Goal: Check status: Check status

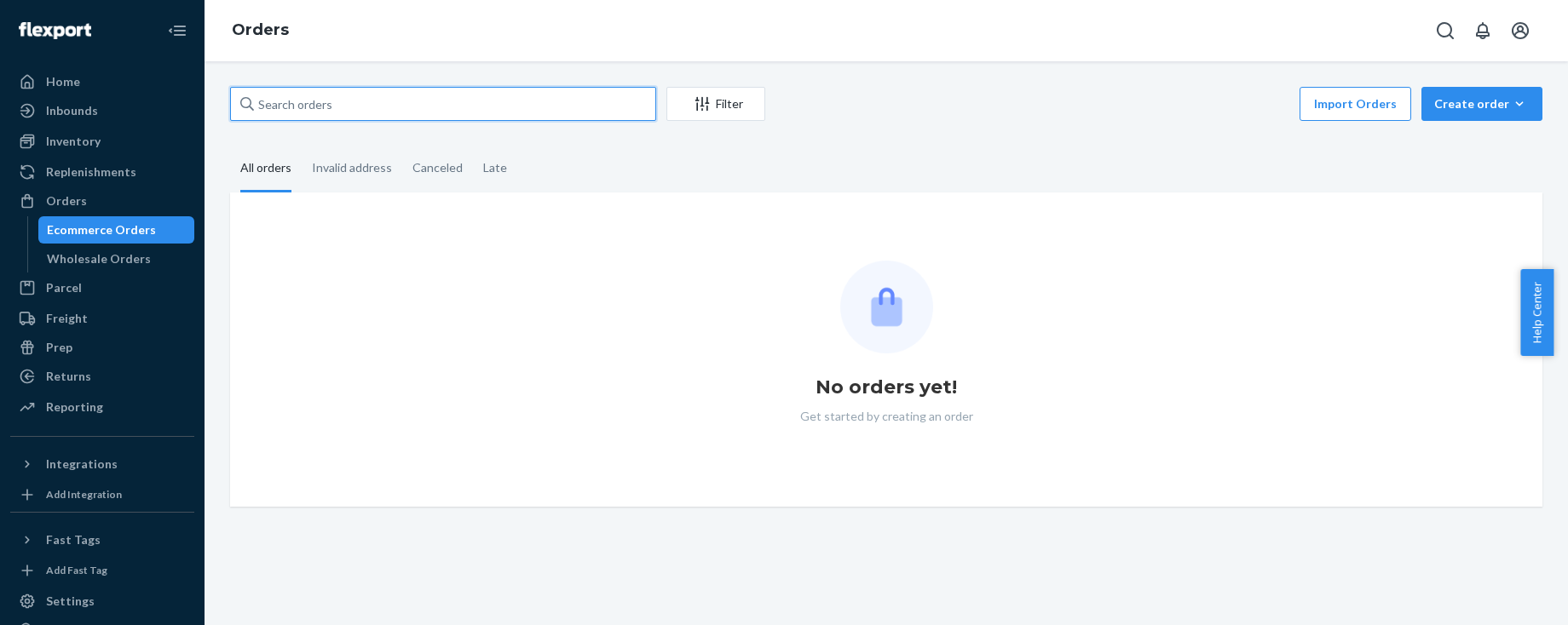
click at [275, 112] on input "text" at bounding box center [444, 104] width 426 height 34
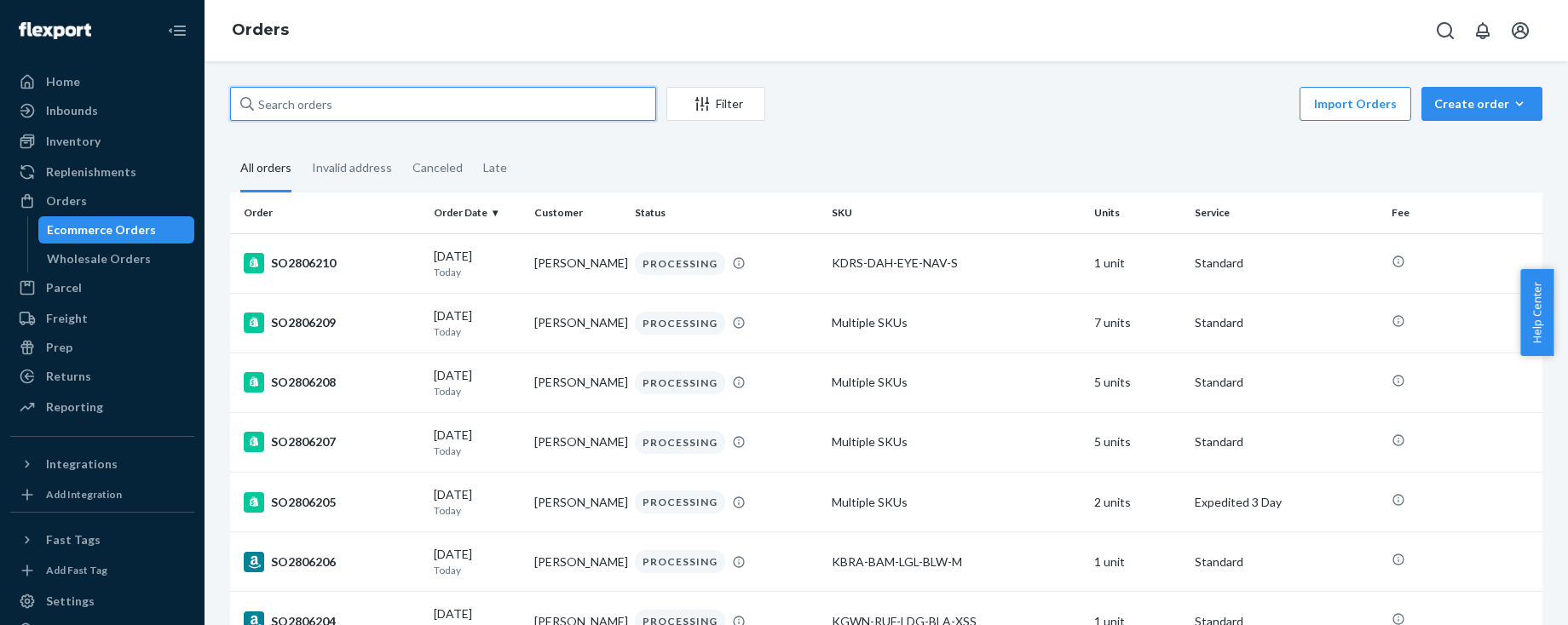
paste input "KB2478686"
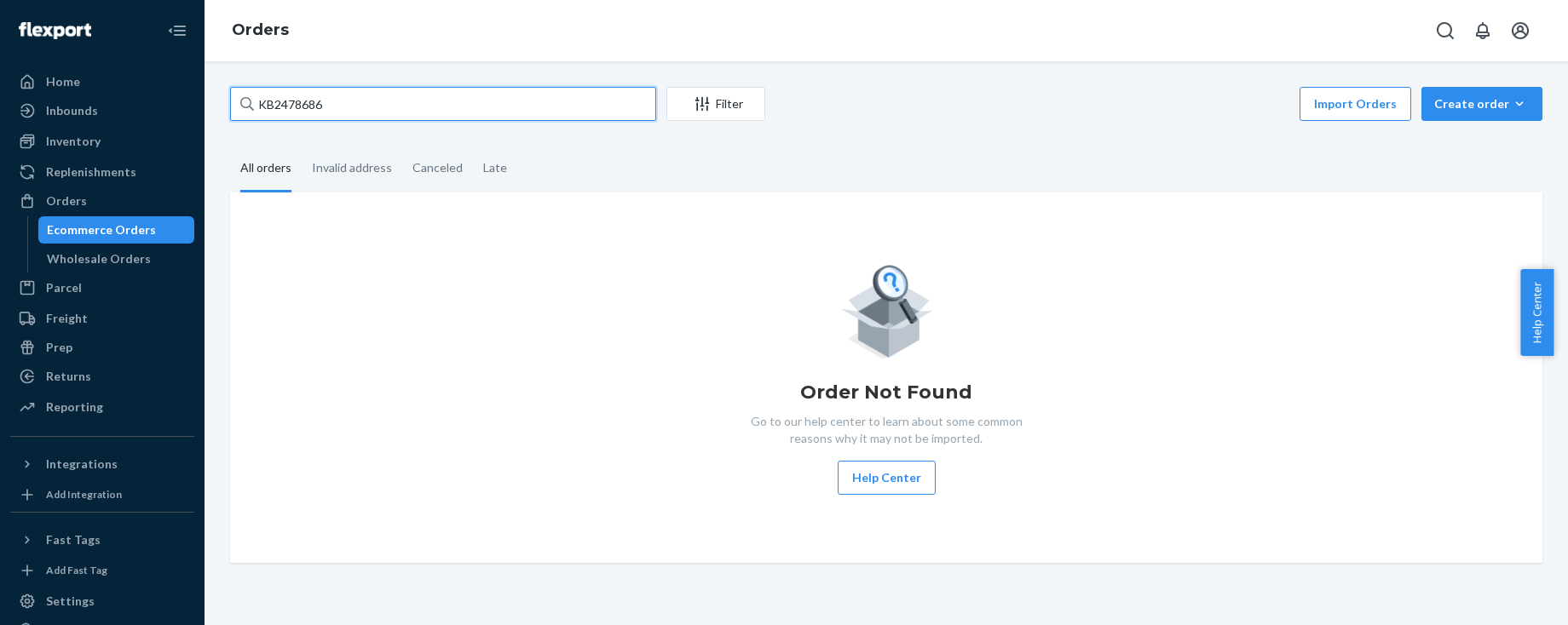
click at [277, 103] on input "KB2478686" at bounding box center [444, 104] width 426 height 34
paste input "SO2794560"
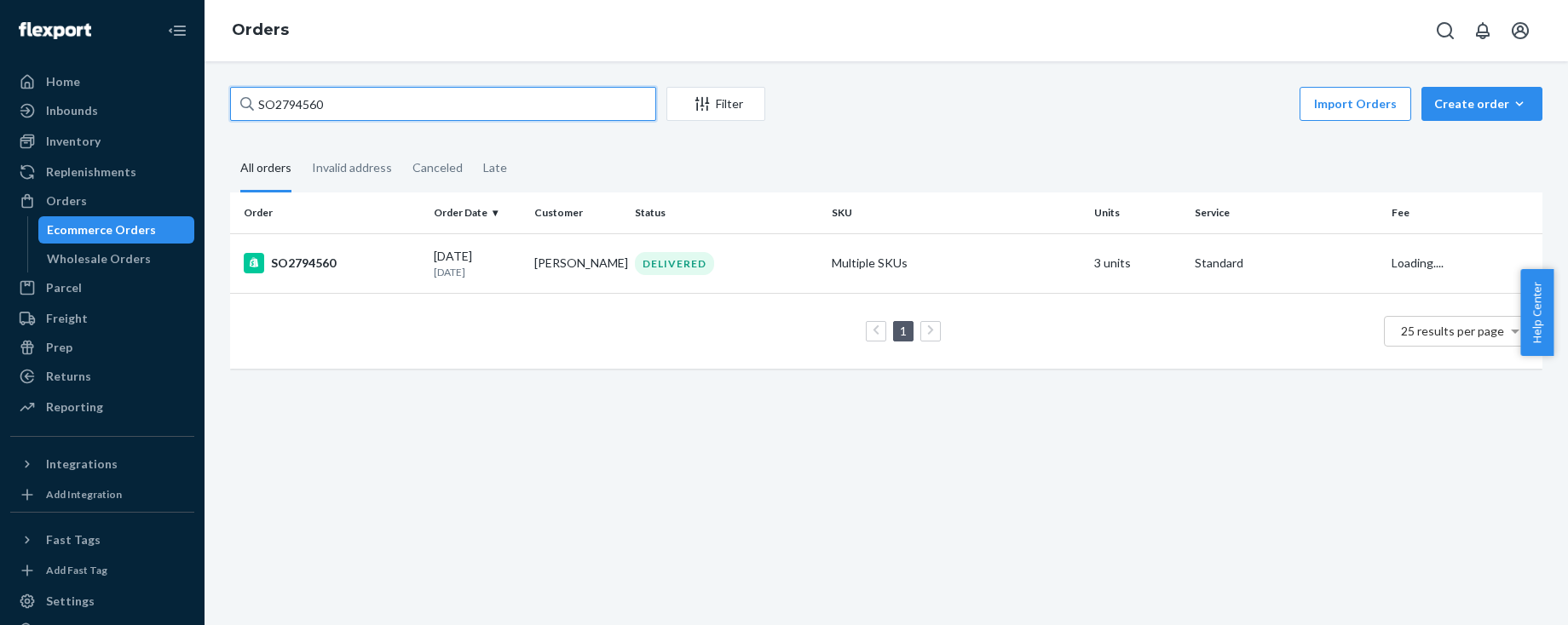
type input "SO2794560"
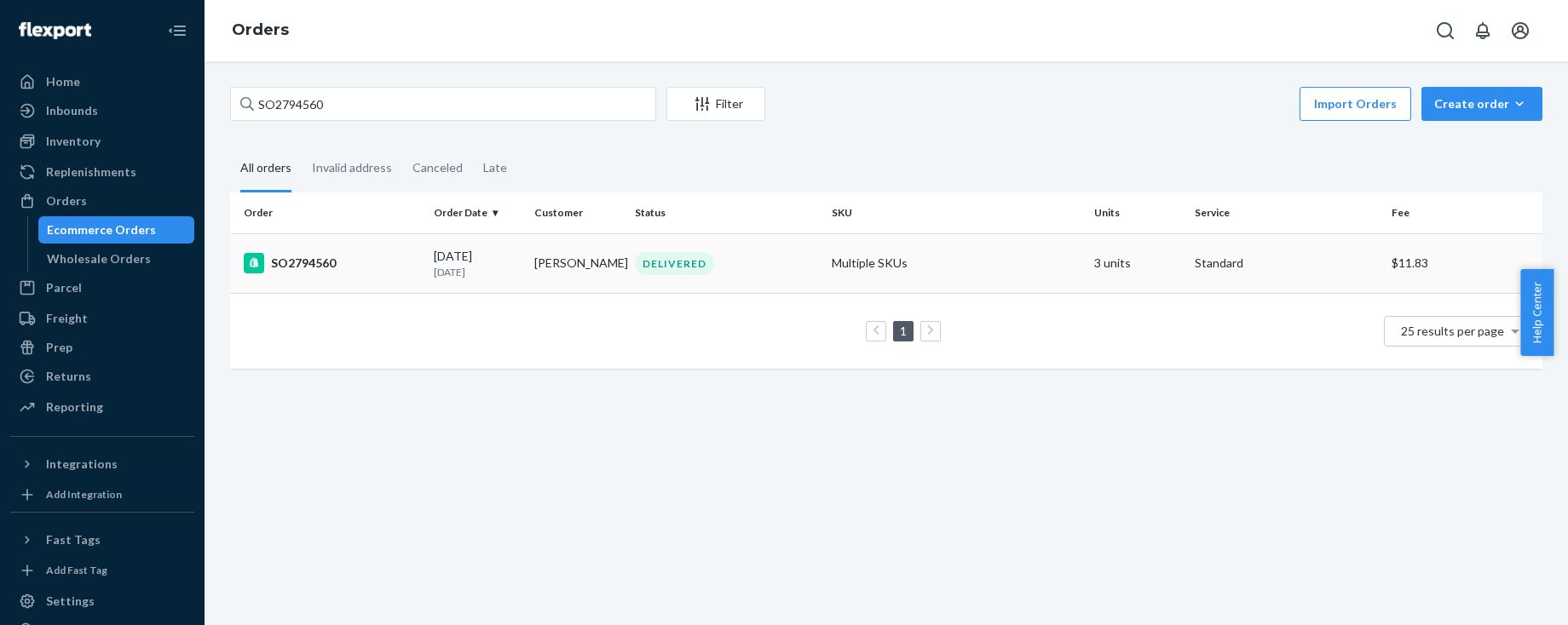
click at [359, 281] on td "SO2794560" at bounding box center [328, 263] width 197 height 59
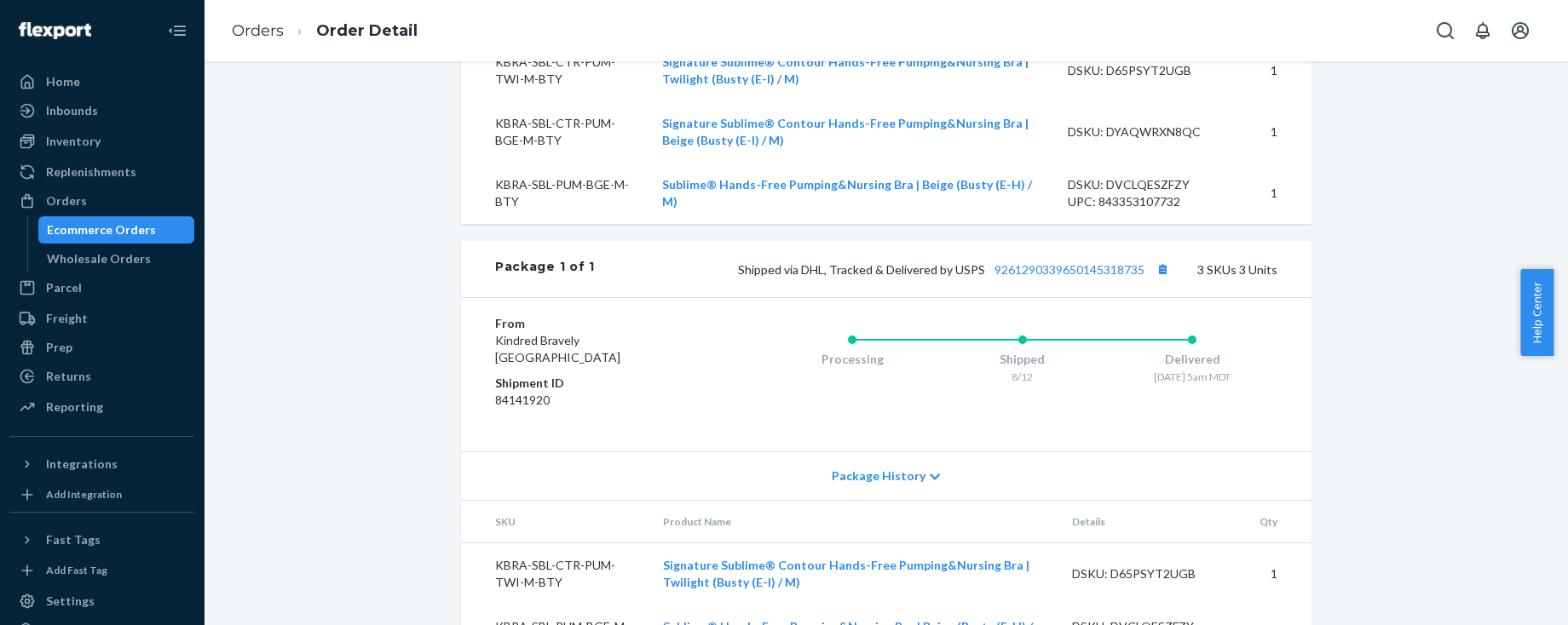
scroll to position [711, 0]
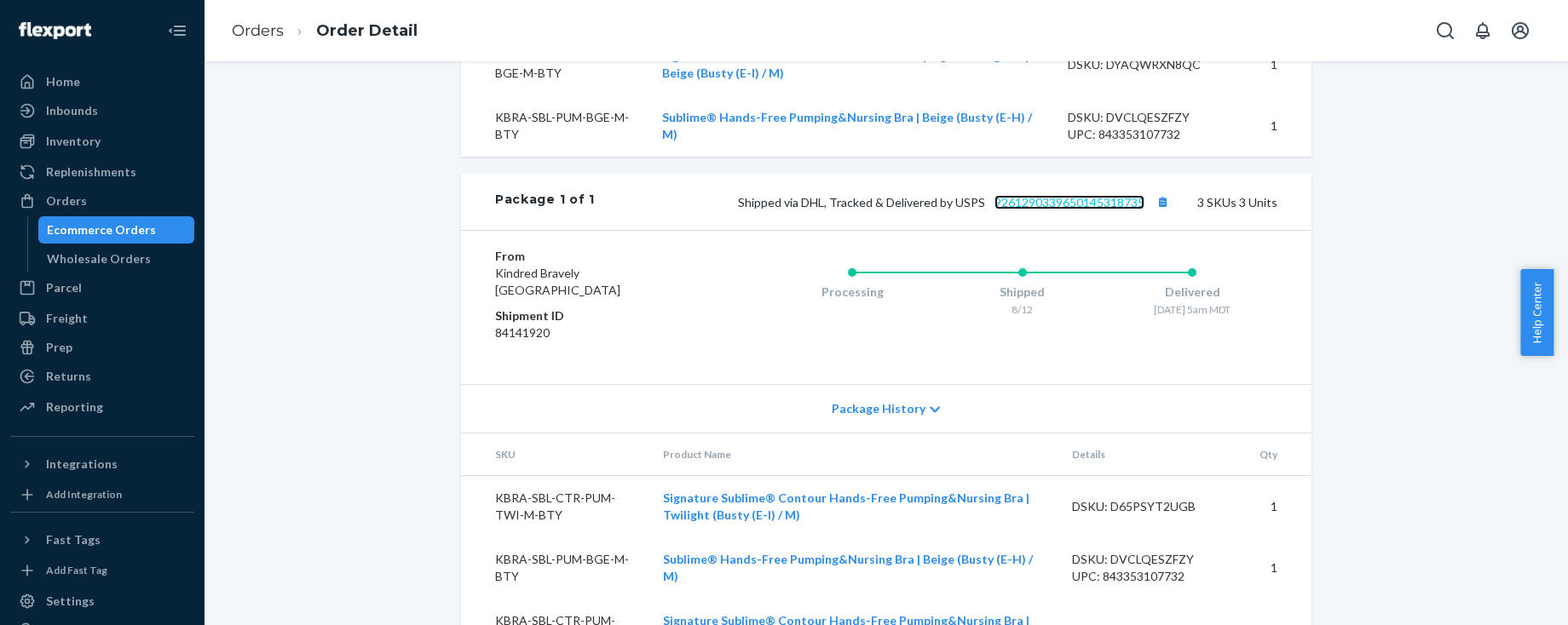
click at [1071, 210] on link "9261290339650145318735" at bounding box center [1069, 202] width 150 height 14
click at [70, 197] on div "Orders" at bounding box center [66, 201] width 40 height 17
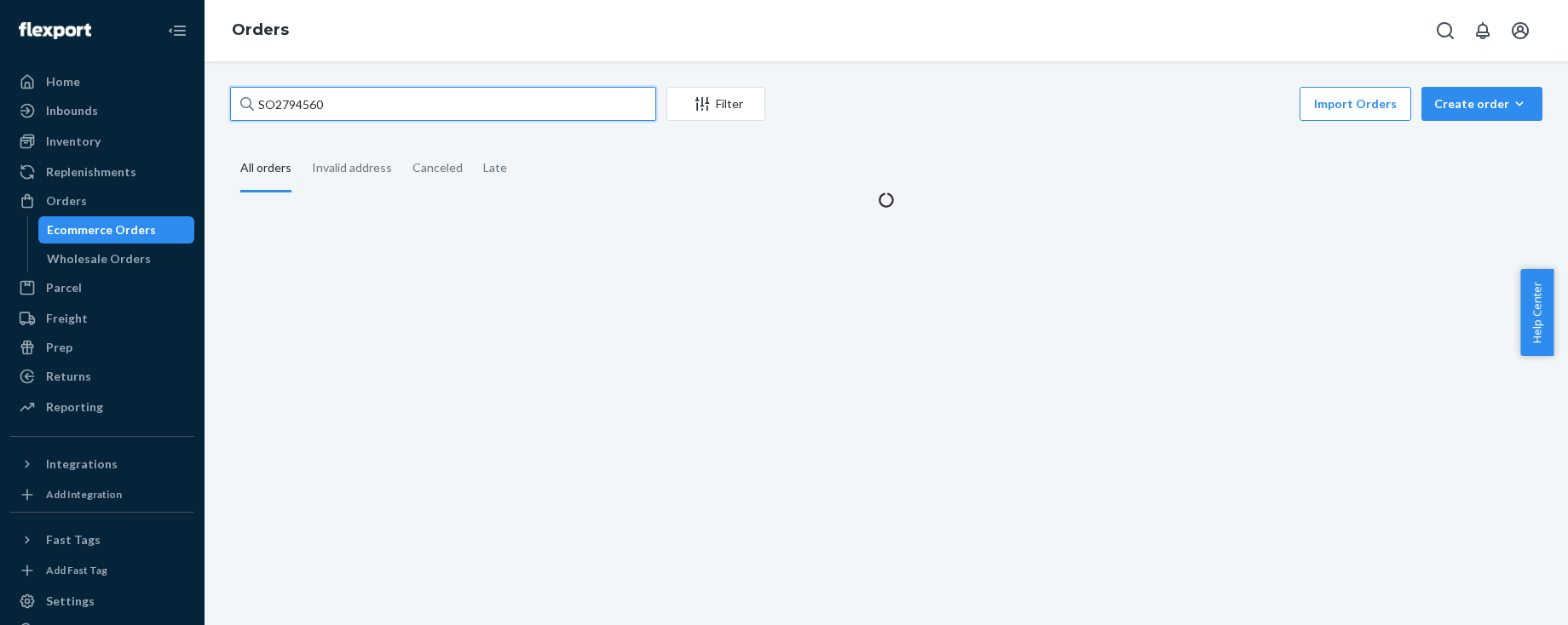
click at [327, 112] on input "SO2794560" at bounding box center [444, 104] width 426 height 34
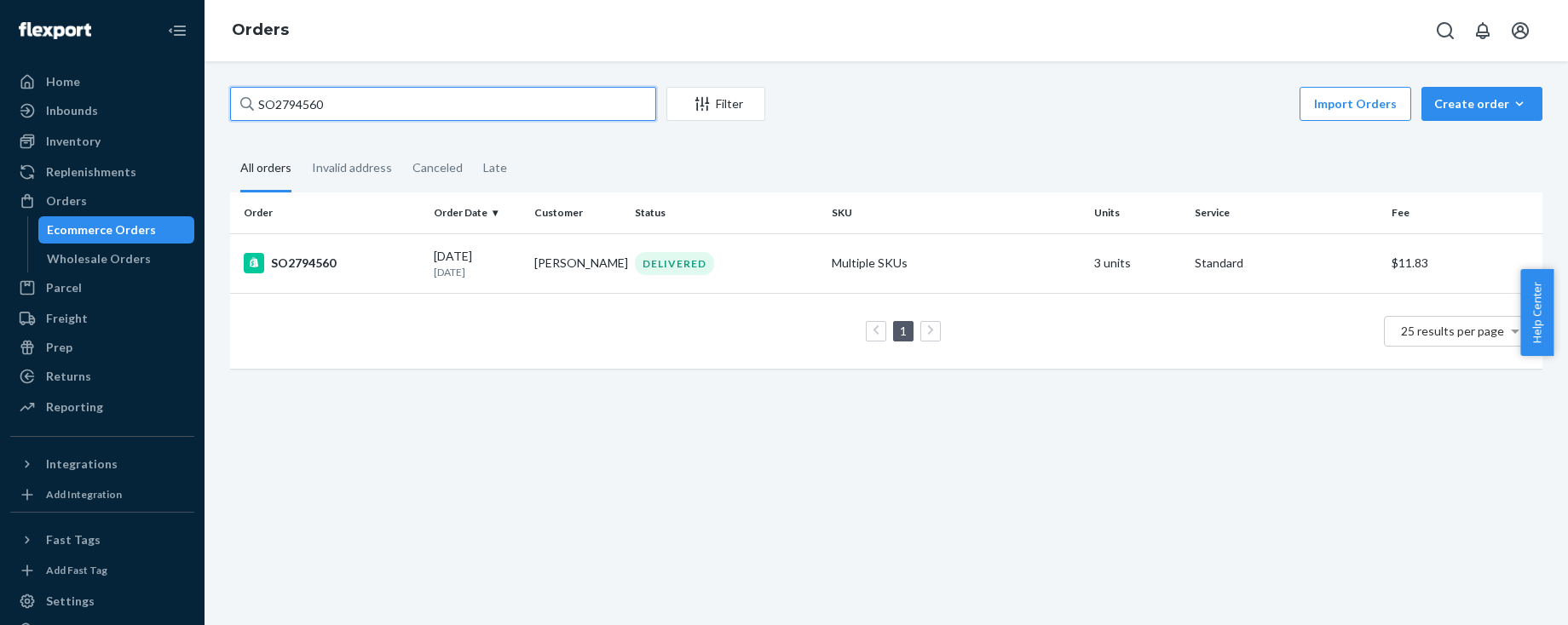
click at [324, 105] on input "SO2794560" at bounding box center [444, 104] width 426 height 34
paste input "[PERSON_NAME]"
type input "[PERSON_NAME]"
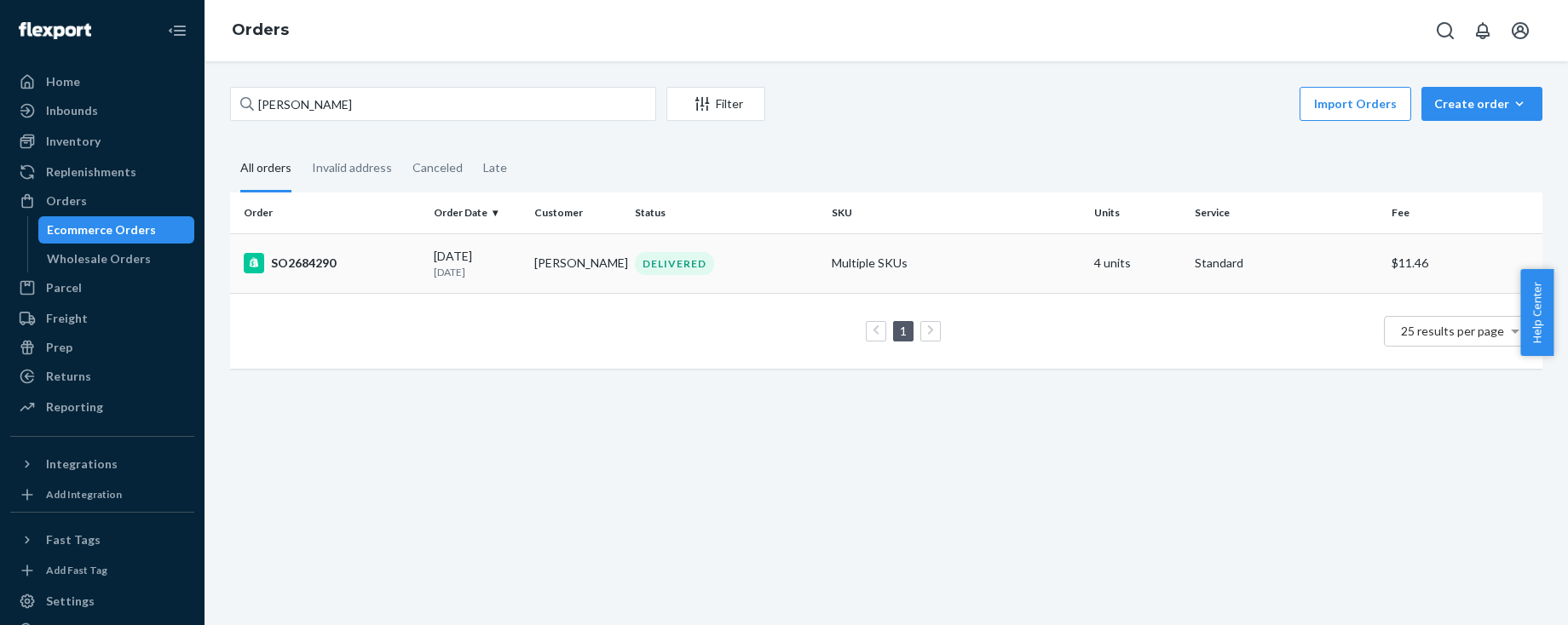
click at [333, 272] on td "SO2684290" at bounding box center [328, 263] width 197 height 59
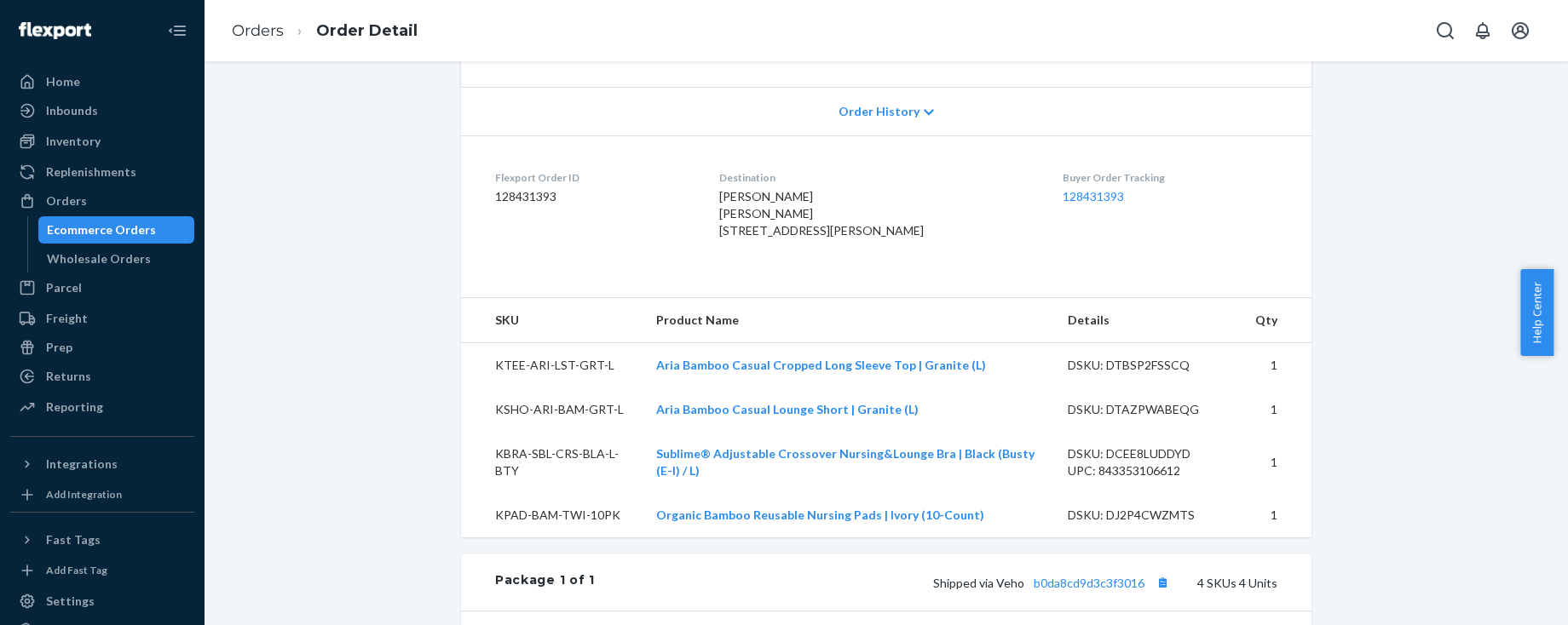
scroll to position [430, 0]
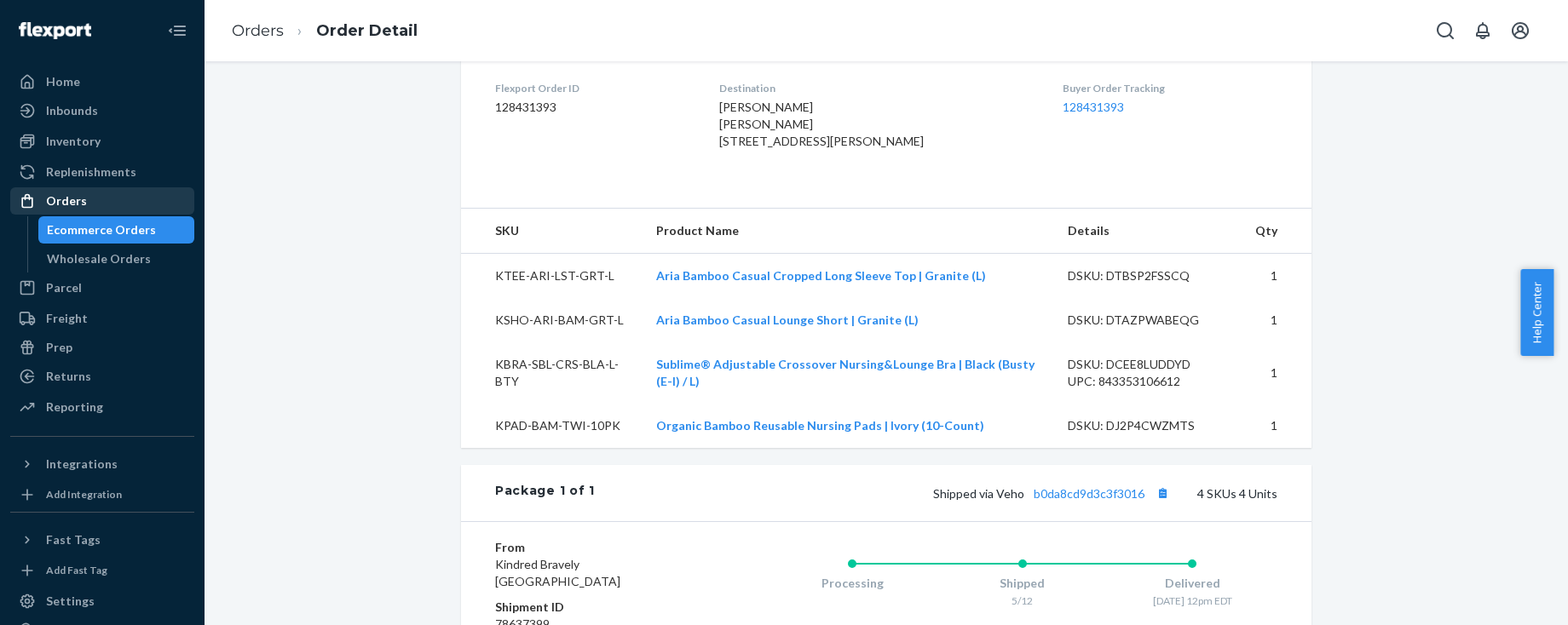
click at [71, 195] on div "Orders" at bounding box center [66, 201] width 40 height 17
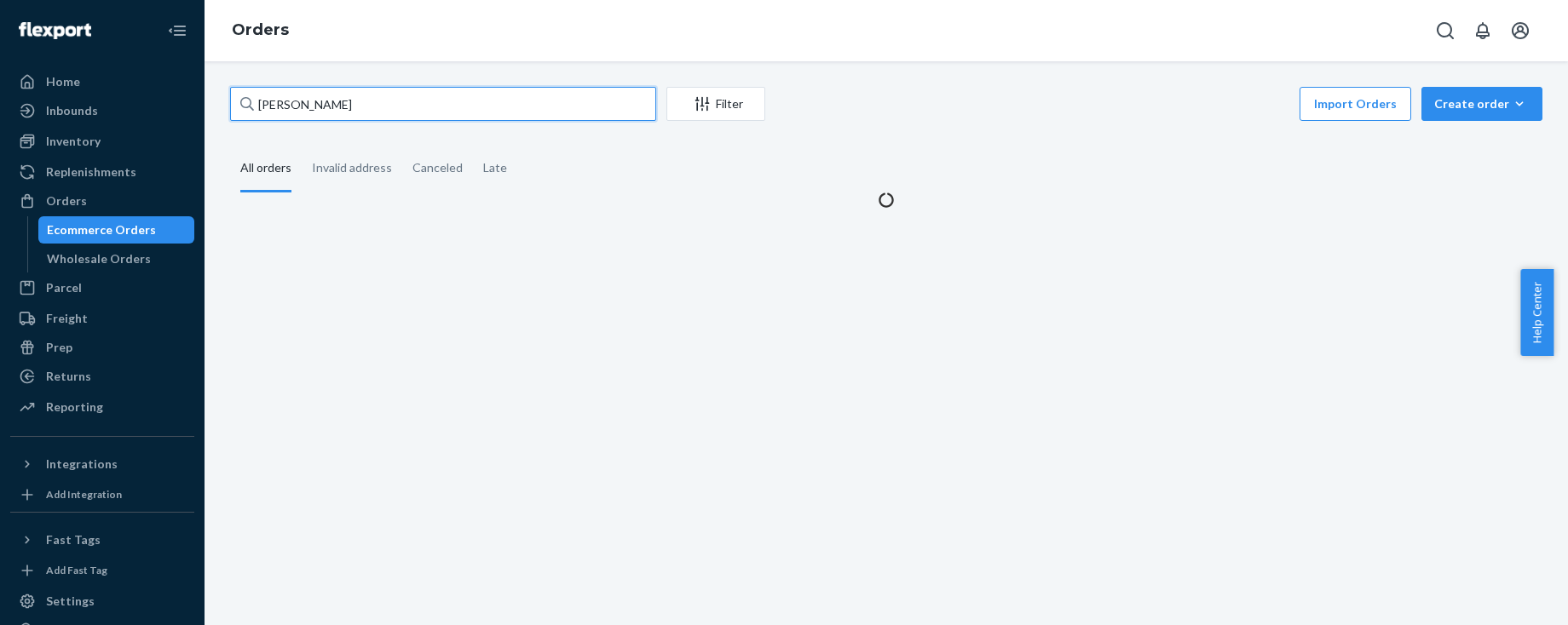
click at [295, 99] on input "[PERSON_NAME]" at bounding box center [444, 104] width 426 height 34
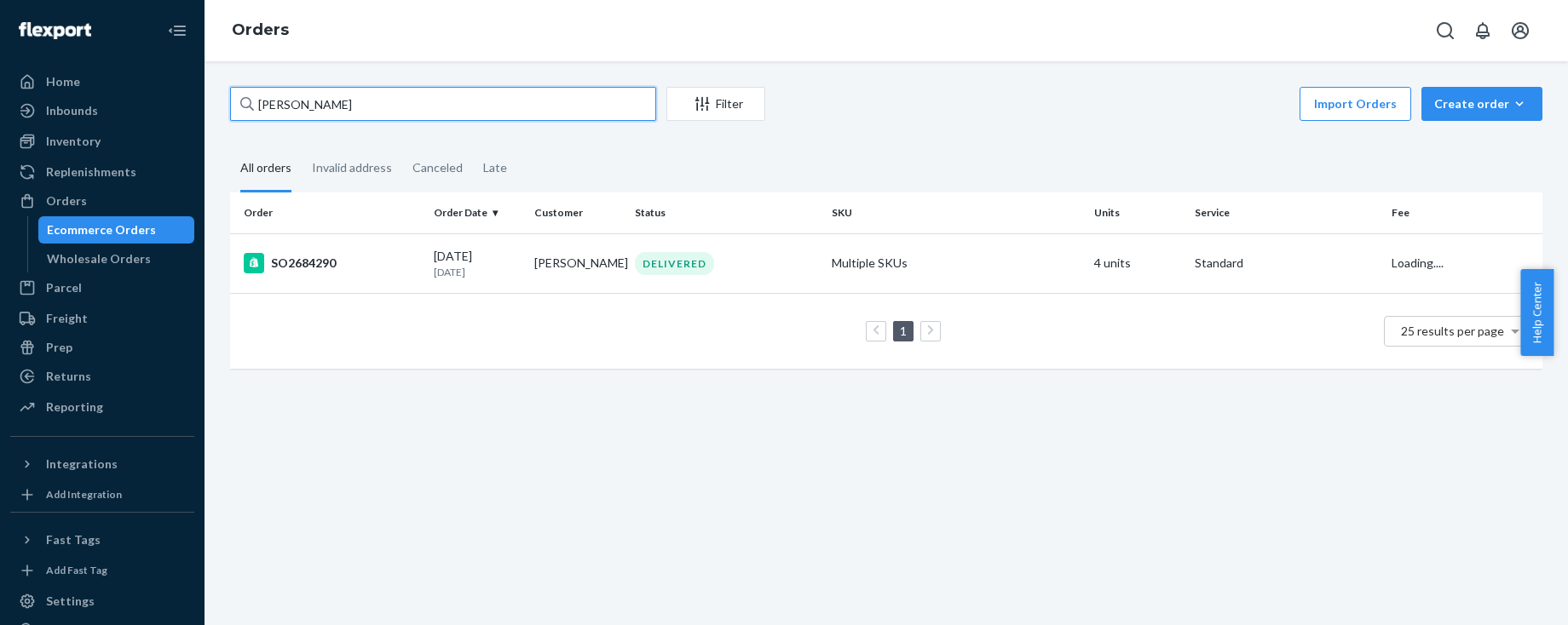
click at [295, 99] on input "[PERSON_NAME]" at bounding box center [444, 104] width 426 height 34
paste input "[PERSON_NAME]"
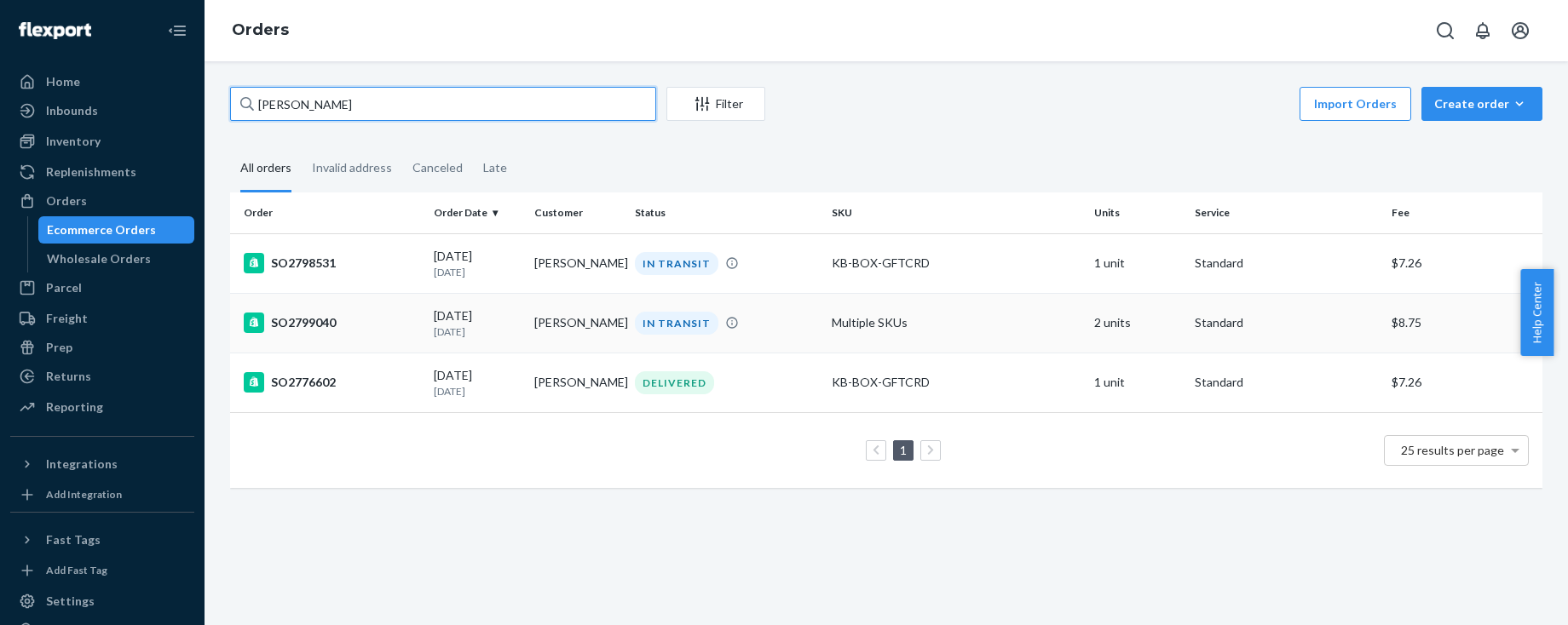
type input "[PERSON_NAME]"
click at [347, 317] on div "SO2799040" at bounding box center [332, 323] width 176 height 21
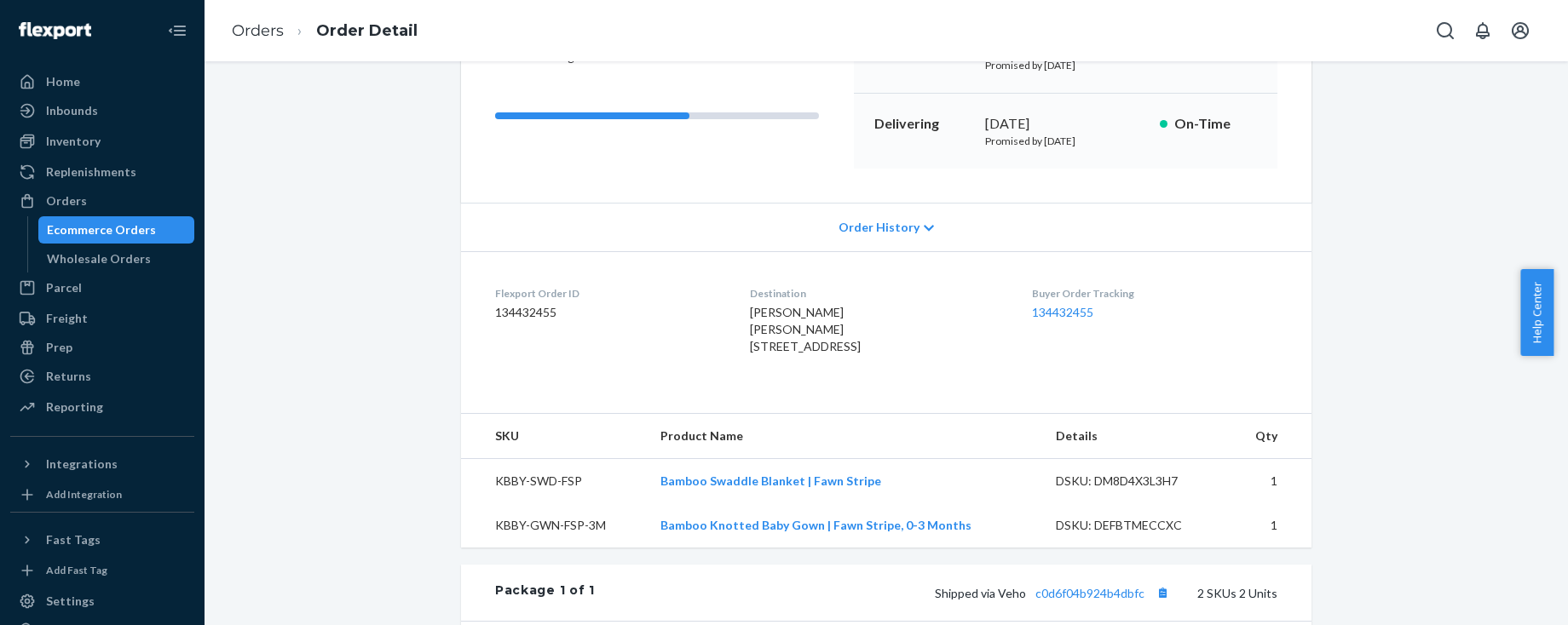
scroll to position [339, 0]
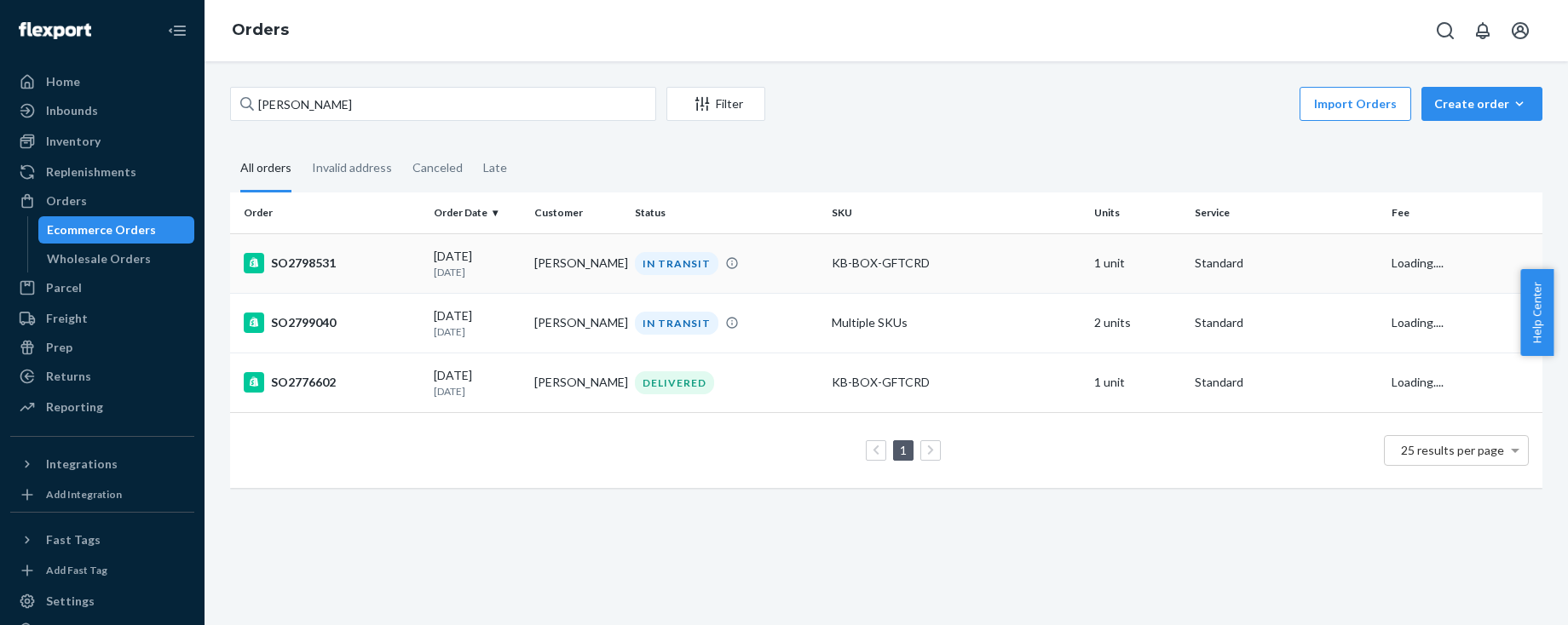
click at [393, 255] on div "SO2798531" at bounding box center [332, 263] width 176 height 21
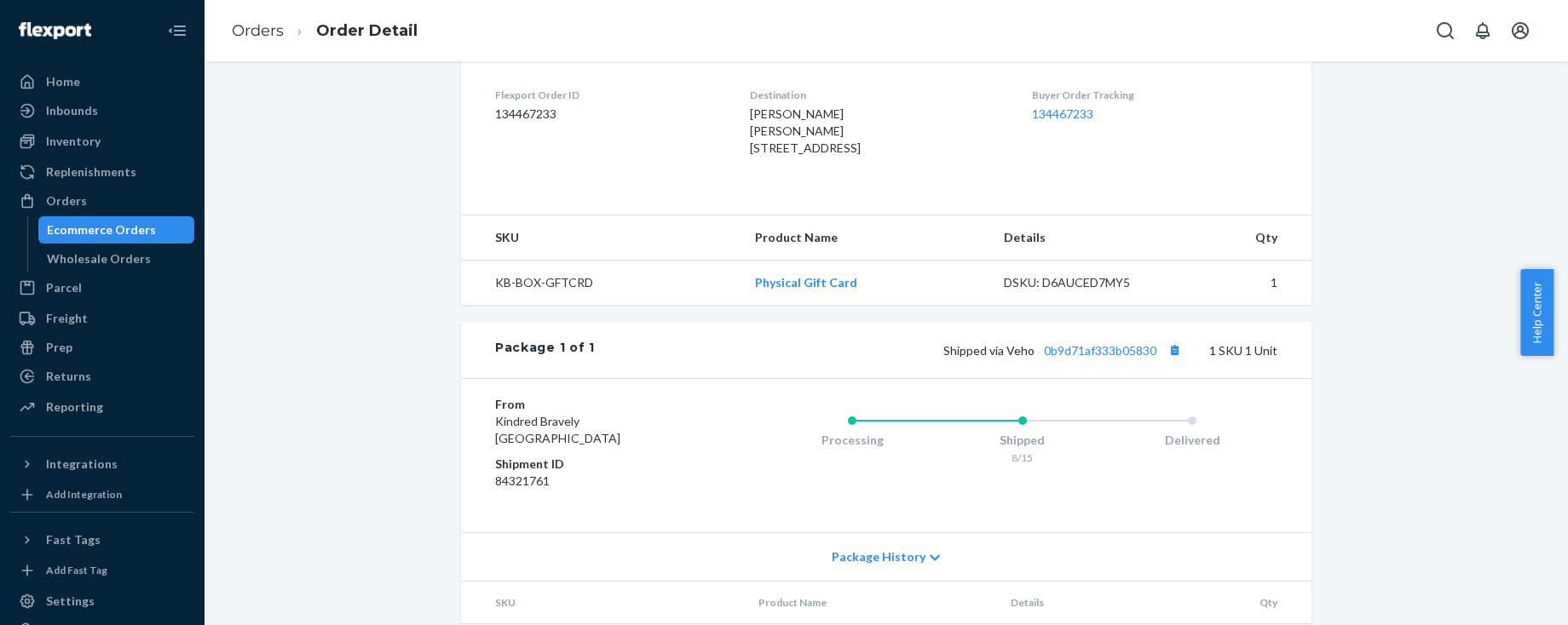
scroll to position [514, 0]
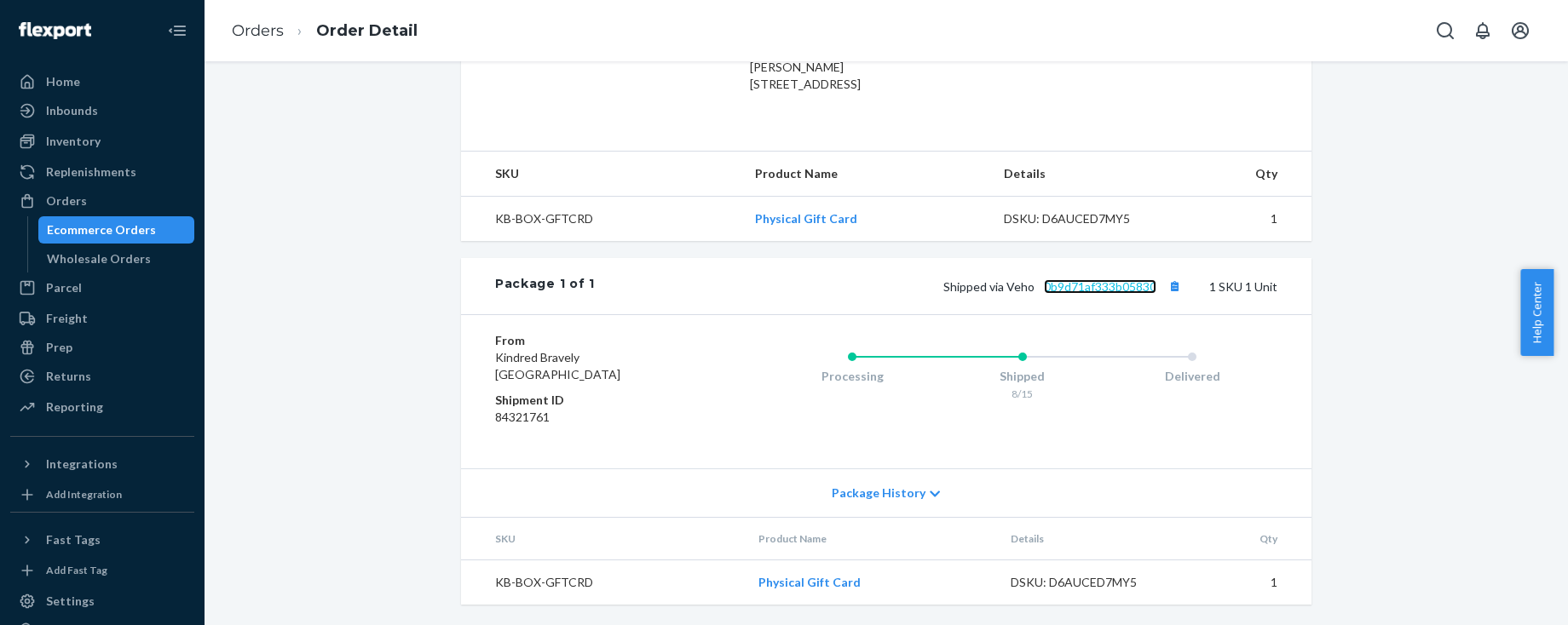
click at [1102, 293] on link "0b9d71af333b05830" at bounding box center [1099, 287] width 112 height 14
click at [1527, 317] on span "Help Center" at bounding box center [1537, 312] width 33 height 87
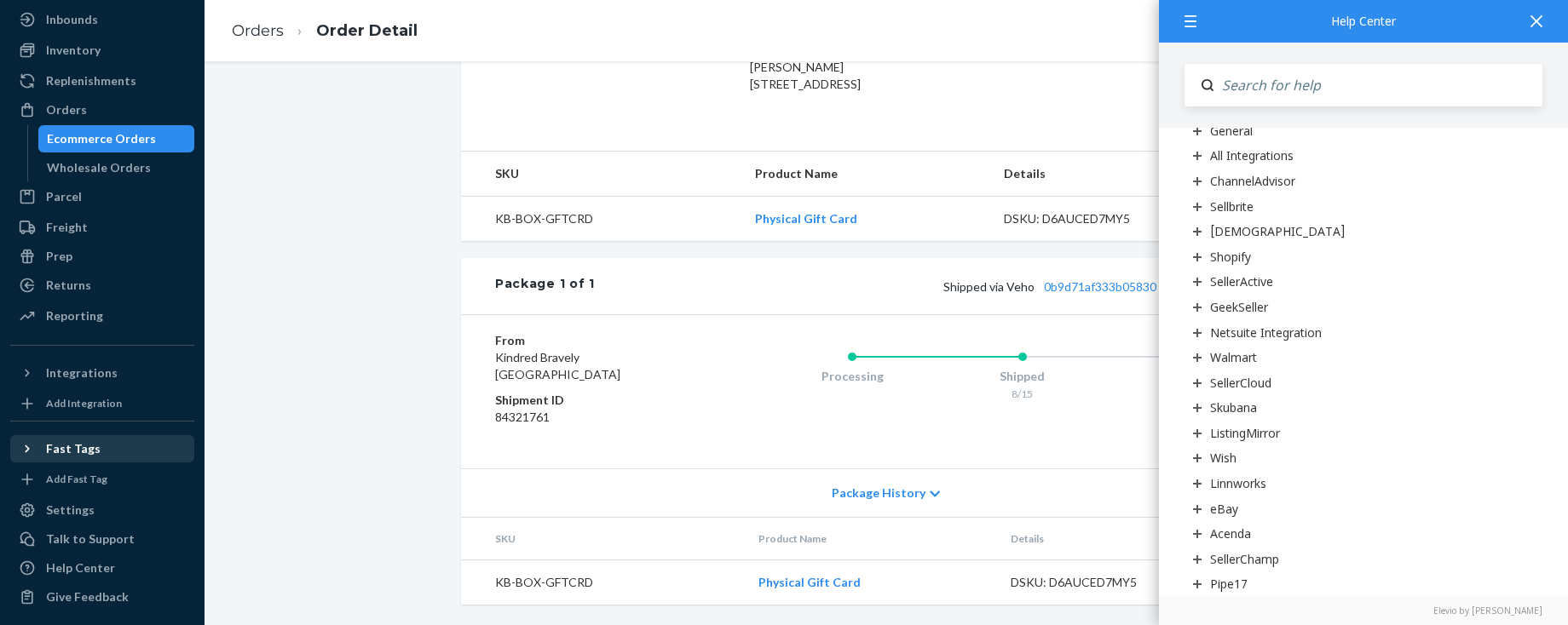
scroll to position [94, 0]
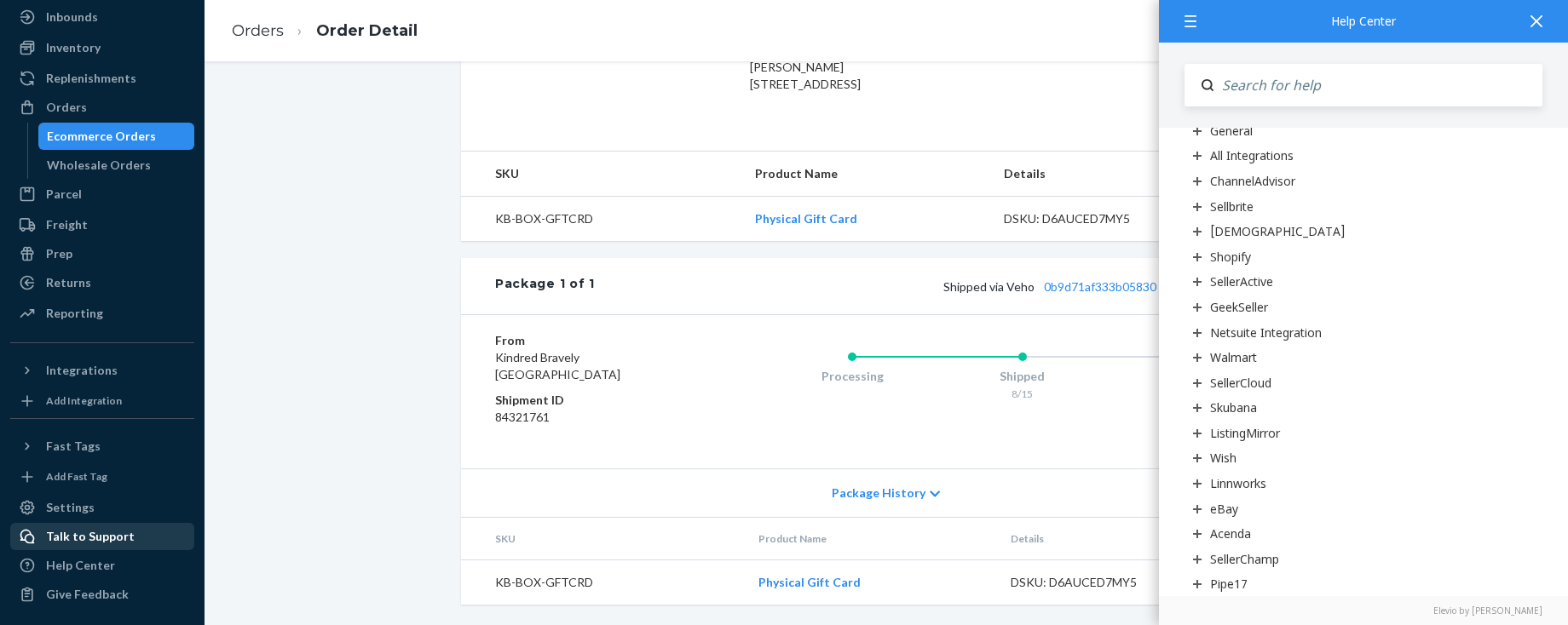
click at [80, 537] on div "Talk to Support" at bounding box center [90, 536] width 89 height 17
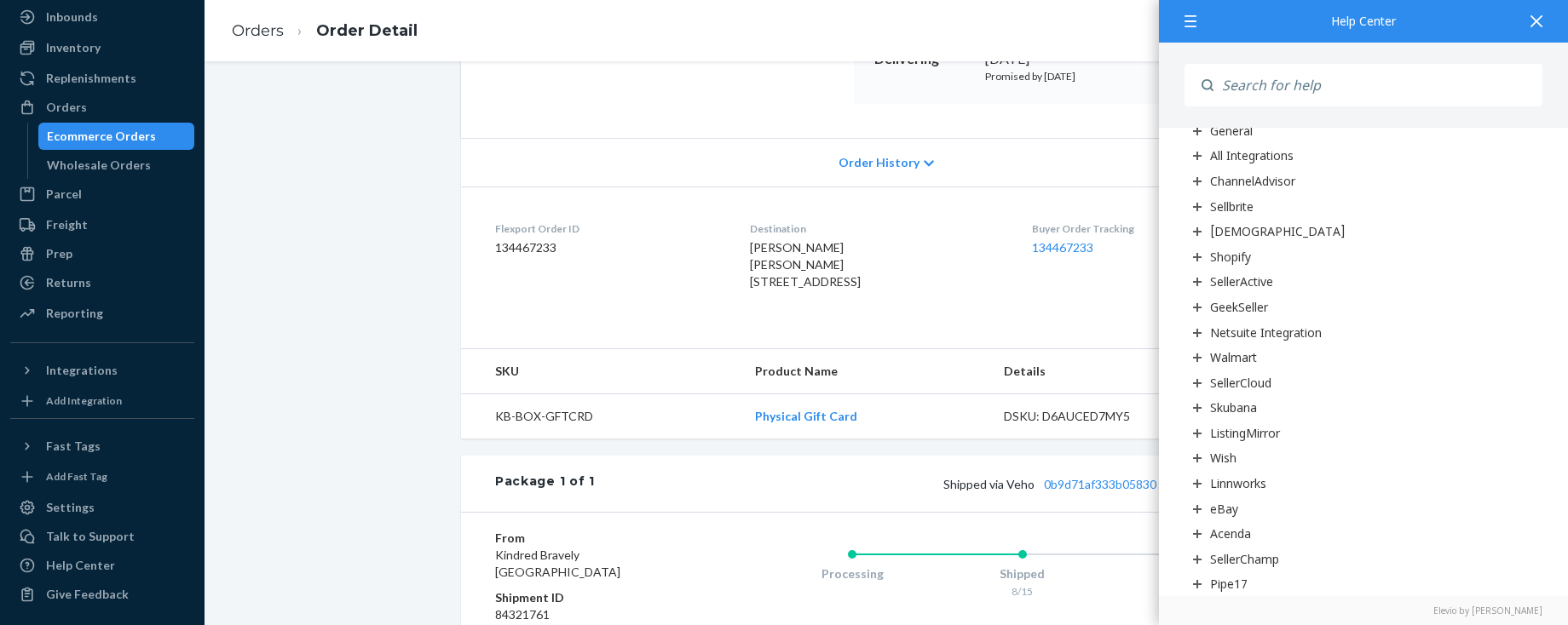
scroll to position [0, 0]
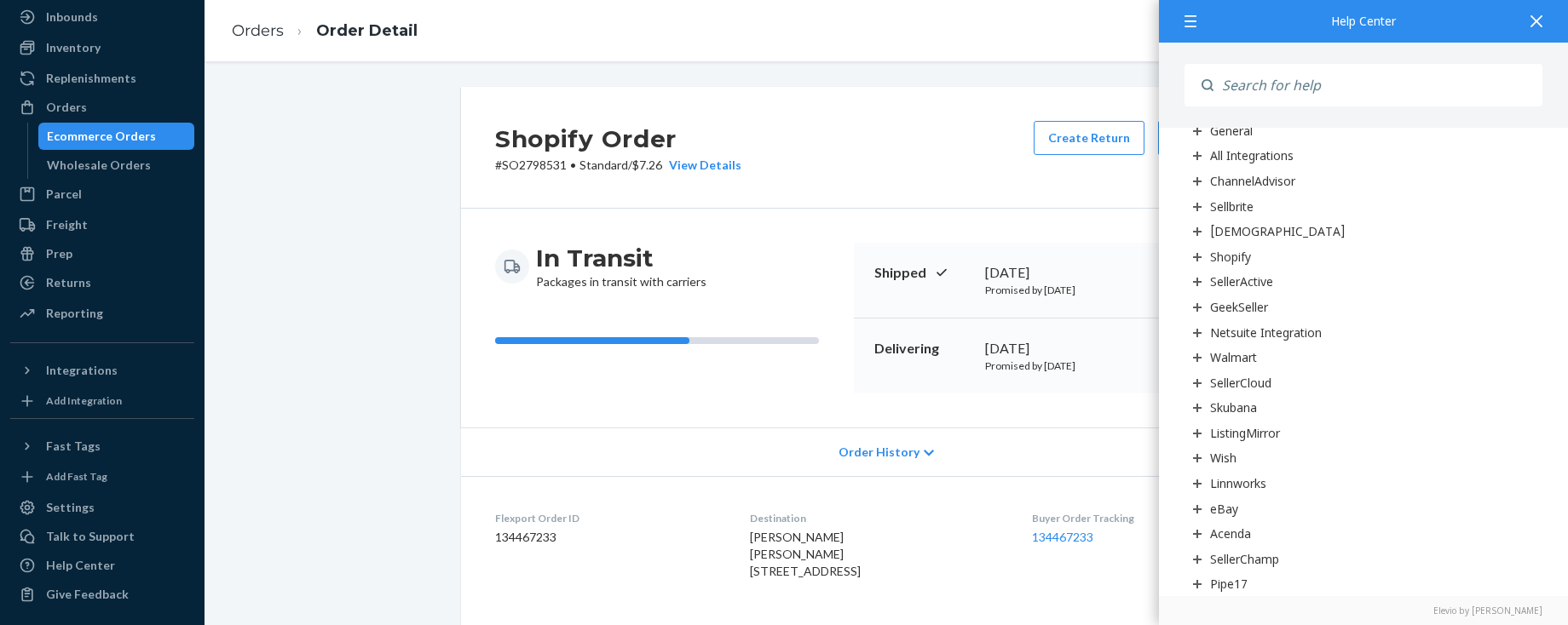
click at [529, 165] on p "# SO2798531 • Standard / $7.26 View Details" at bounding box center [618, 165] width 246 height 17
copy p "SO2798531"
click at [534, 168] on p "# SO2798531 • Standard / $7.26 View Details" at bounding box center [618, 165] width 246 height 17
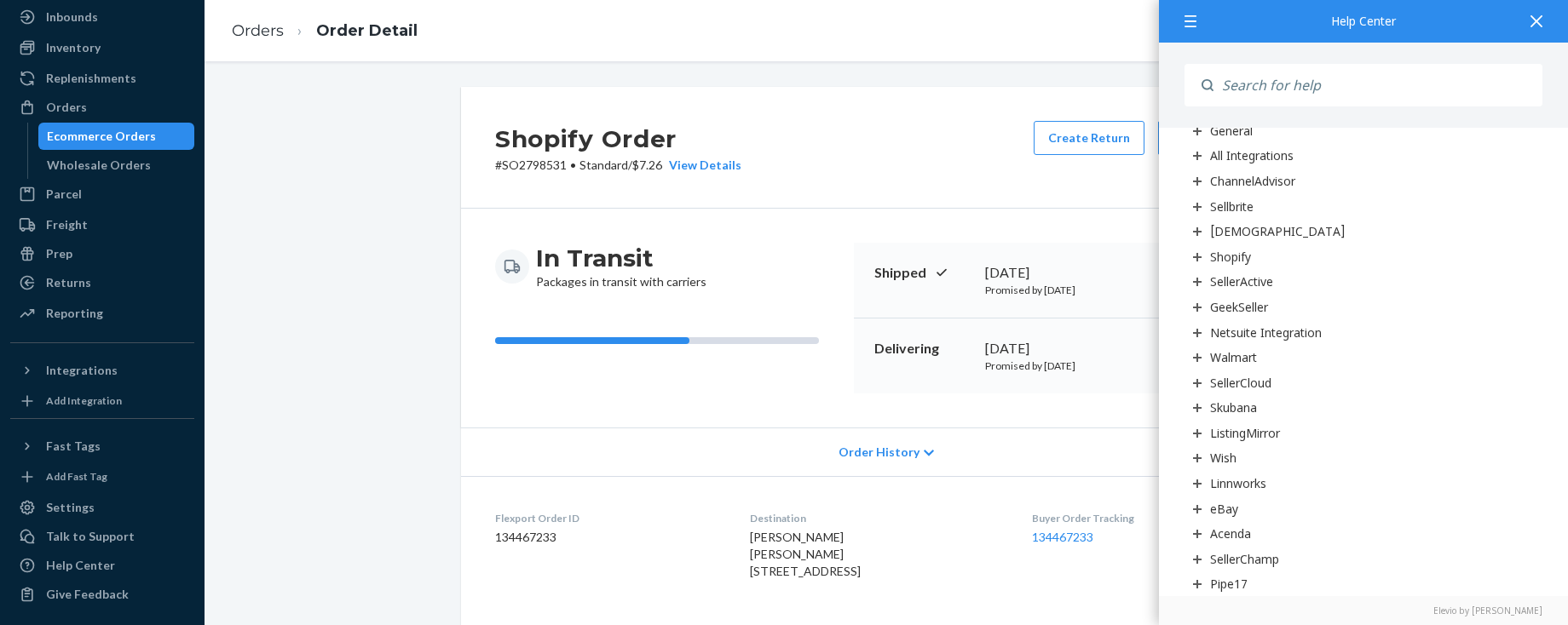
click at [956, 183] on div "Shopify Order # SO2798531 • Standard / $7.26 View Details Create Return Duplica…" at bounding box center [885, 147] width 850 height 121
click at [1528, 16] on div at bounding box center [1537, 21] width 38 height 41
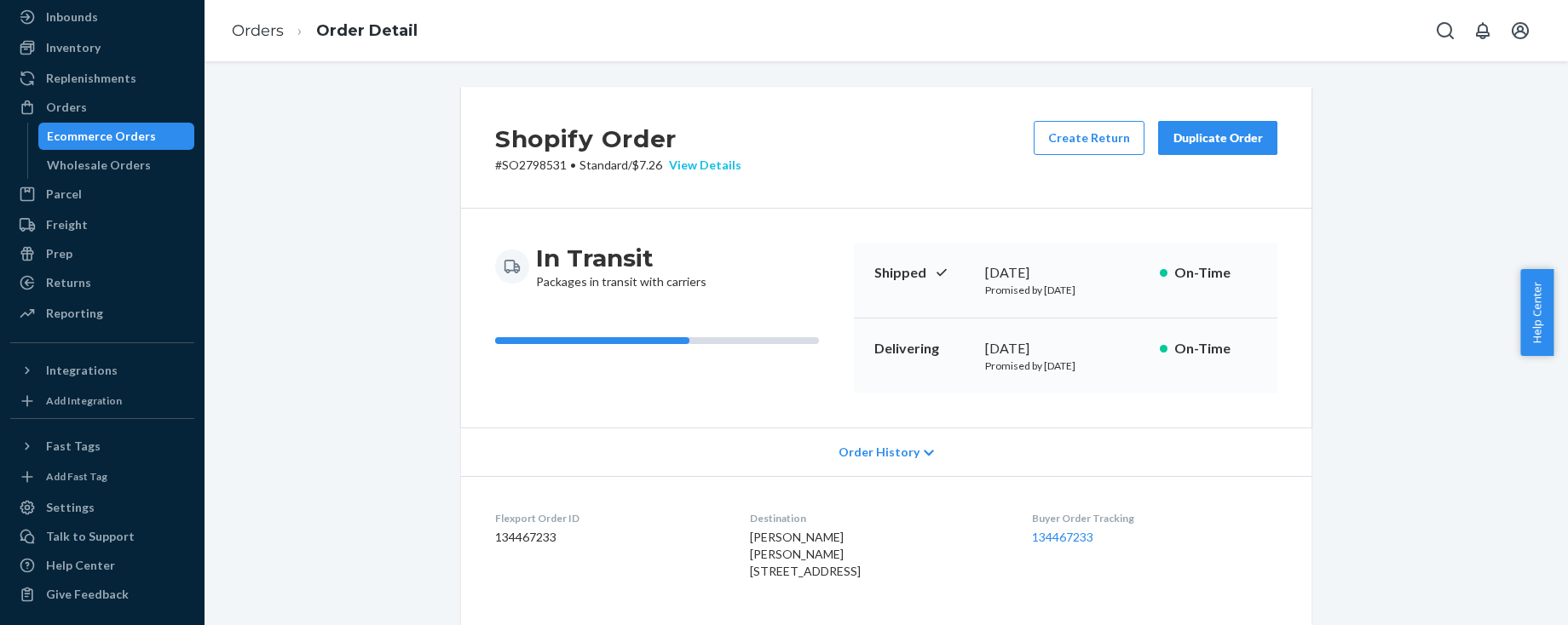
click at [701, 161] on div "View Details" at bounding box center [702, 165] width 79 height 17
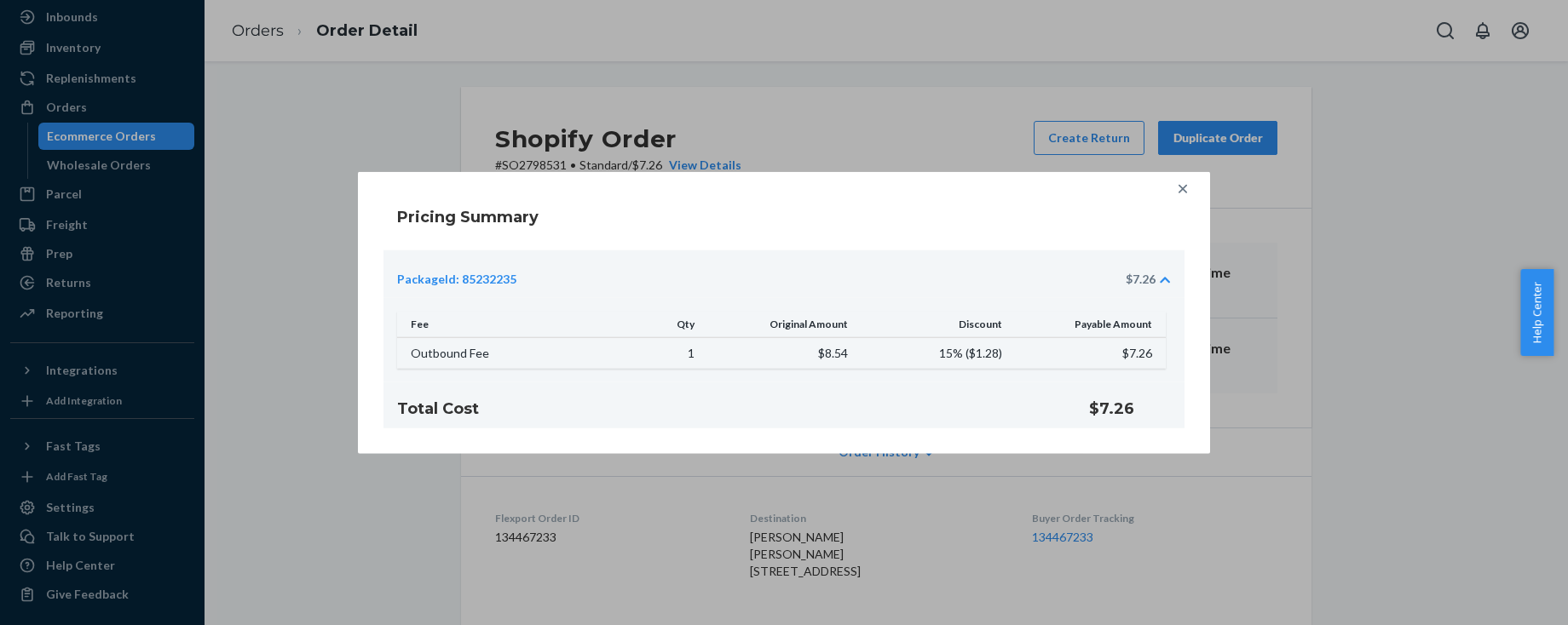
click at [1185, 197] on icon at bounding box center [1182, 189] width 17 height 17
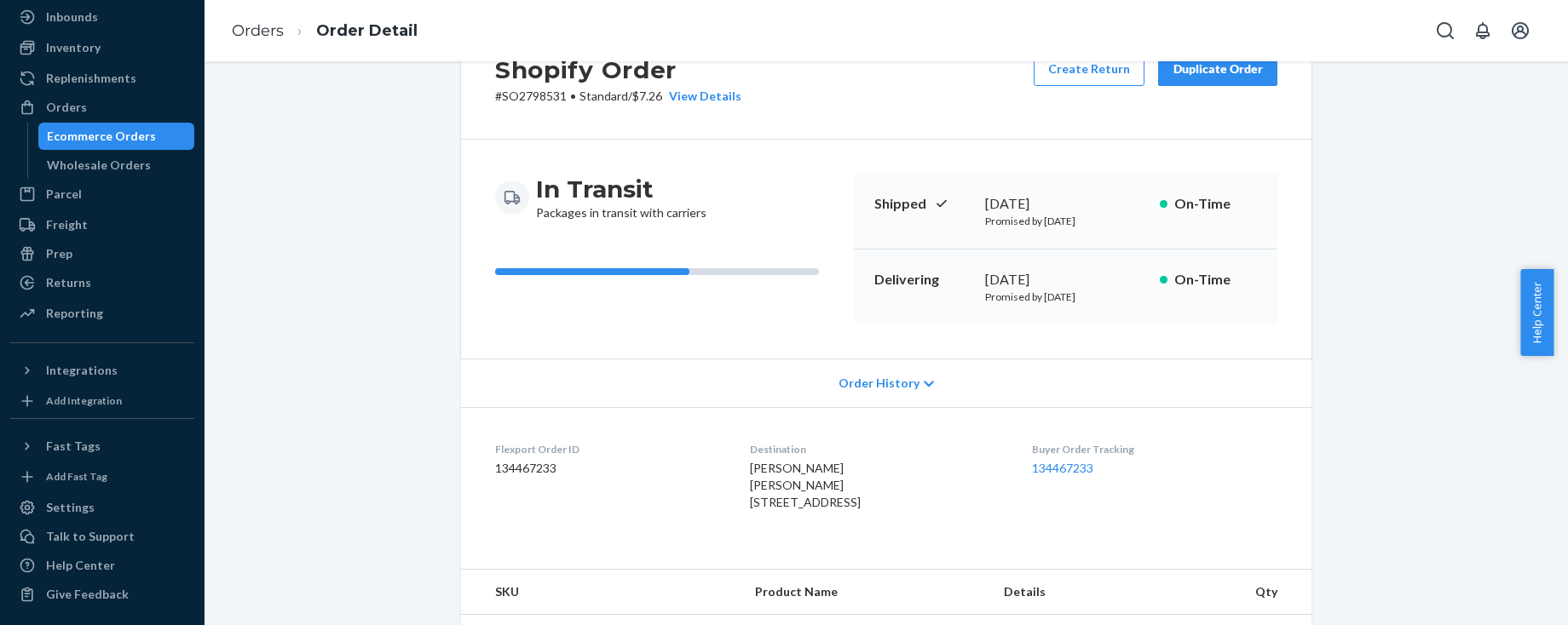
scroll to position [154, 0]
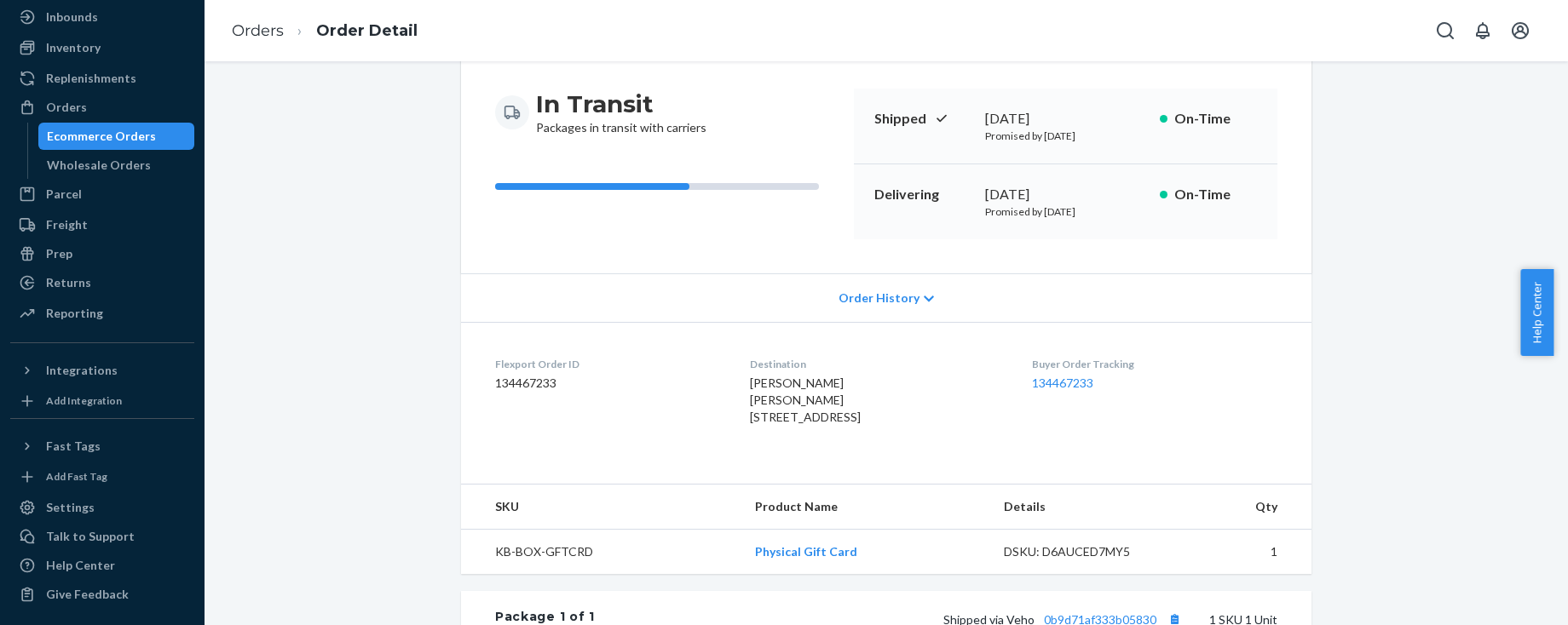
click at [514, 385] on dd "134467233" at bounding box center [608, 383] width 228 height 17
copy dd "134467233"
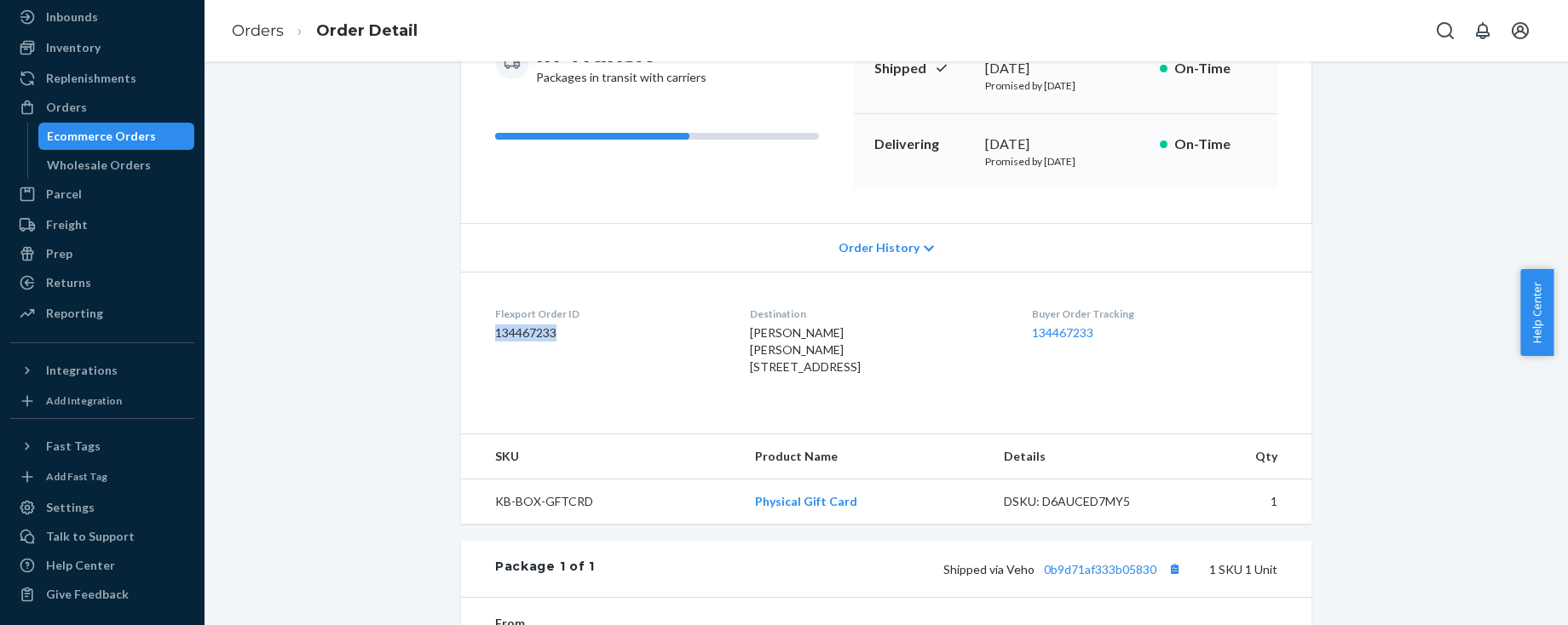
scroll to position [0, 0]
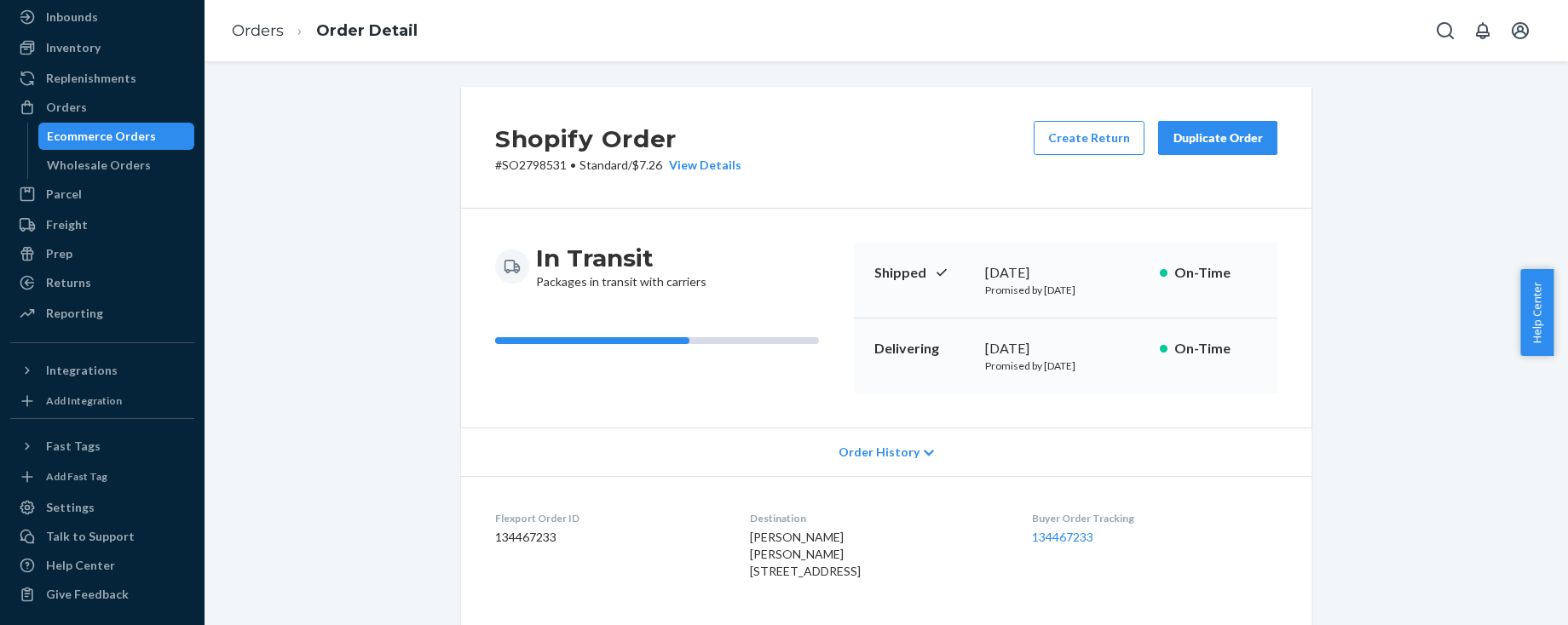
click at [528, 165] on p "# SO2798531 • Standard / $7.26 View Details" at bounding box center [618, 165] width 246 height 17
click at [529, 165] on p "# SO2798531 • Standard / $7.26 View Details" at bounding box center [618, 165] width 246 height 17
copy p "SO2798531"
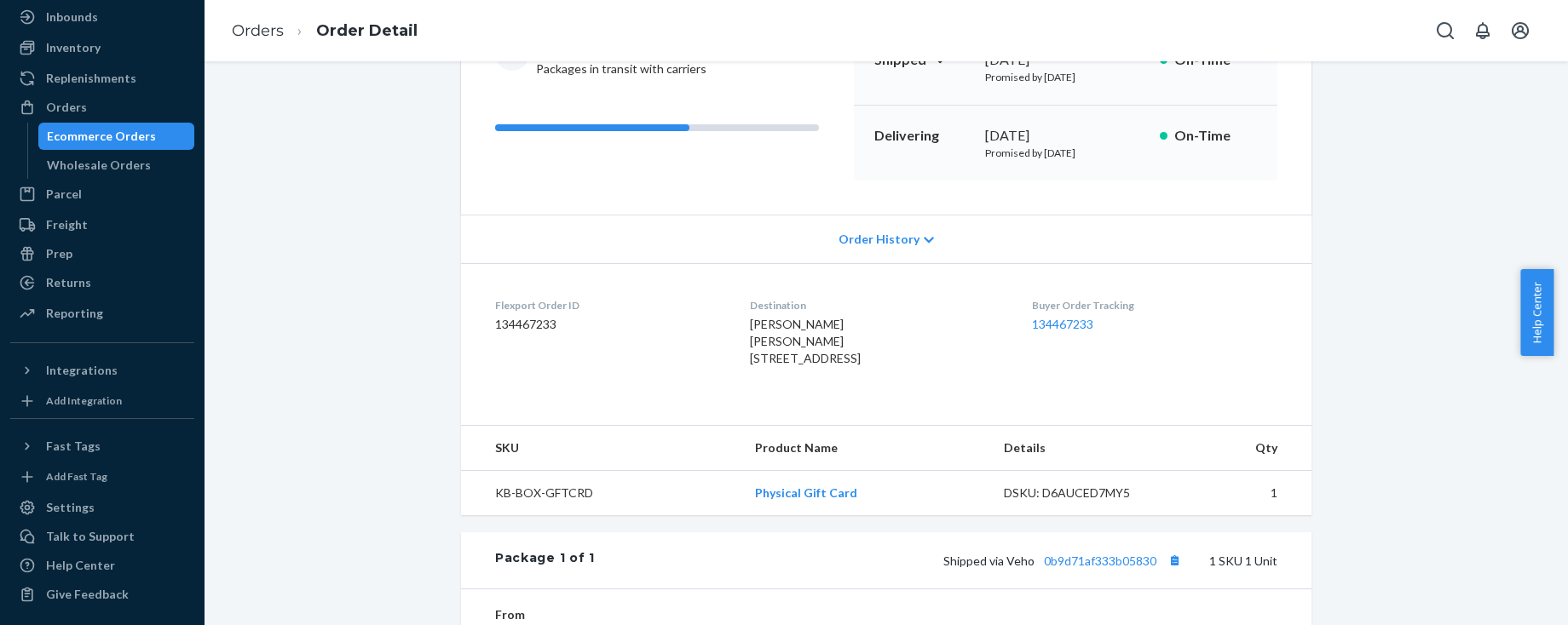
scroll to position [332, 0]
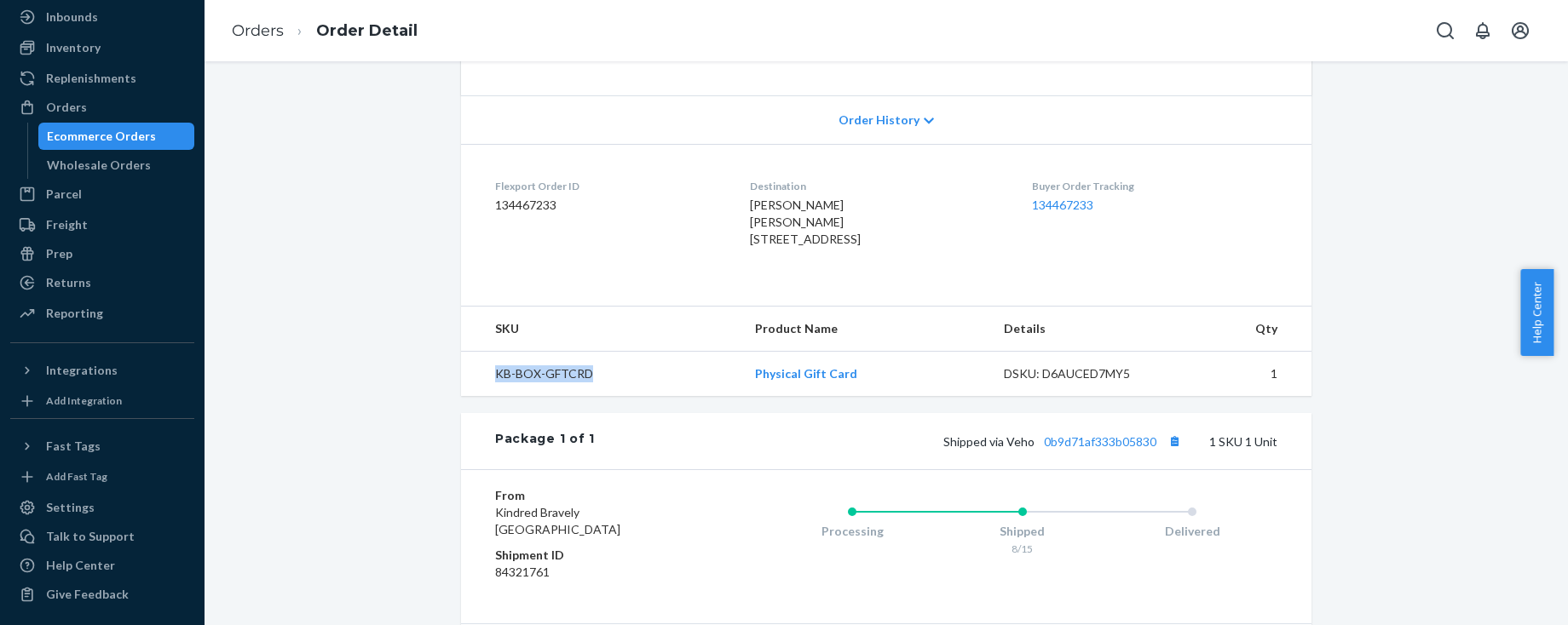
drag, startPoint x: 603, startPoint y: 406, endPoint x: 474, endPoint y: 410, distance: 129.1
click at [474, 397] on td "KB-BOX-GFTCRD" at bounding box center [601, 374] width 281 height 45
copy td "KB-BOX-GFTCRD"
click at [1169, 452] on button "Copy tracking number" at bounding box center [1174, 441] width 22 height 22
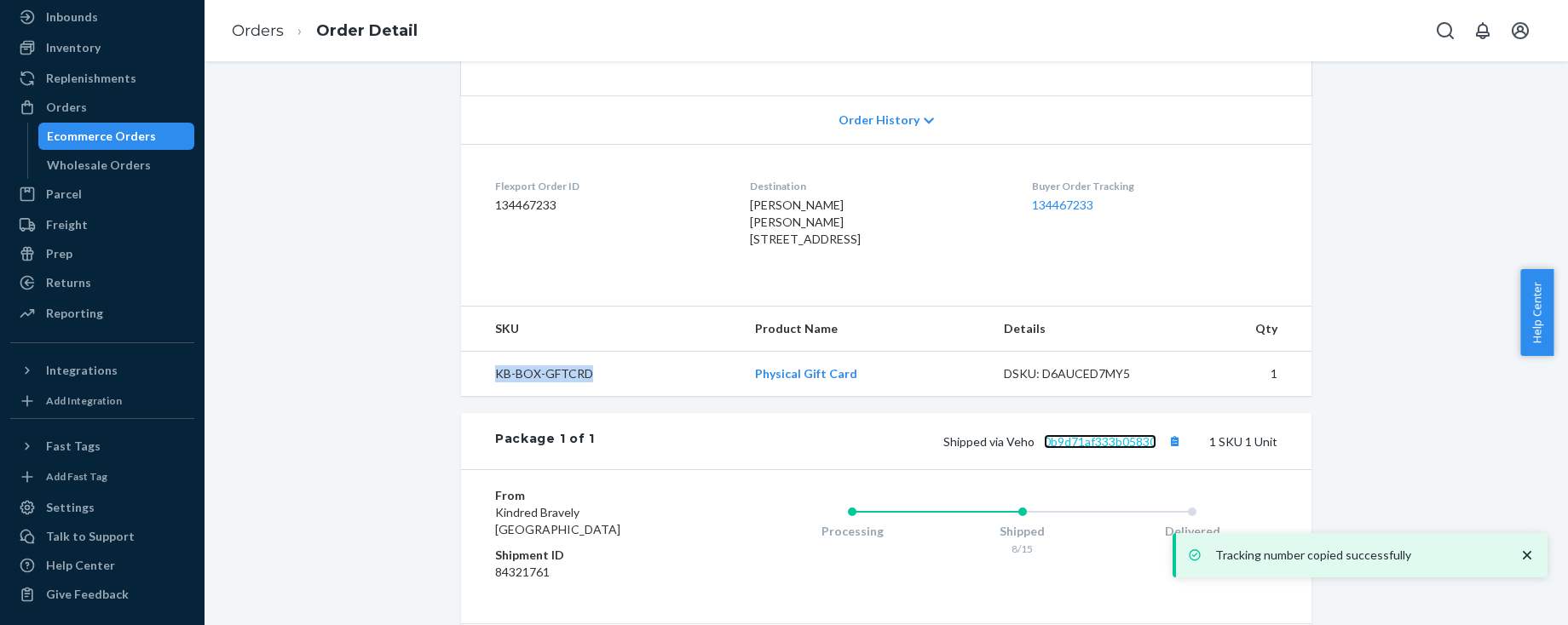
click at [1093, 449] on link "0b9d71af333b05830" at bounding box center [1099, 442] width 112 height 14
click at [73, 107] on div "Orders" at bounding box center [66, 107] width 40 height 17
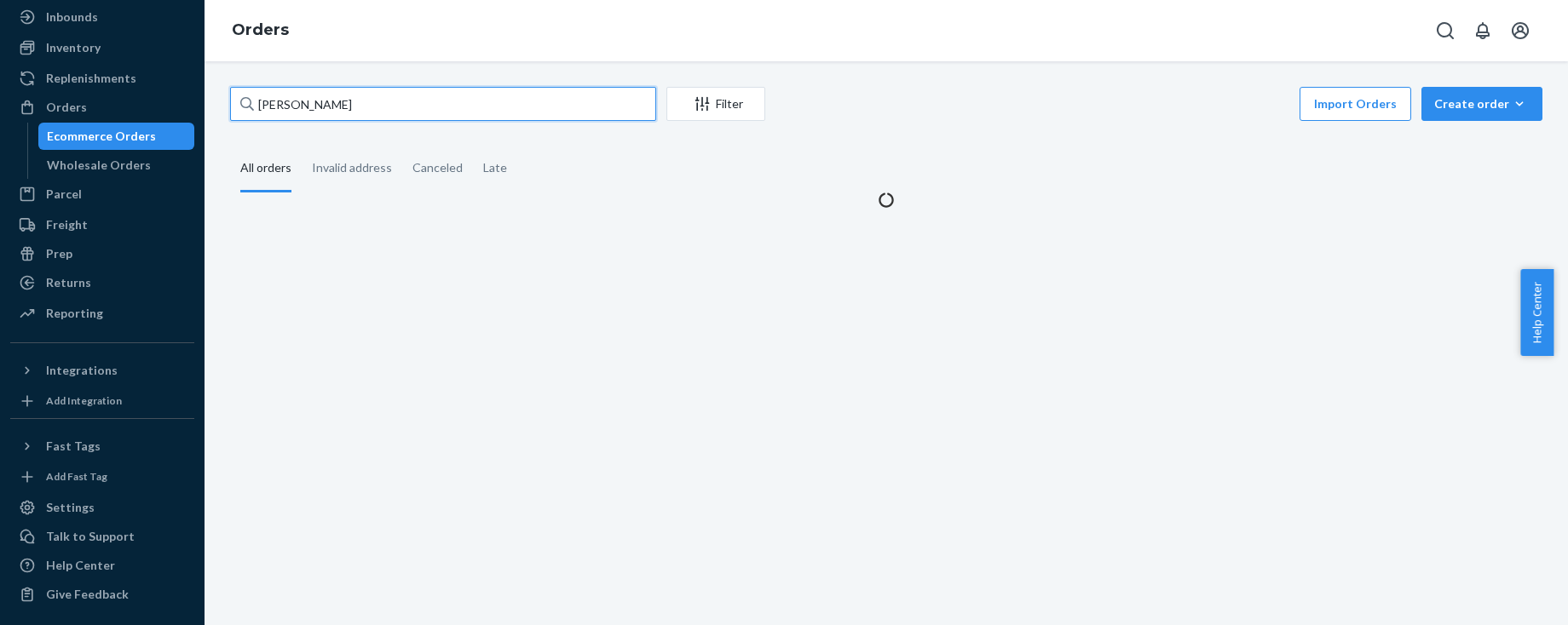
click at [383, 107] on input "[PERSON_NAME]" at bounding box center [444, 104] width 426 height 34
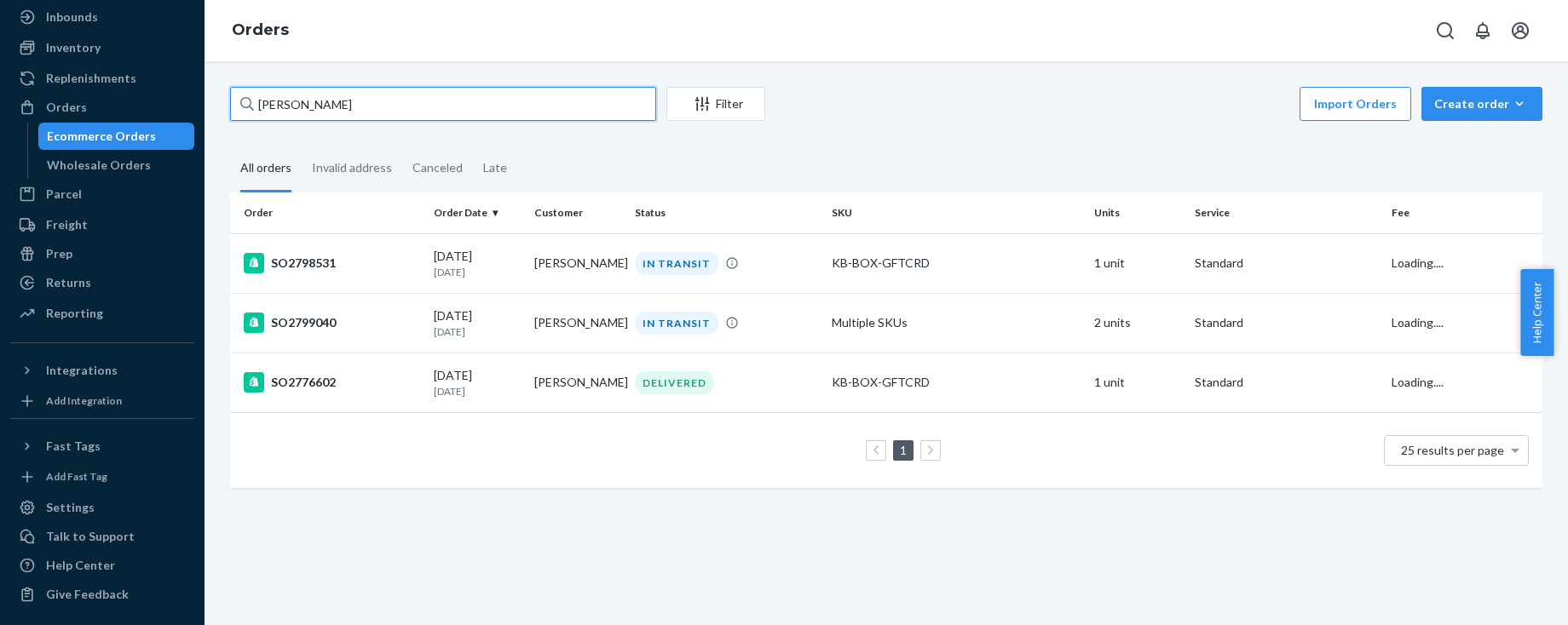
click at [383, 107] on input "[PERSON_NAME]" at bounding box center [444, 104] width 426 height 34
paste input "[PERSON_NAME]"
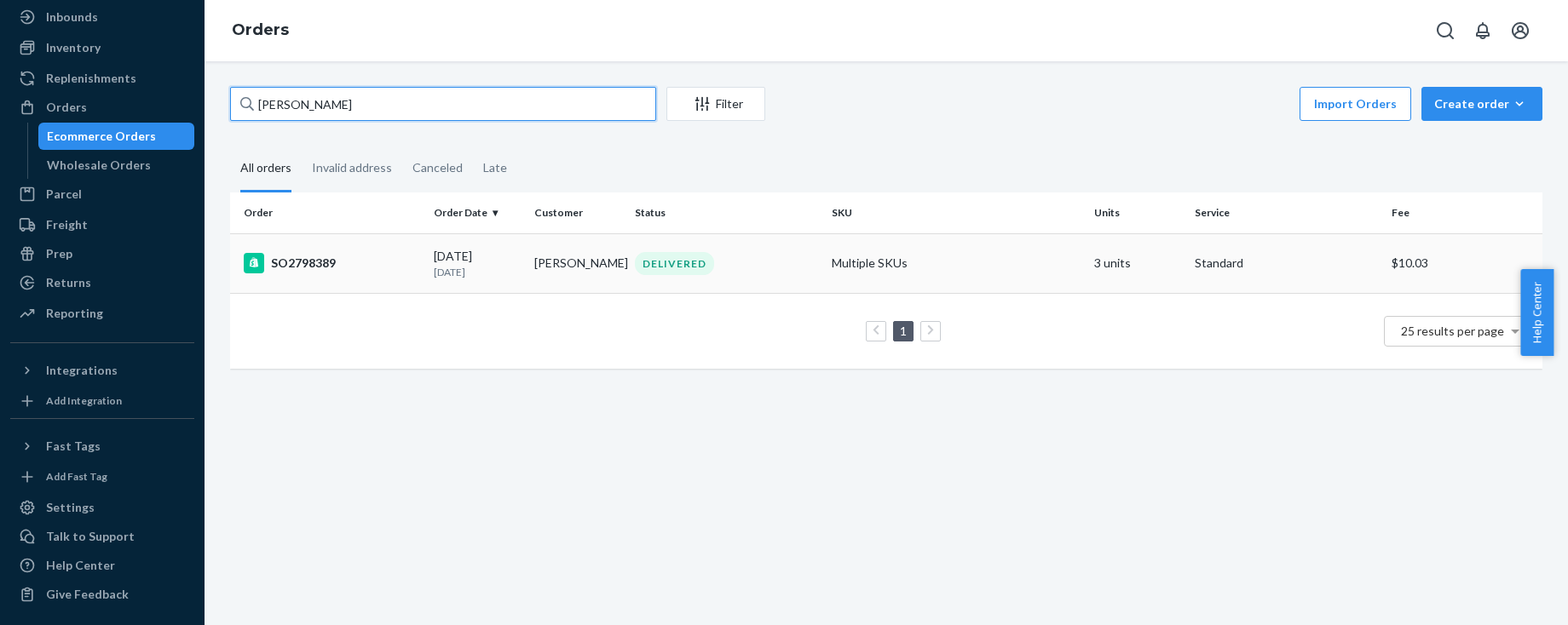
type input "[PERSON_NAME]"
click at [319, 265] on div "SO2798389" at bounding box center [332, 263] width 176 height 21
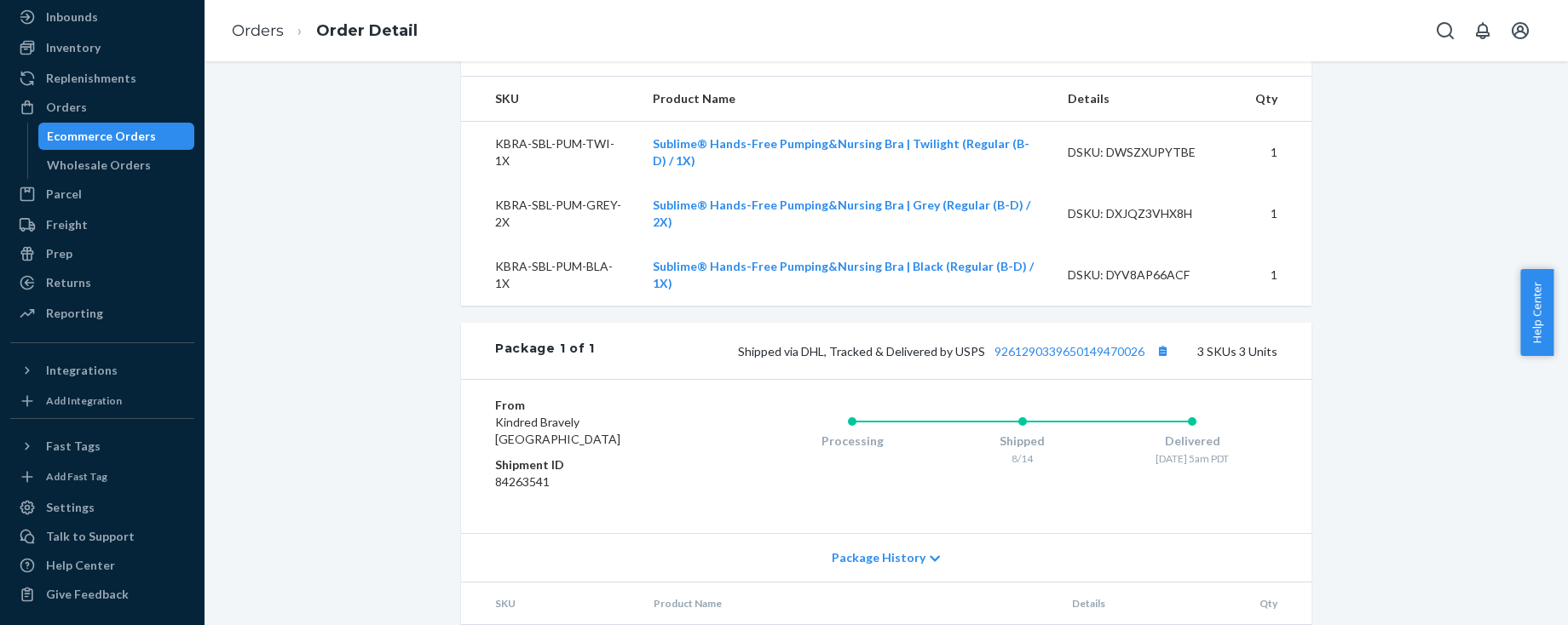
scroll to position [563, 0]
click at [1065, 358] on link "9261290339650149470026" at bounding box center [1069, 351] width 150 height 14
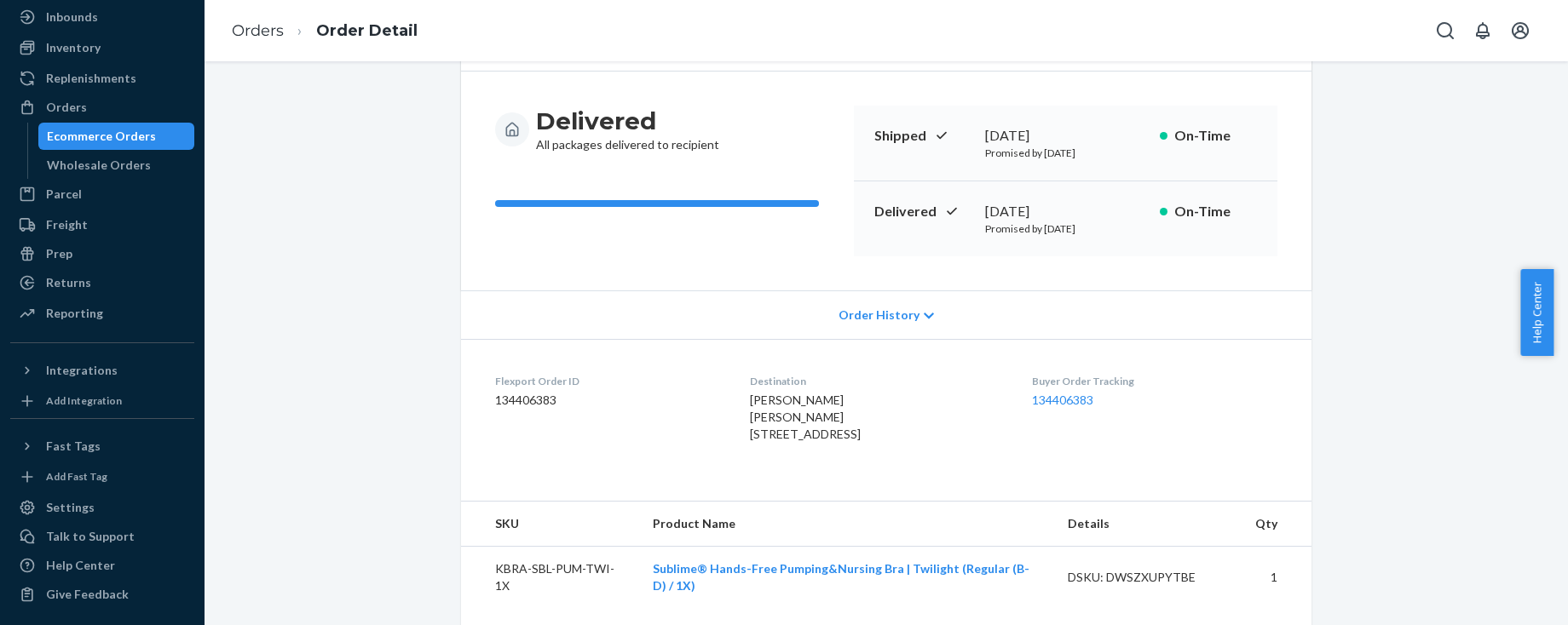
scroll to position [115, 0]
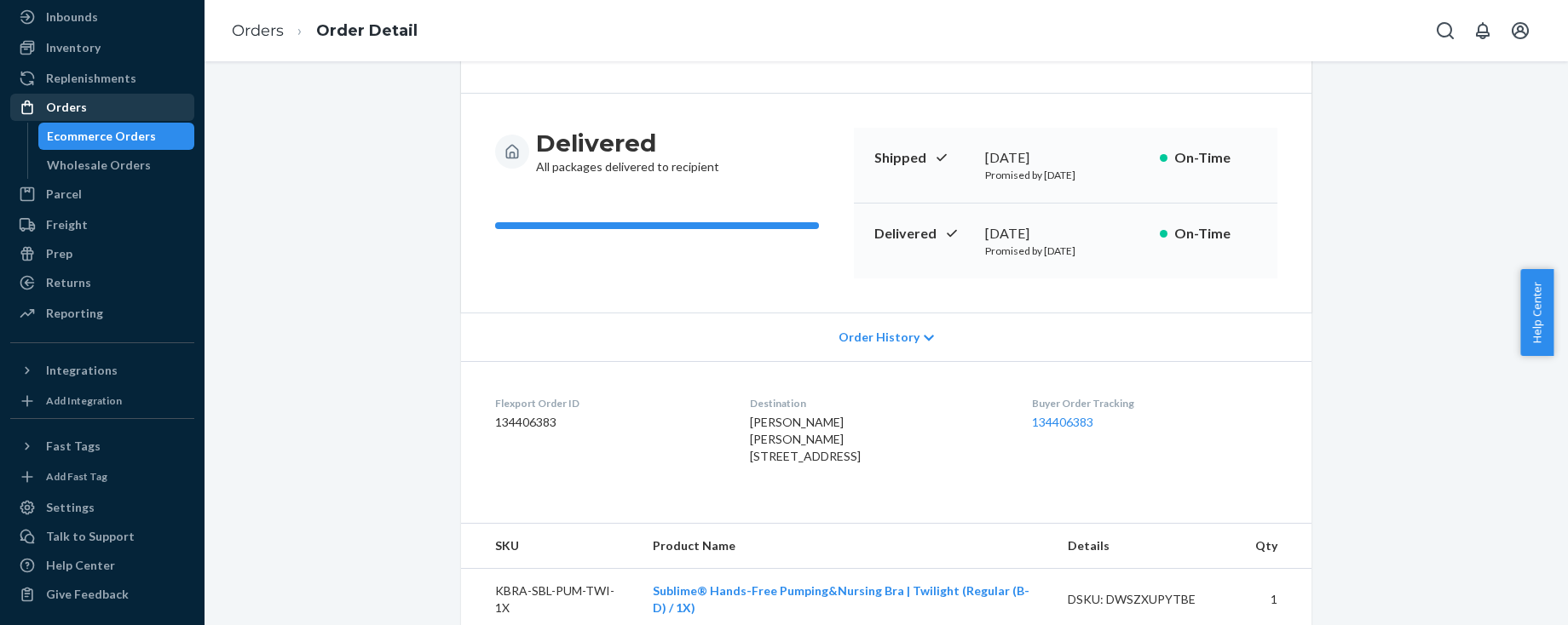
click at [70, 109] on div "Orders" at bounding box center [66, 107] width 40 height 17
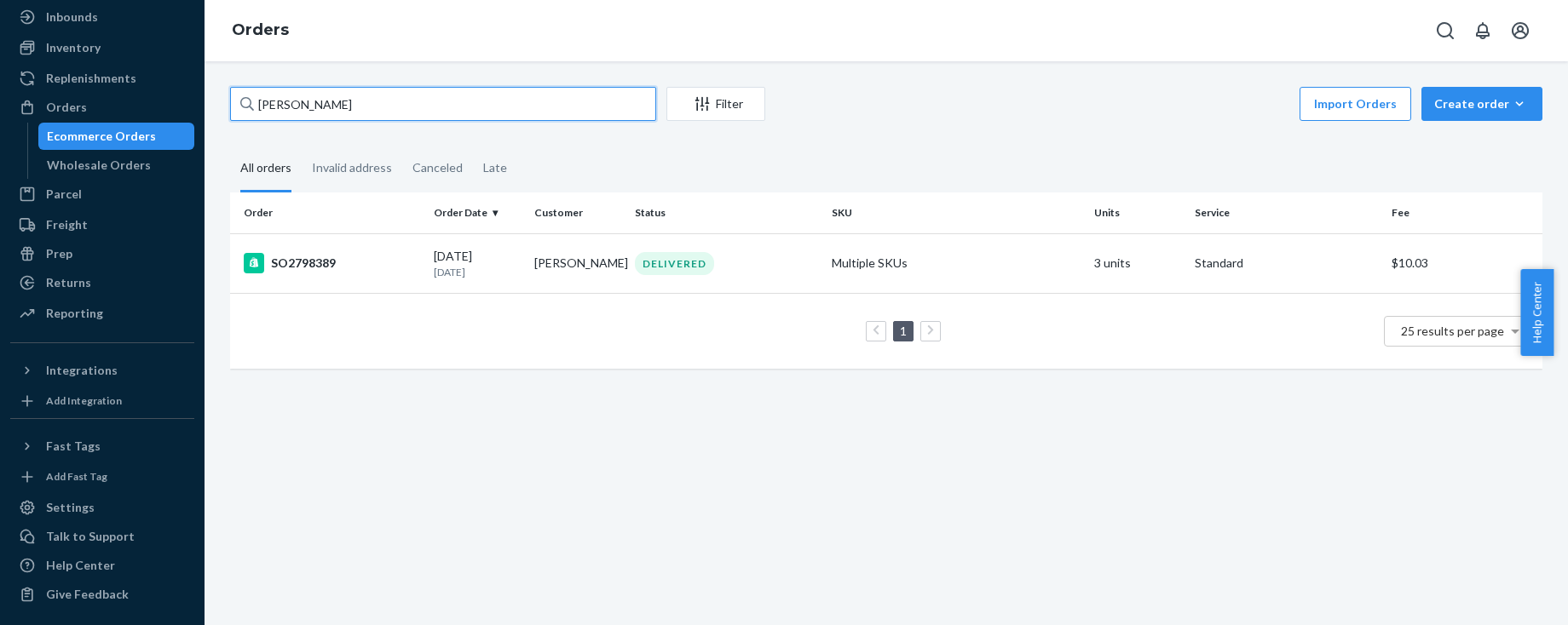
click at [349, 98] on input "[PERSON_NAME]" at bounding box center [444, 104] width 426 height 34
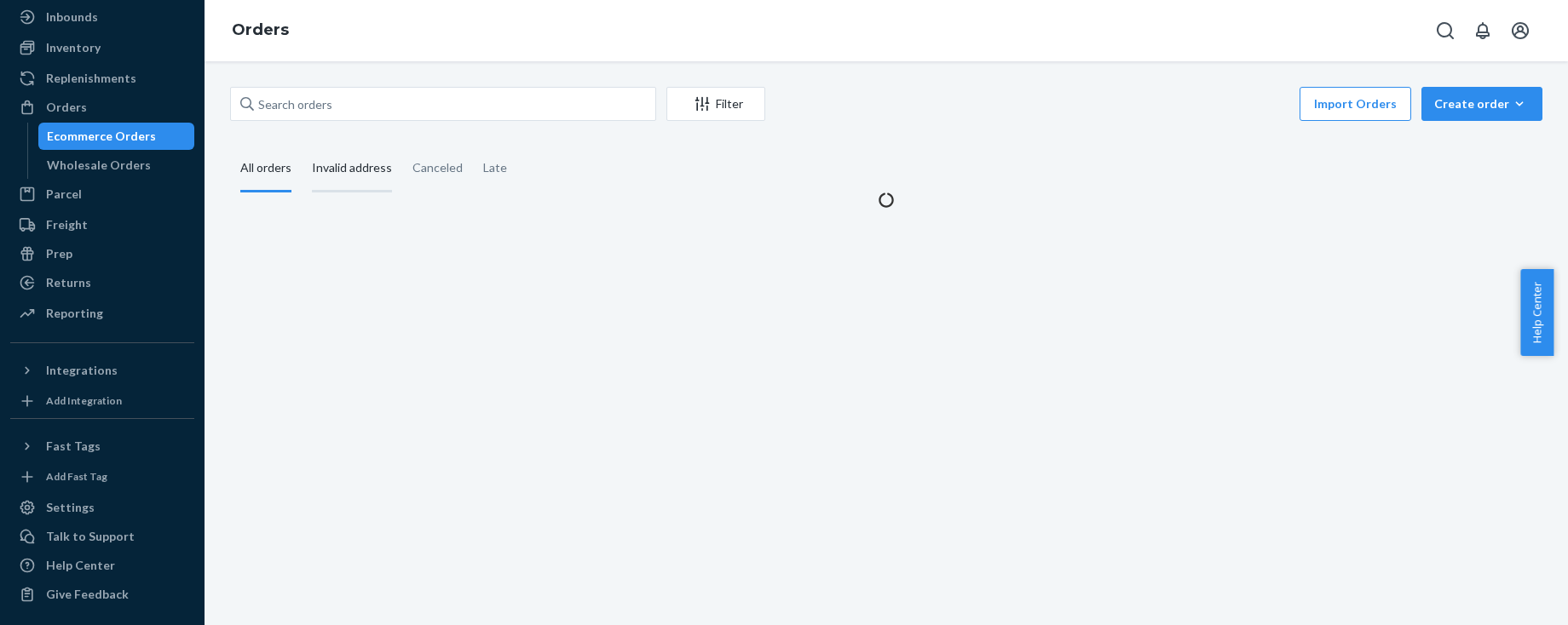
click at [341, 160] on div "Invalid address" at bounding box center [352, 169] width 80 height 47
click at [301, 146] on input "Invalid address" at bounding box center [301, 146] width 0 height 0
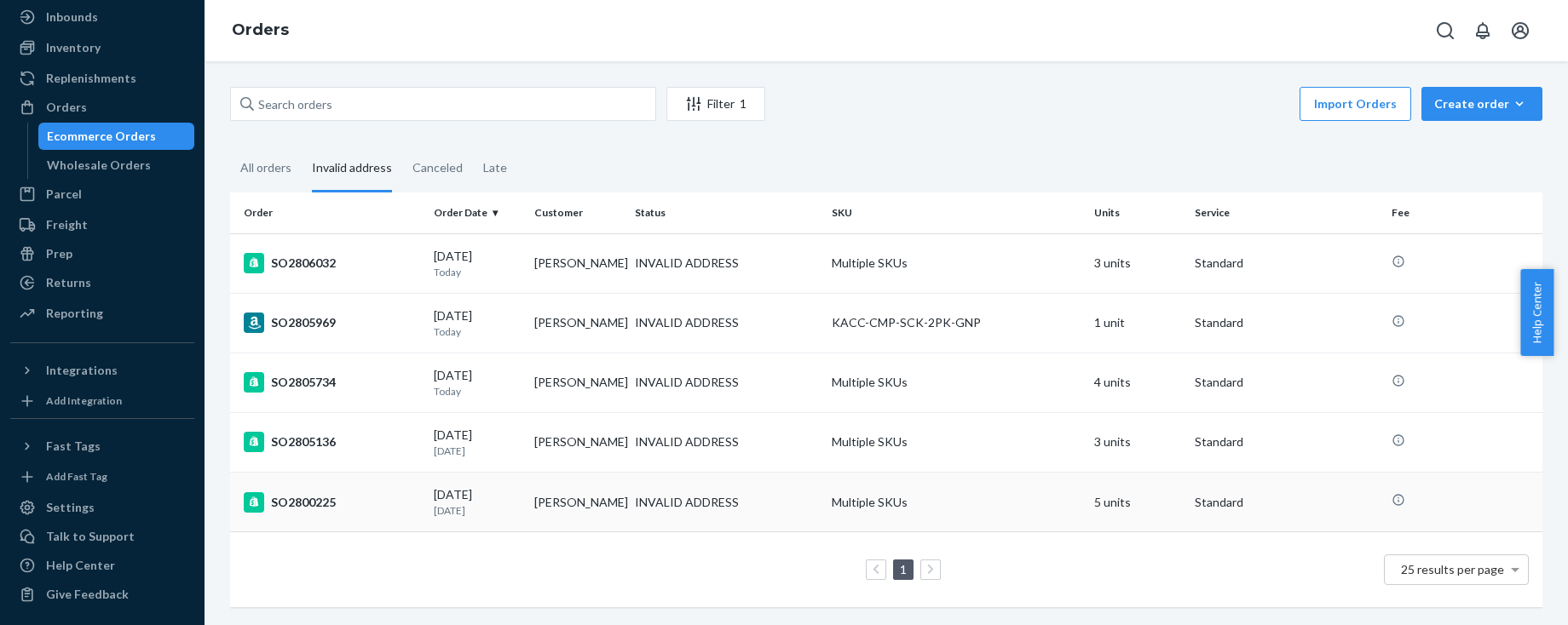
click at [379, 492] on div "SO2800225" at bounding box center [332, 502] width 176 height 21
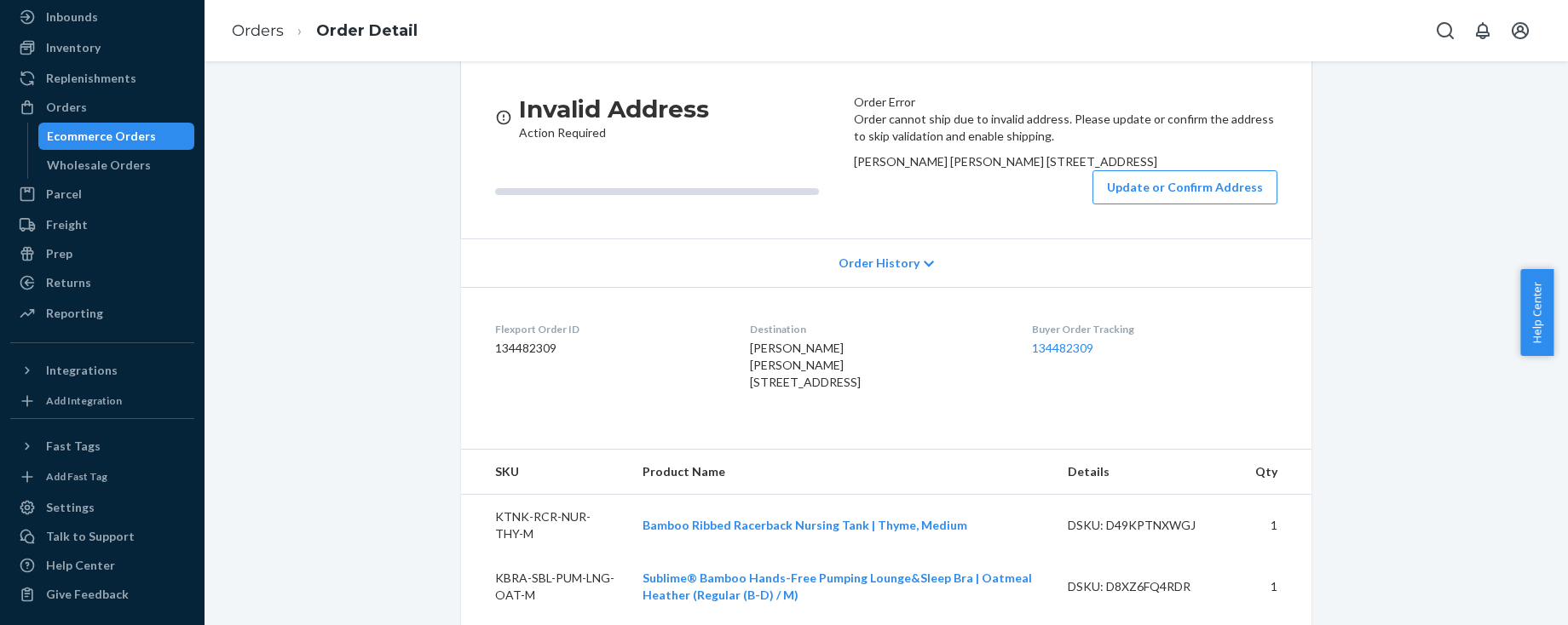
scroll to position [150, 0]
click at [1191, 203] on button "Update or Confirm Address" at bounding box center [1185, 186] width 185 height 34
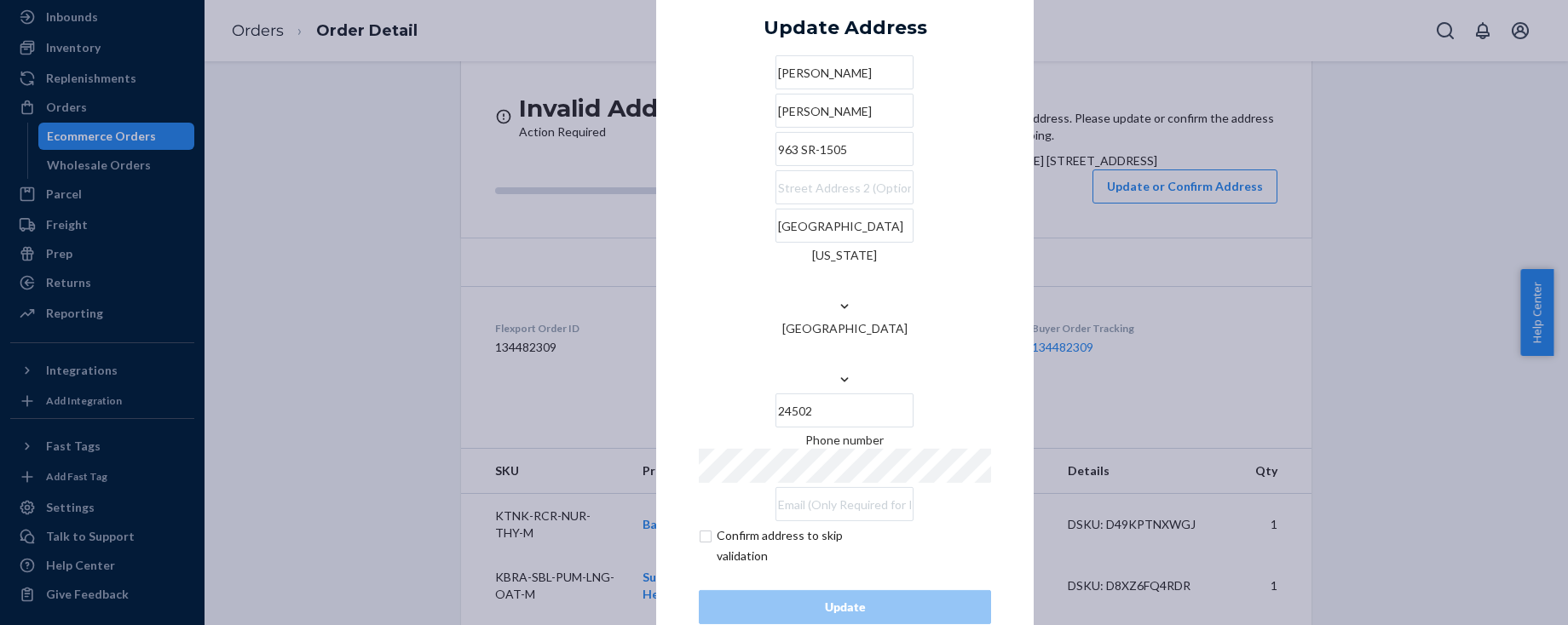
click at [775, 166] on input "963 SR-1505" at bounding box center [844, 149] width 138 height 34
paste input "[GEOGRAPHIC_DATA]"
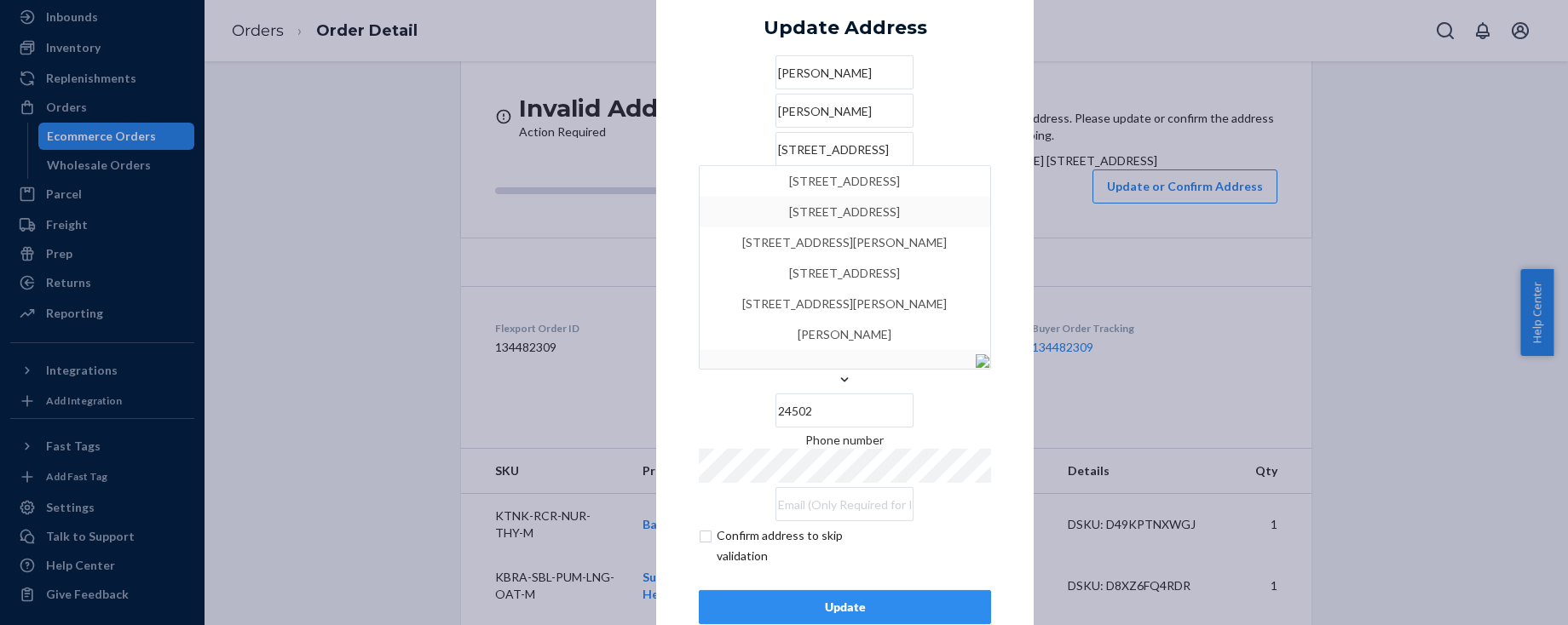
type input "[STREET_ADDRESS]"
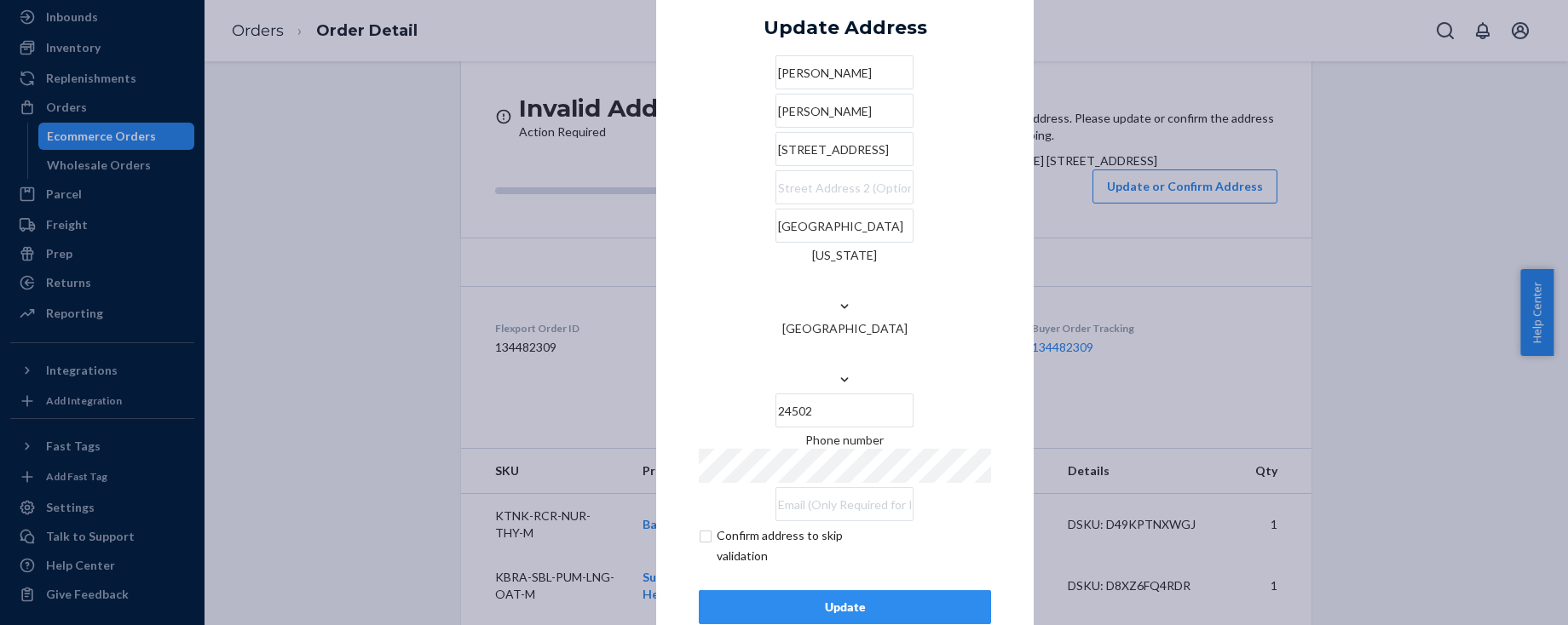
click at [1011, 268] on div "× Update Address [PERSON_NAME][GEOGRAPHIC_DATA][PERSON_NAME][STREET_ADDRESS][US…" at bounding box center [845, 313] width 378 height 709
click at [815, 166] on input "[STREET_ADDRESS]" at bounding box center [844, 149] width 138 height 34
click at [841, 599] on div "Update" at bounding box center [845, 607] width 264 height 17
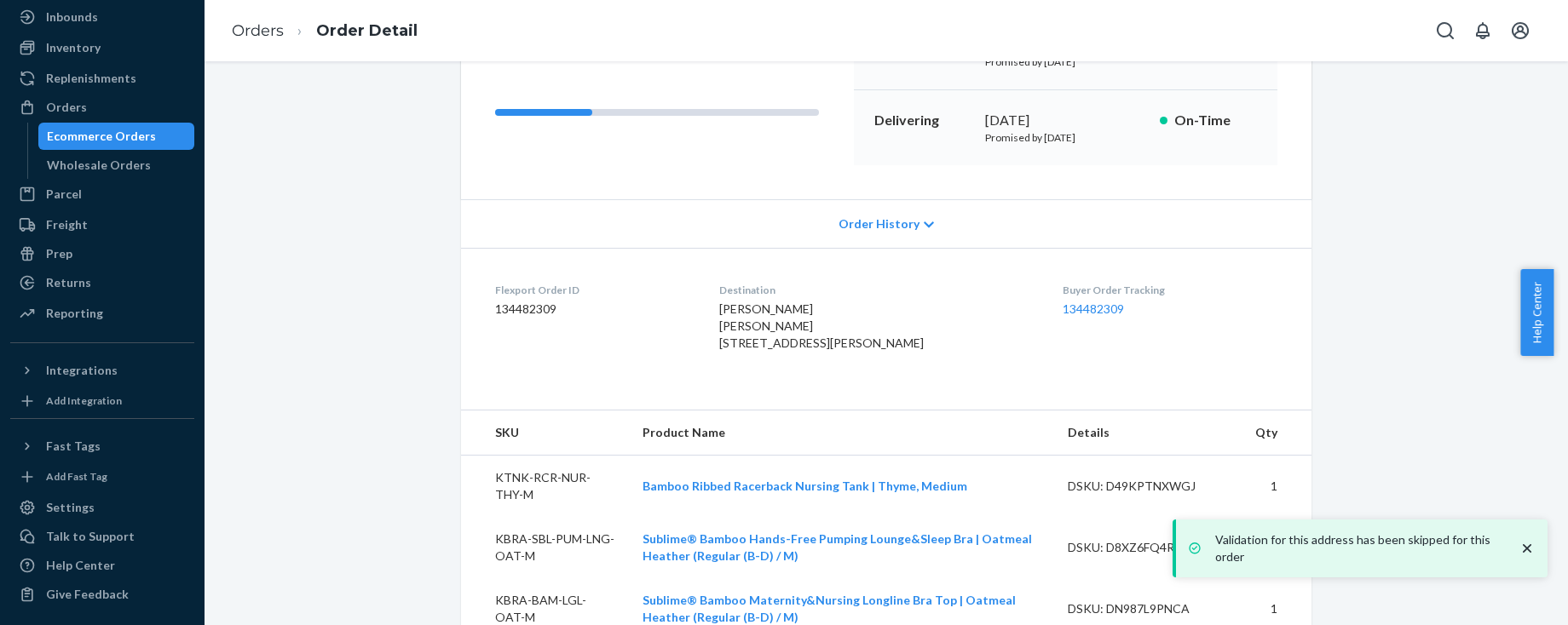
scroll to position [317, 0]
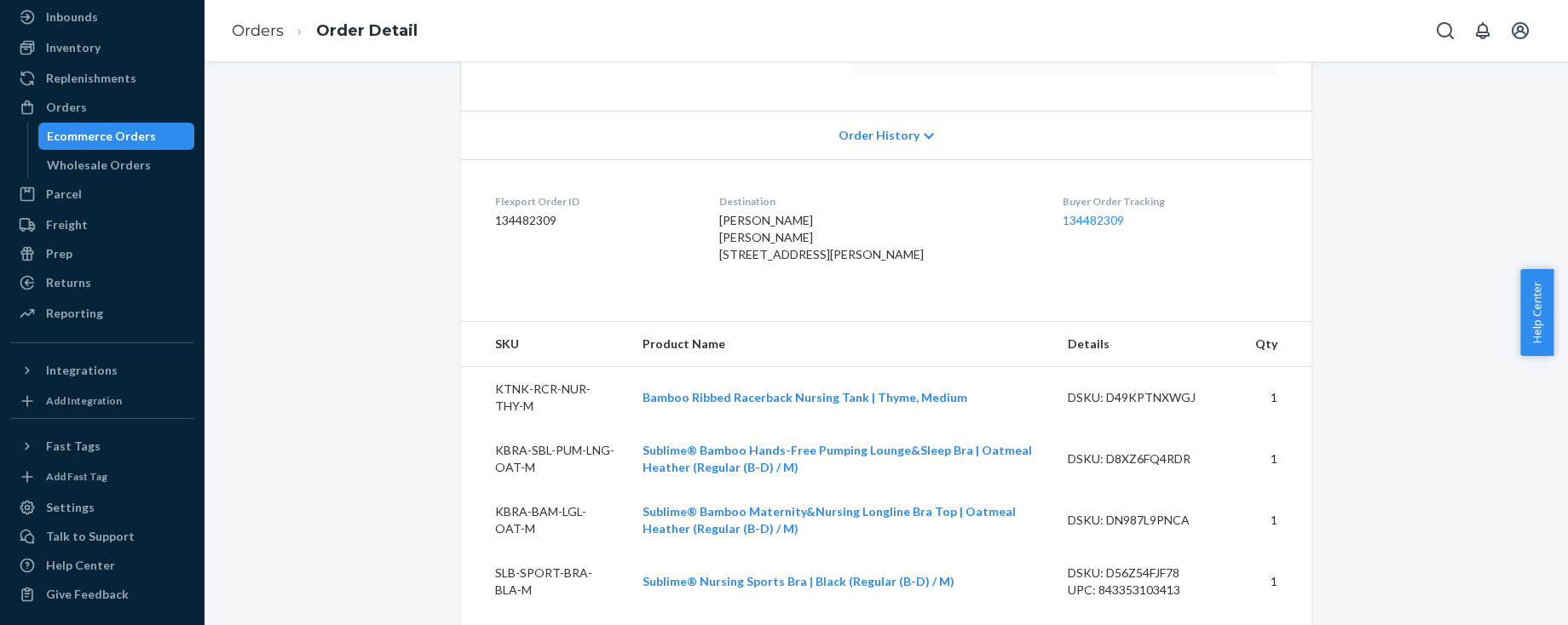
drag, startPoint x: 732, startPoint y: 241, endPoint x: 842, endPoint y: 267, distance: 113.0
click at [842, 262] on span "[PERSON_NAME] [PERSON_NAME] [STREET_ADDRESS][PERSON_NAME]" at bounding box center [820, 237] width 204 height 49
copy span "[PERSON_NAME] [STREET_ADDRESS]"
click at [91, 116] on div "Orders" at bounding box center [102, 107] width 181 height 24
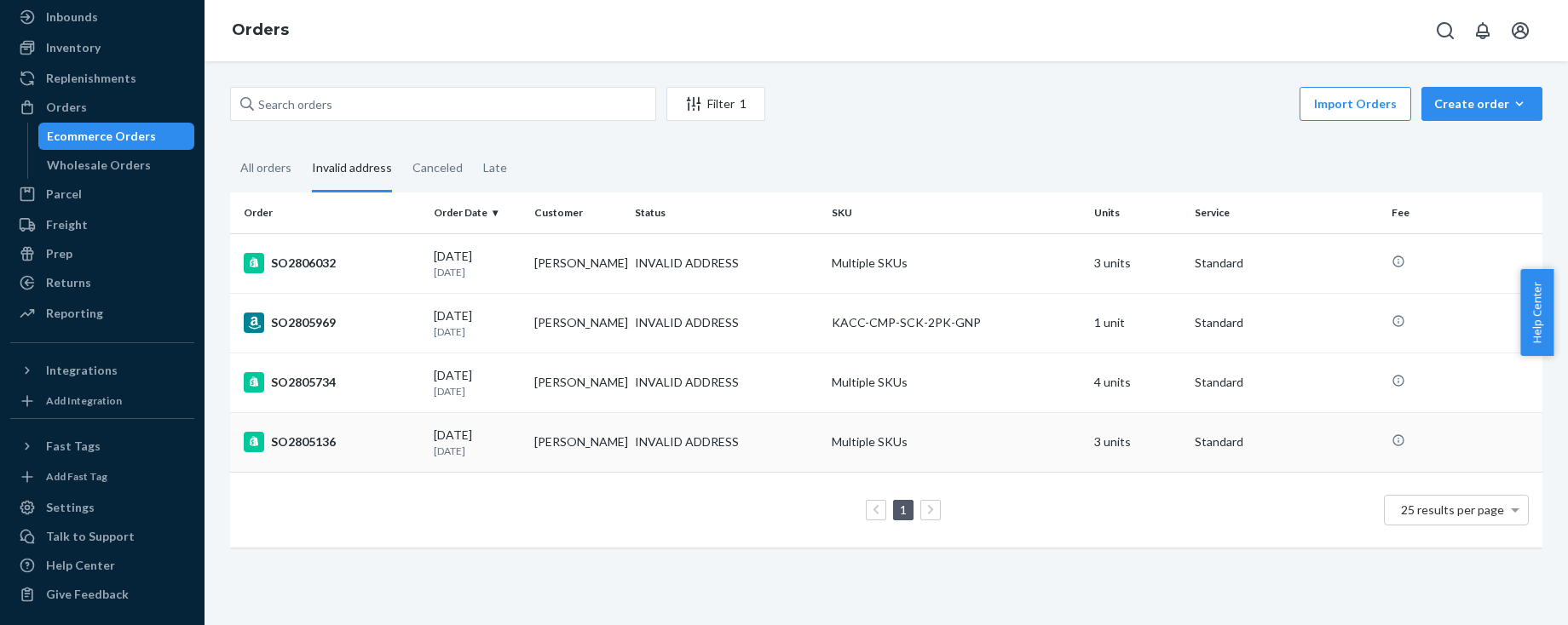
click at [336, 451] on div "SO2805136" at bounding box center [332, 442] width 176 height 21
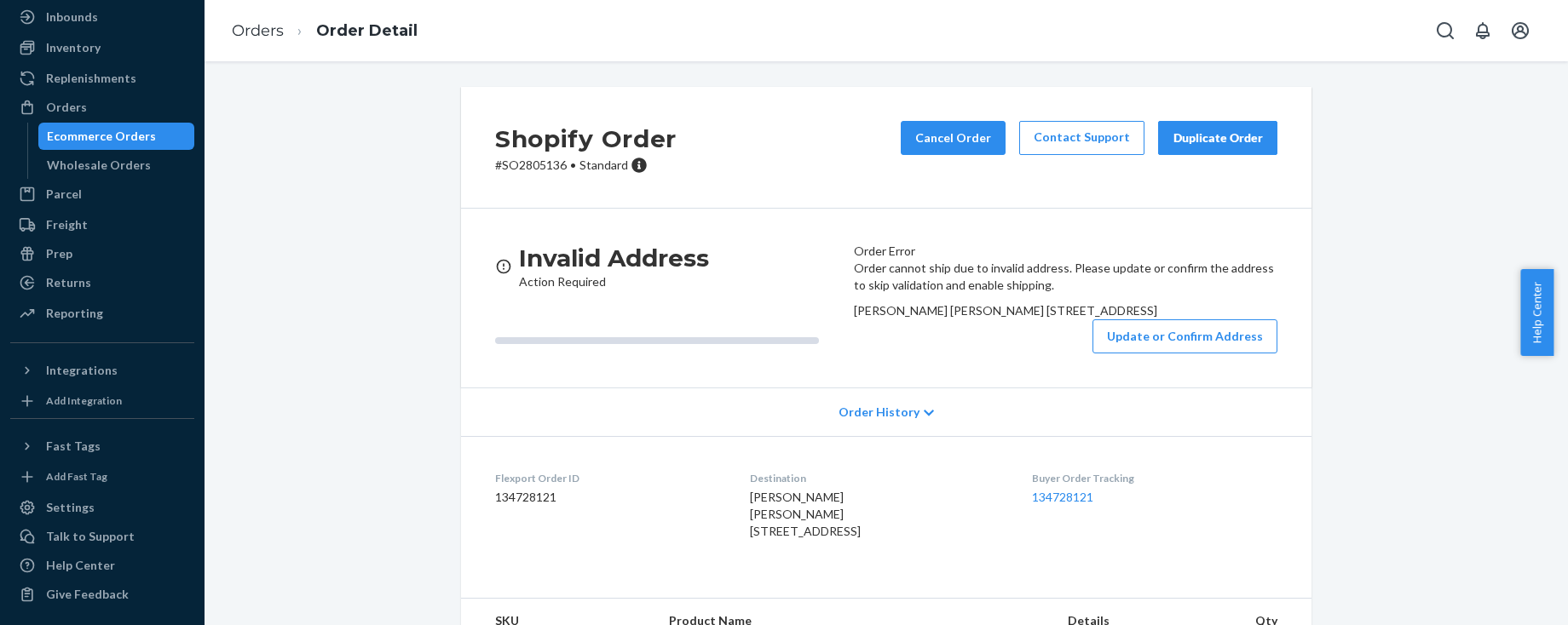
click at [533, 168] on p "# SO2805136 • Standard" at bounding box center [586, 165] width 182 height 17
copy p "SO2805136"
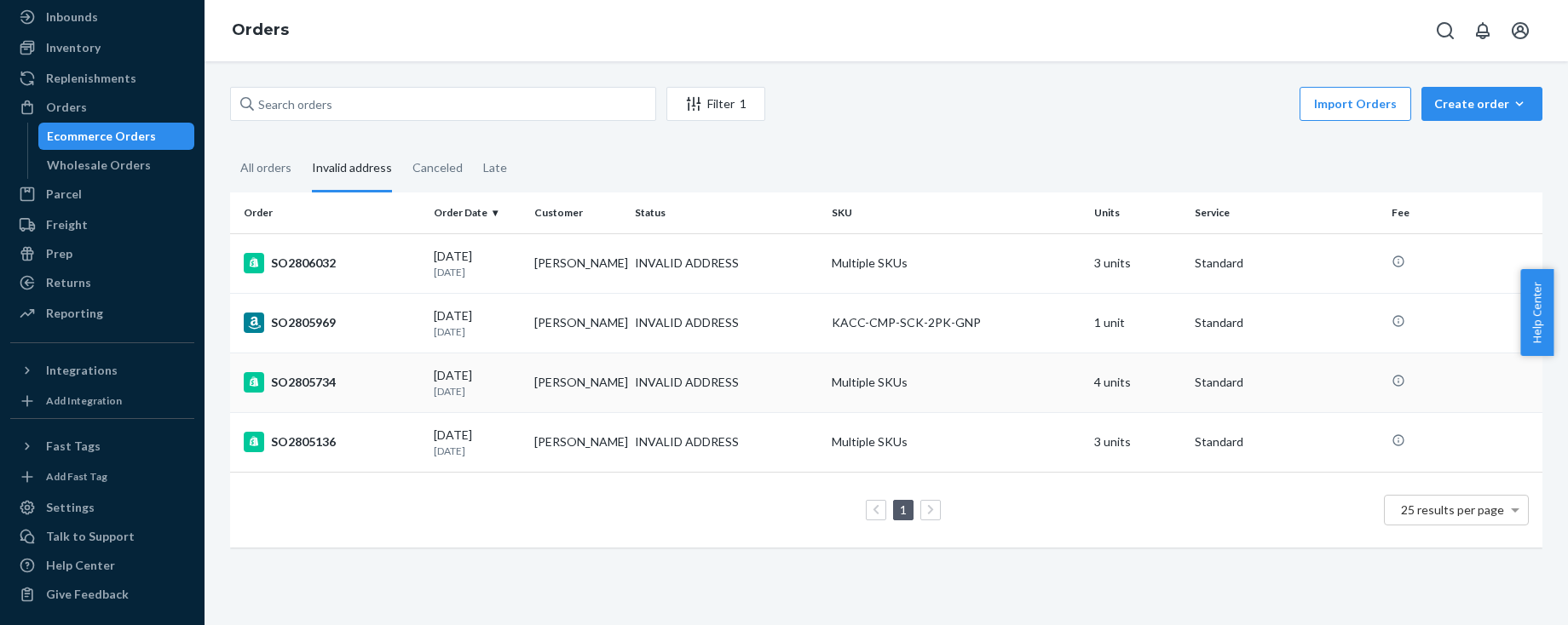
click at [390, 390] on div "SO2805734" at bounding box center [332, 382] width 176 height 21
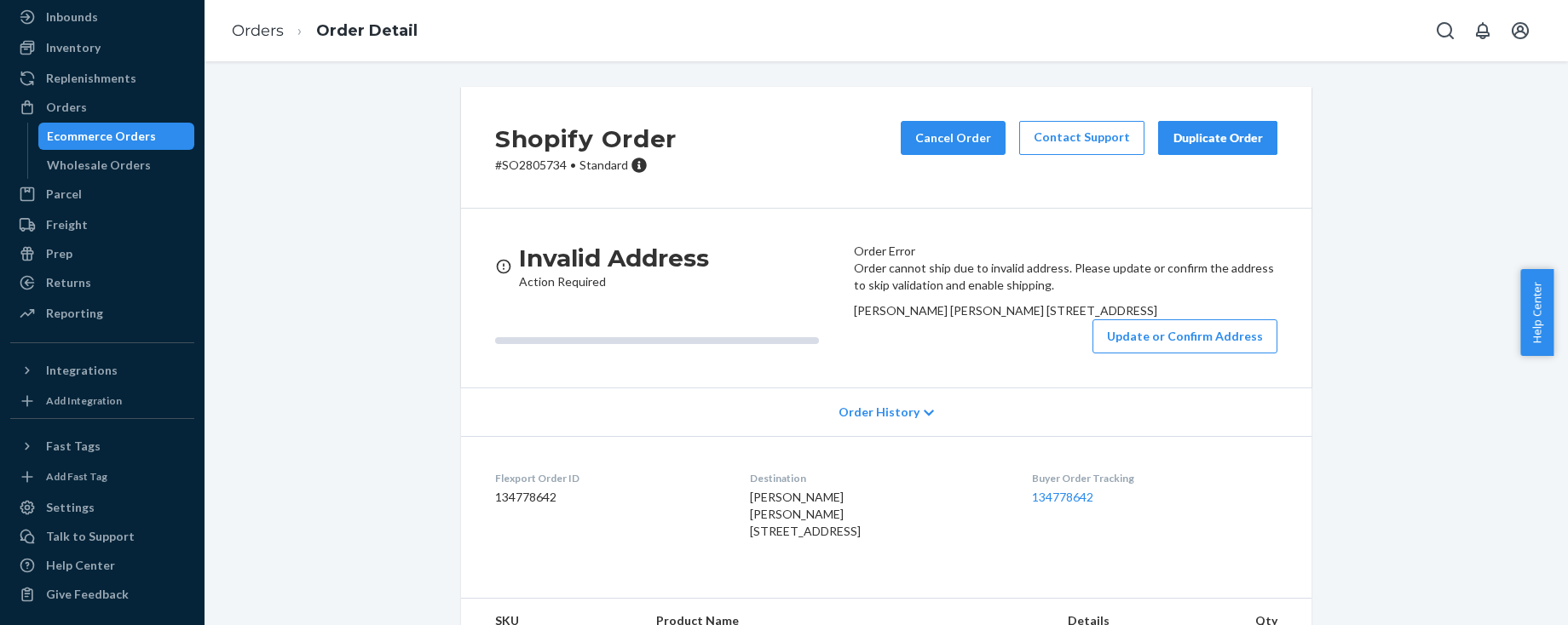
click at [532, 168] on p "# SO2805734 • Standard" at bounding box center [586, 165] width 182 height 17
copy p "SO2805734"
click at [534, 165] on p "# SO2805734 • Standard" at bounding box center [586, 165] width 182 height 17
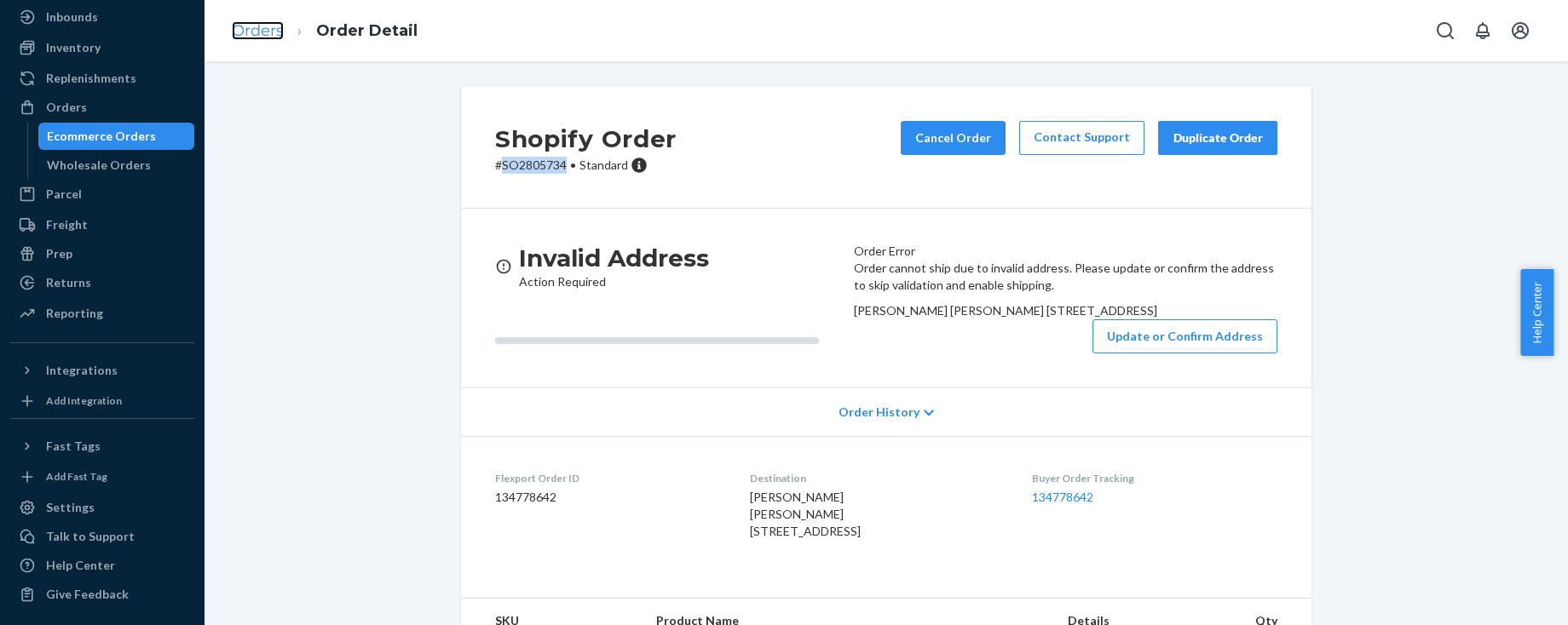
click at [246, 36] on link "Orders" at bounding box center [258, 31] width 52 height 19
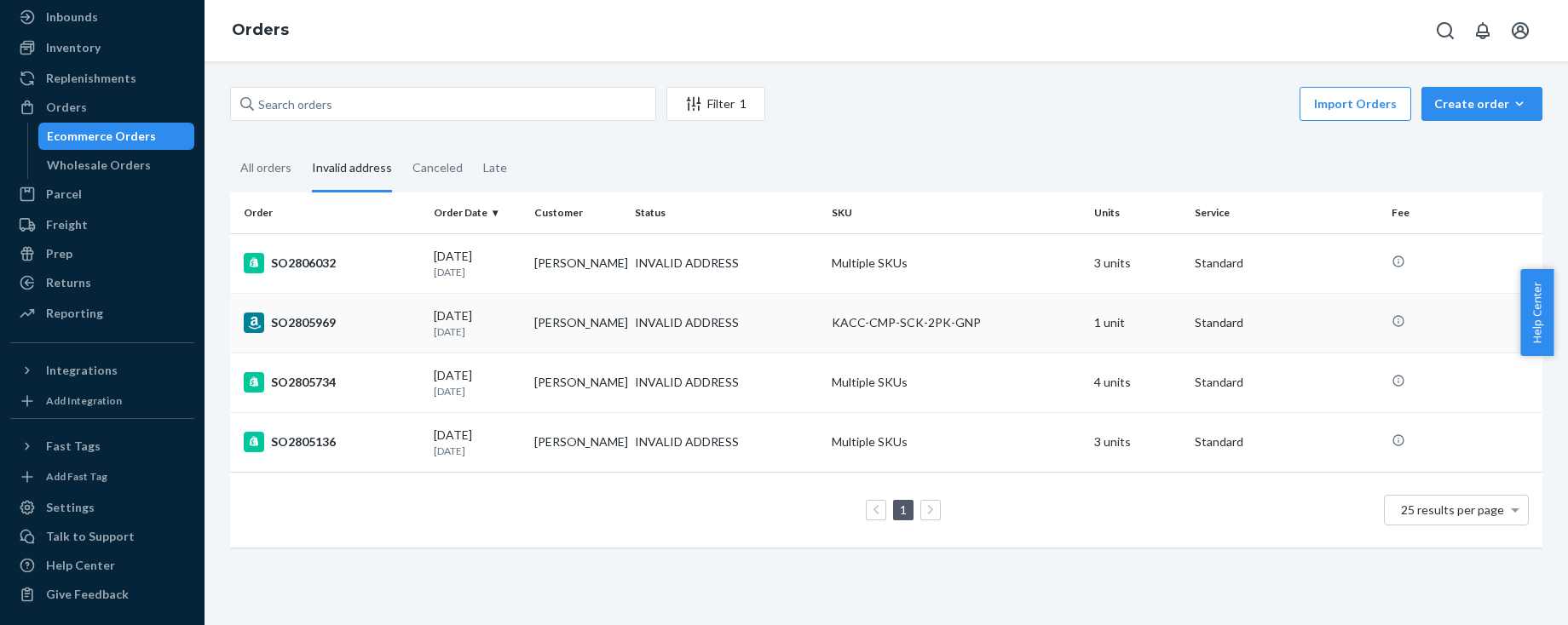
click at [412, 344] on td "SO2805969" at bounding box center [328, 323] width 197 height 59
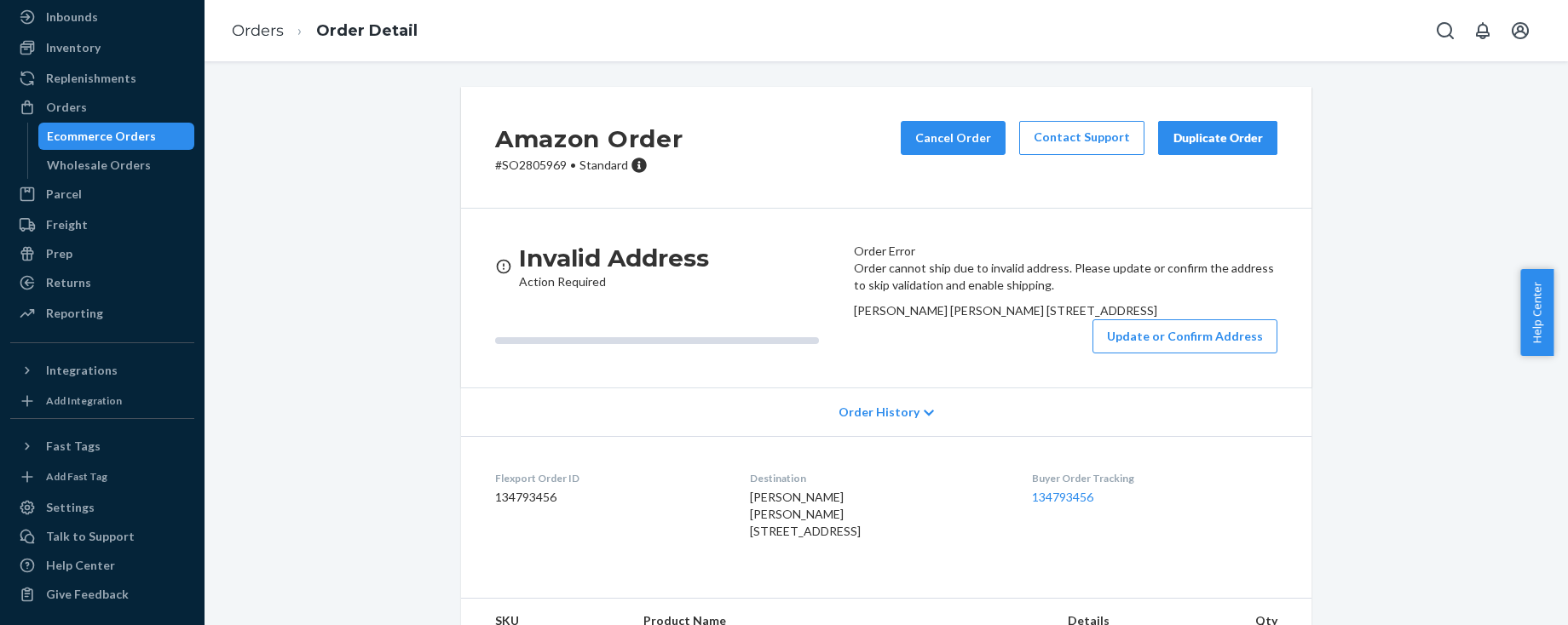
click at [526, 169] on p "# SO2805969 • Standard" at bounding box center [588, 165] width 187 height 17
copy p "SO2805969"
click at [253, 36] on link "Orders" at bounding box center [258, 31] width 52 height 19
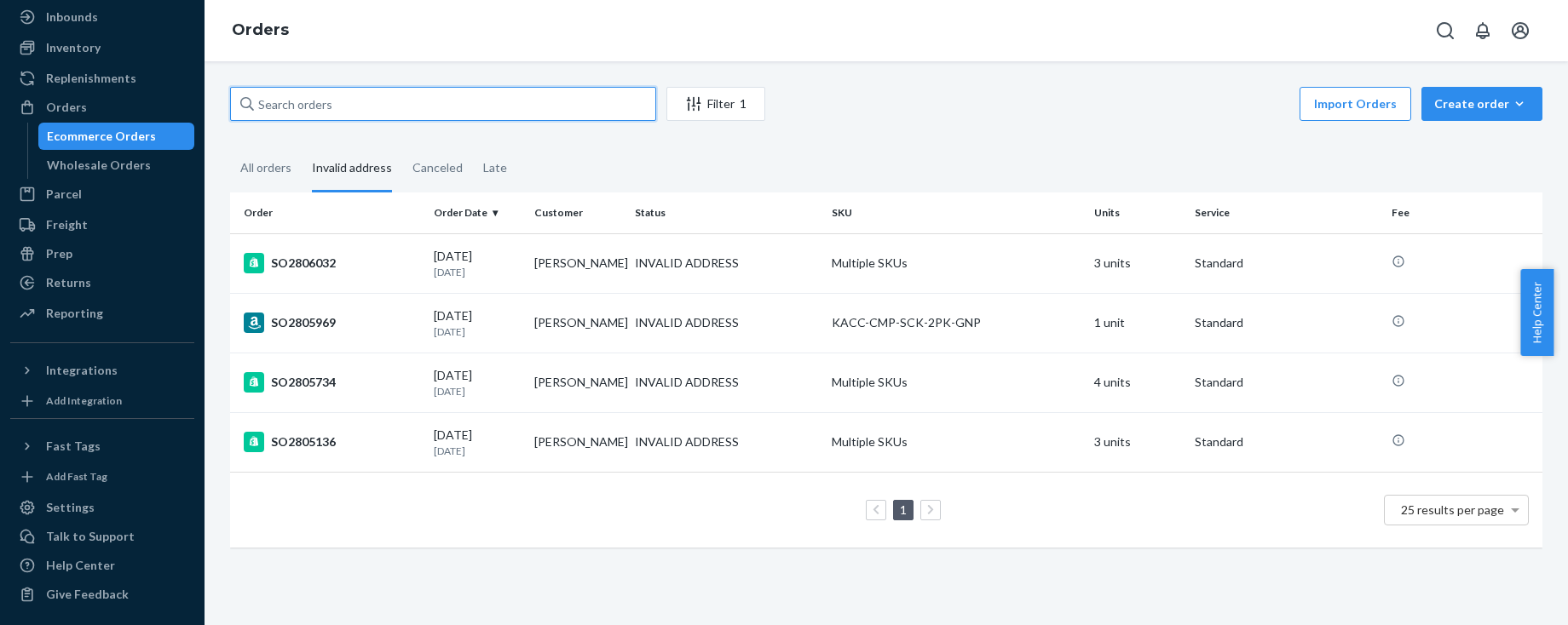
click at [346, 103] on input "text" at bounding box center [444, 104] width 426 height 34
click at [350, 264] on div "SO2806032" at bounding box center [332, 263] width 176 height 21
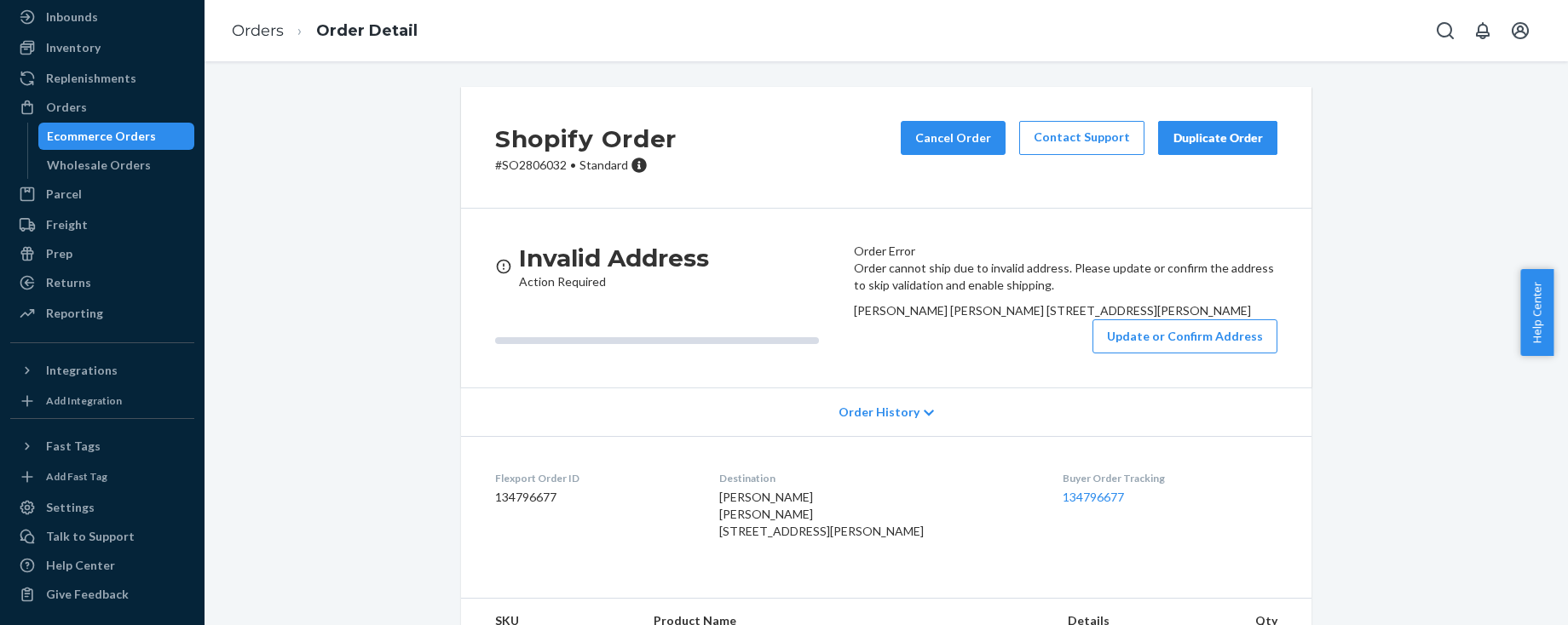
click at [517, 169] on p "# SO2806032 • Standard" at bounding box center [586, 165] width 182 height 17
copy p "SO2806032"
click at [107, 110] on div "Orders" at bounding box center [102, 107] width 181 height 24
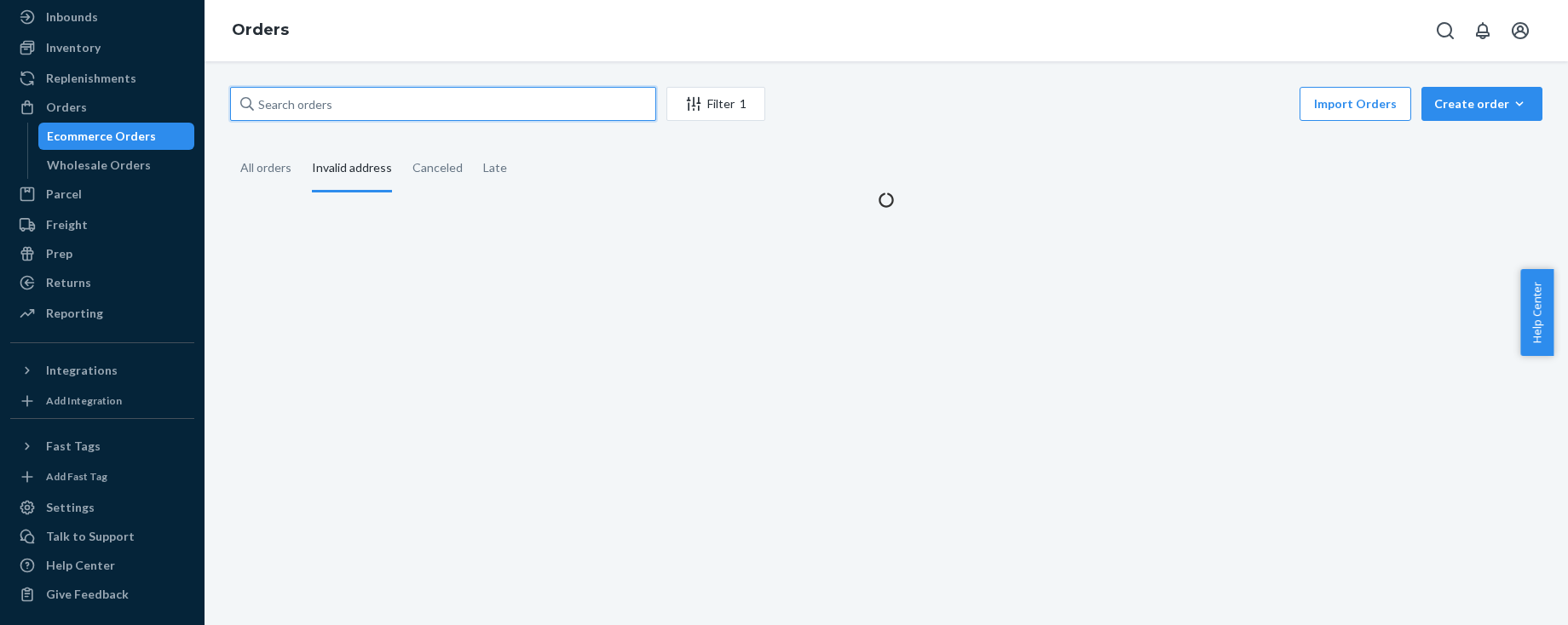
click at [369, 103] on input "text" at bounding box center [444, 104] width 426 height 34
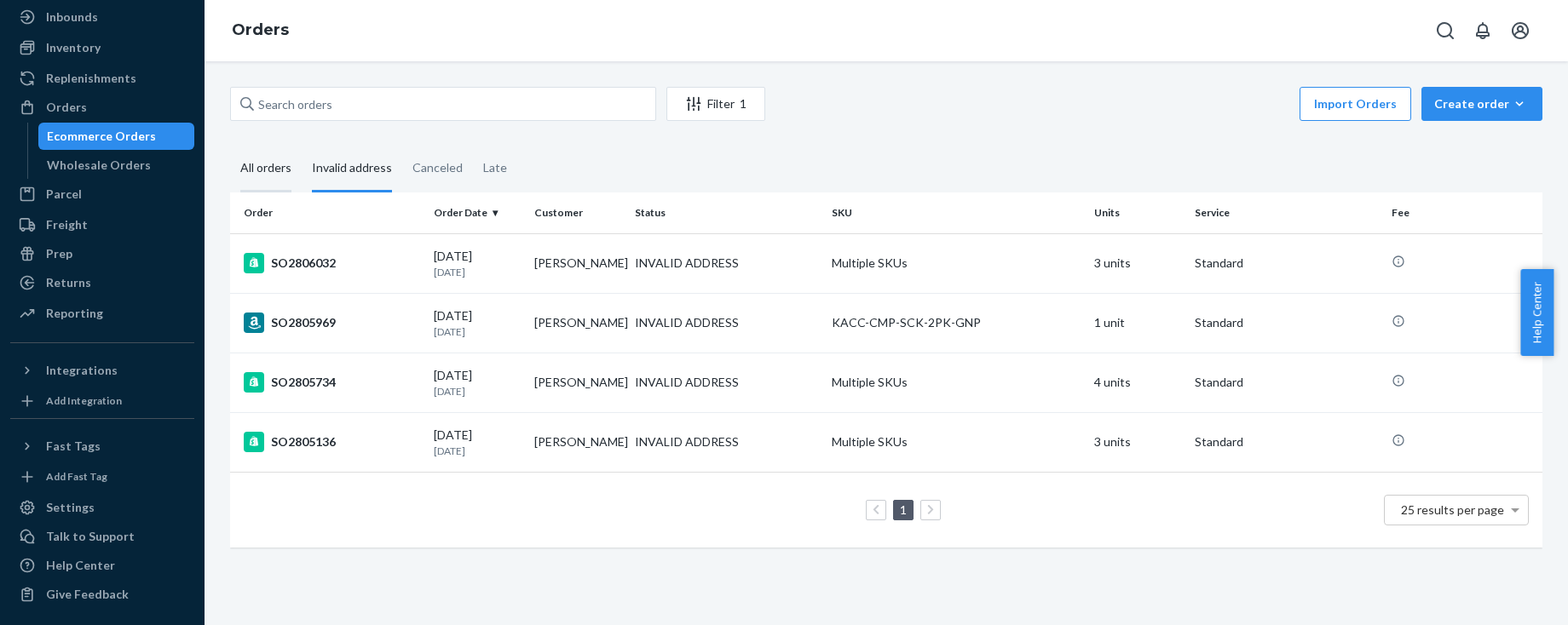
click at [265, 167] on div "All orders" at bounding box center [265, 169] width 51 height 47
click at [230, 146] on input "All orders" at bounding box center [230, 146] width 0 height 0
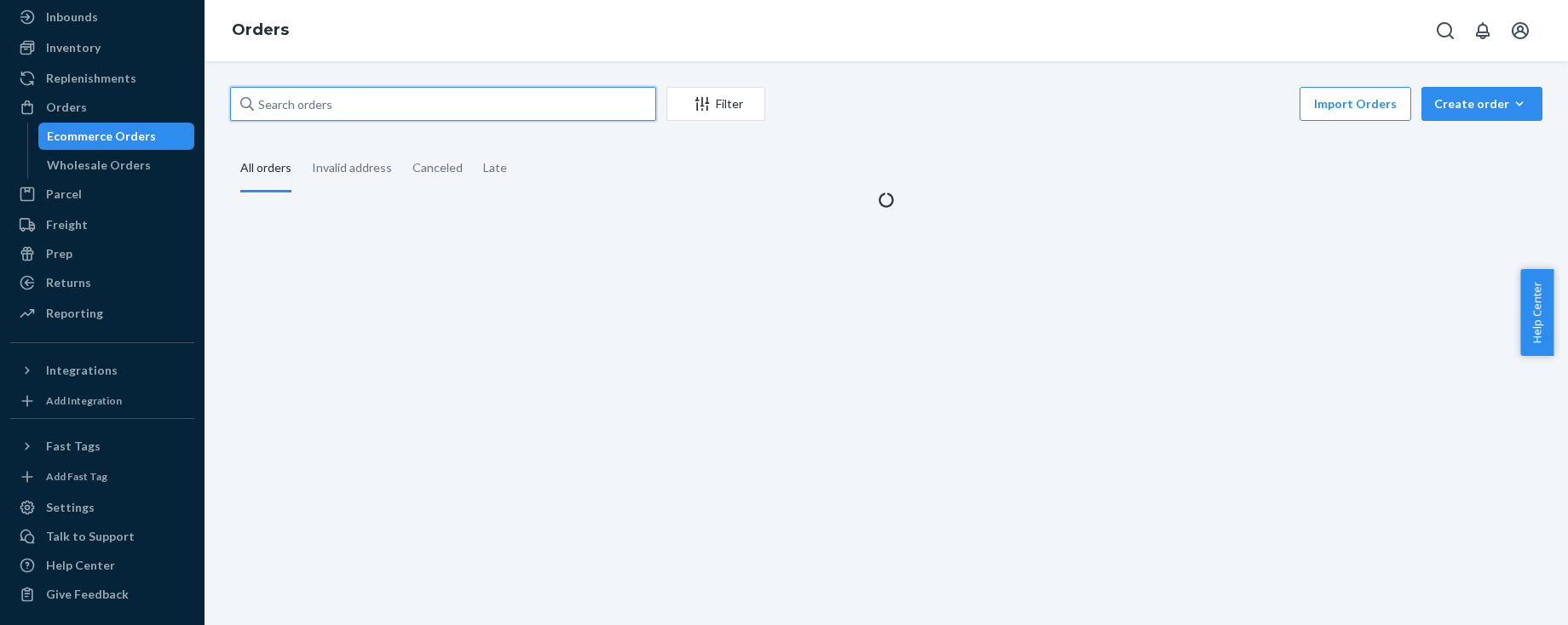
click at [341, 101] on input "text" at bounding box center [444, 104] width 426 height 34
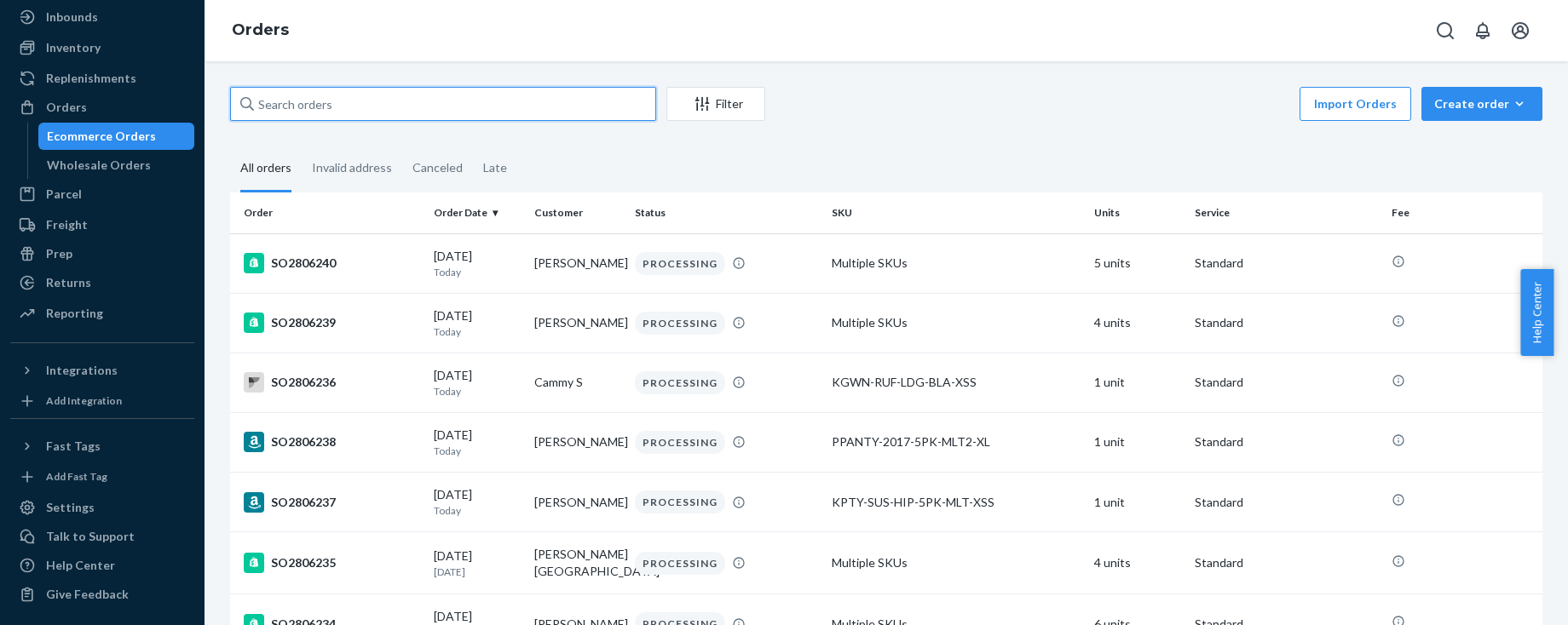
paste input "SO2787427"
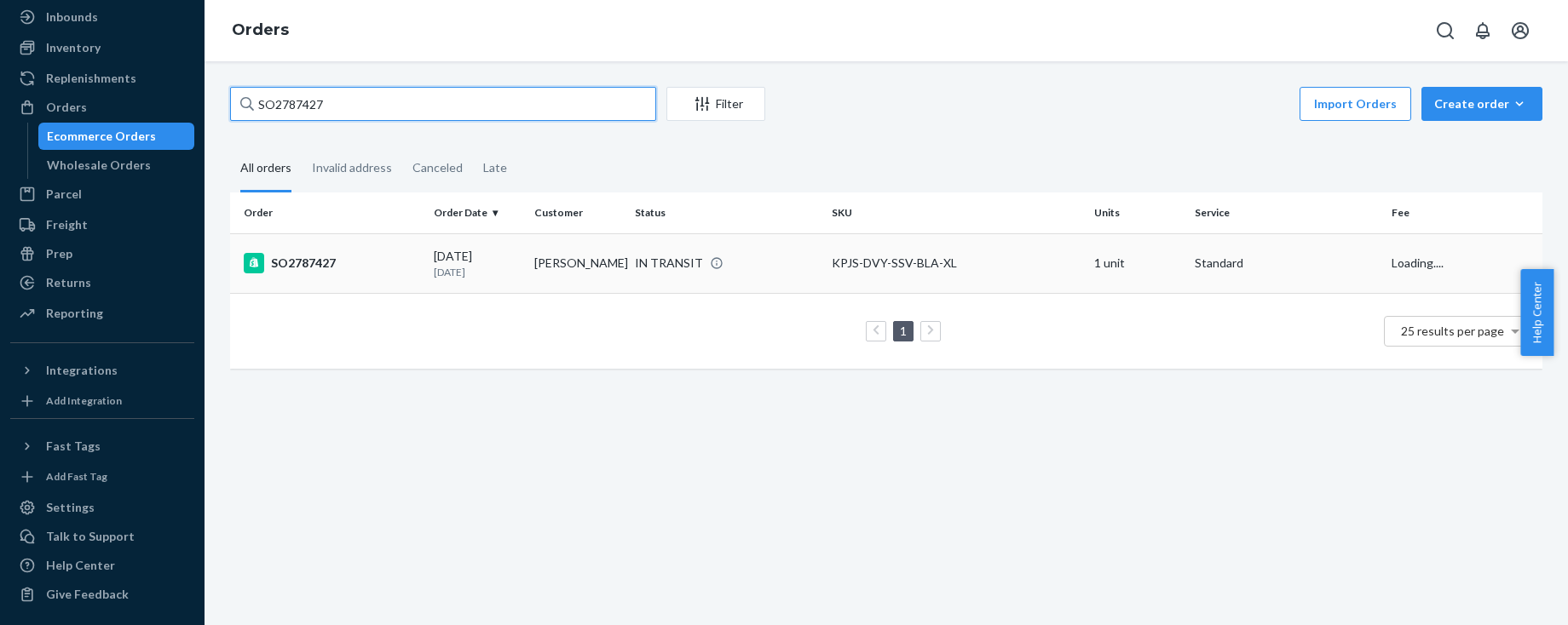
type input "SO2787427"
click at [463, 265] on p "[DATE]" at bounding box center [477, 272] width 87 height 14
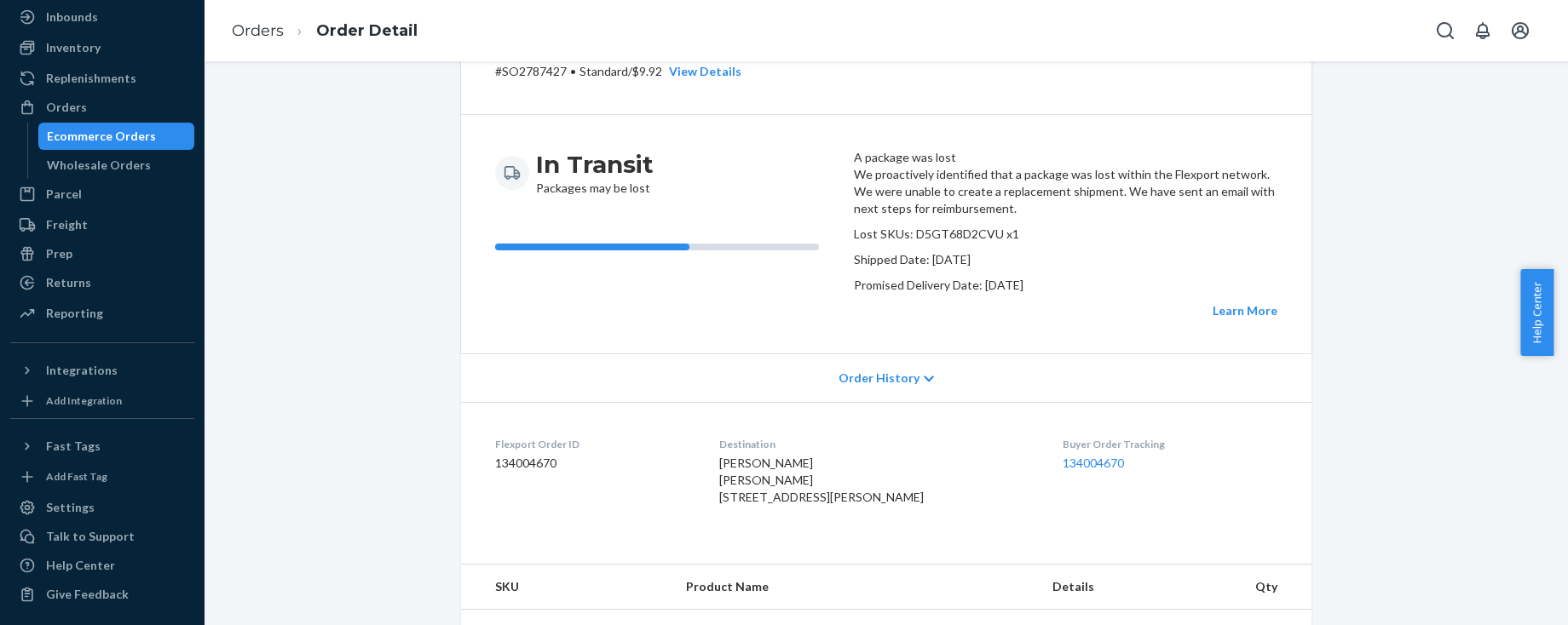
scroll to position [170, 0]
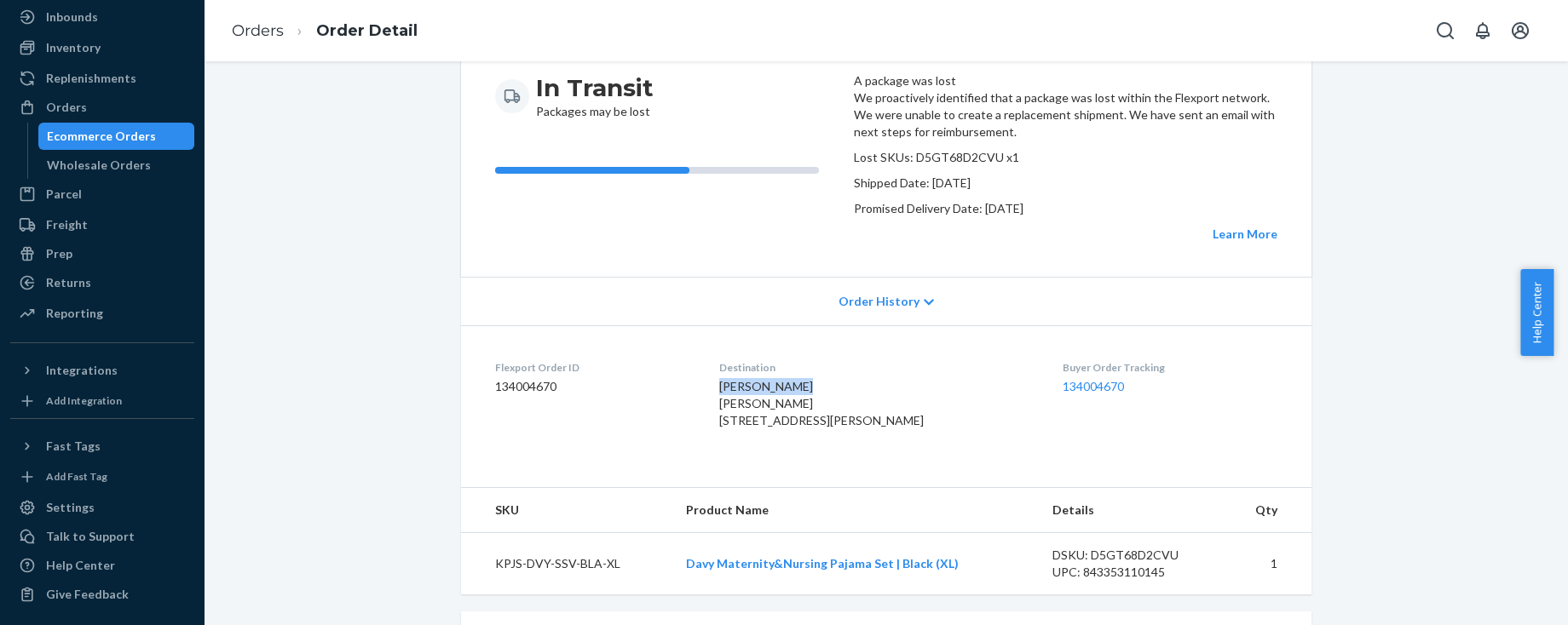
drag, startPoint x: 727, startPoint y: 438, endPoint x: 819, endPoint y: 437, distance: 92.0
click at [819, 429] on div "[PERSON_NAME] [PERSON_NAME] [STREET_ADDRESS][PERSON_NAME]" at bounding box center [877, 404] width 317 height 51
copy span "[PERSON_NAME]"
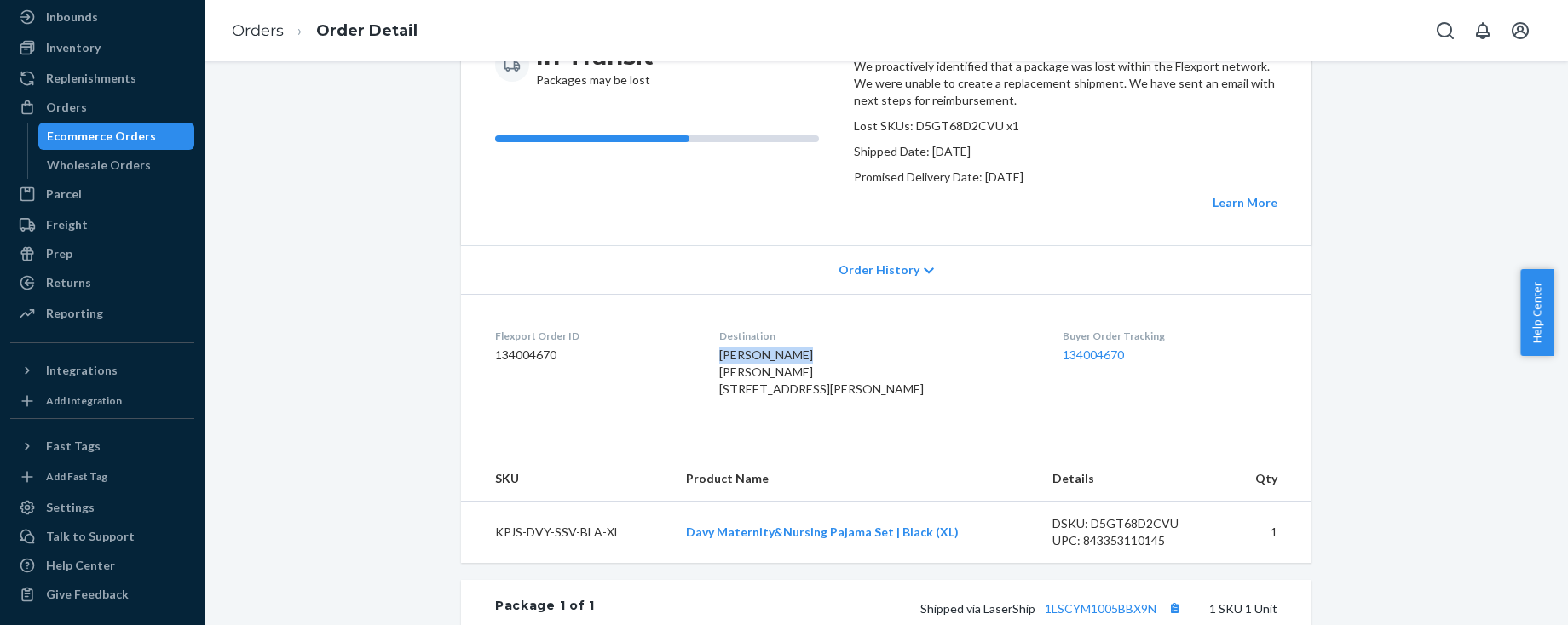
scroll to position [0, 0]
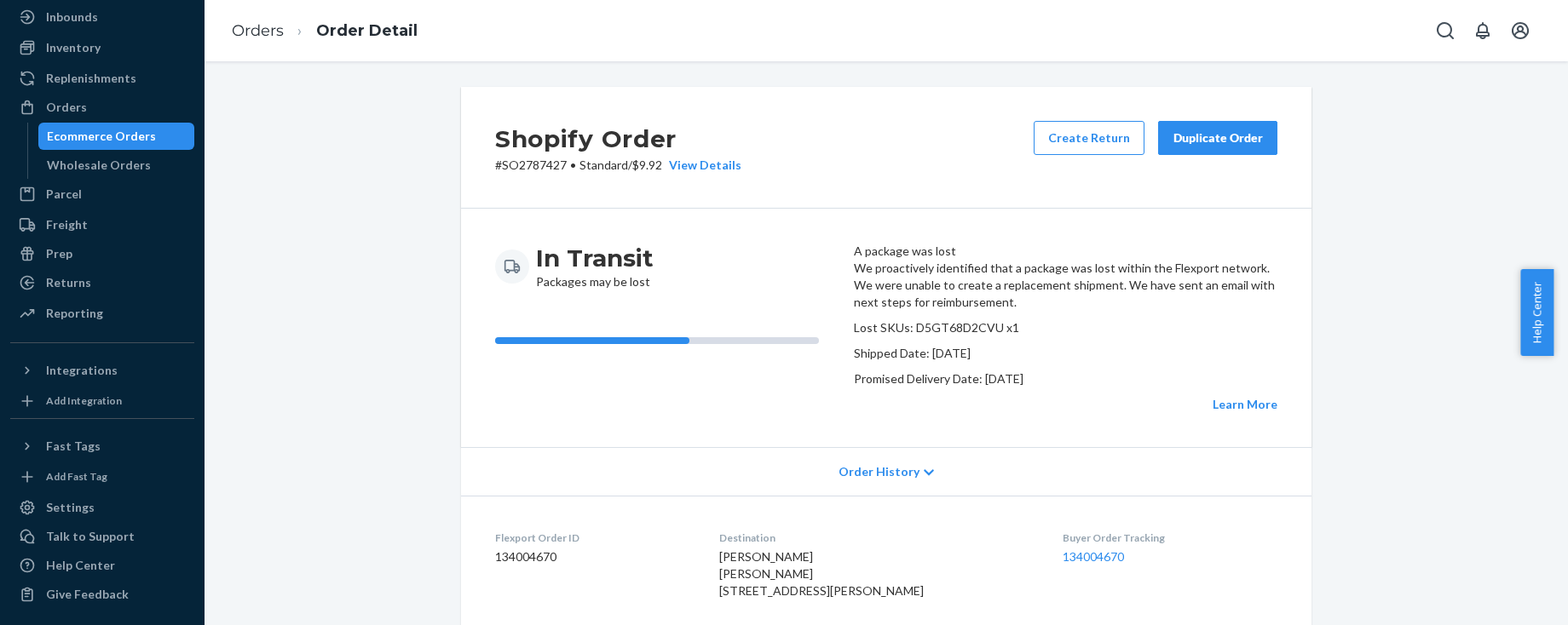
click at [521, 165] on p "# SO2787427 • Standard / $9.92 View Details" at bounding box center [618, 165] width 246 height 17
click at [98, 107] on div "Orders" at bounding box center [102, 107] width 181 height 24
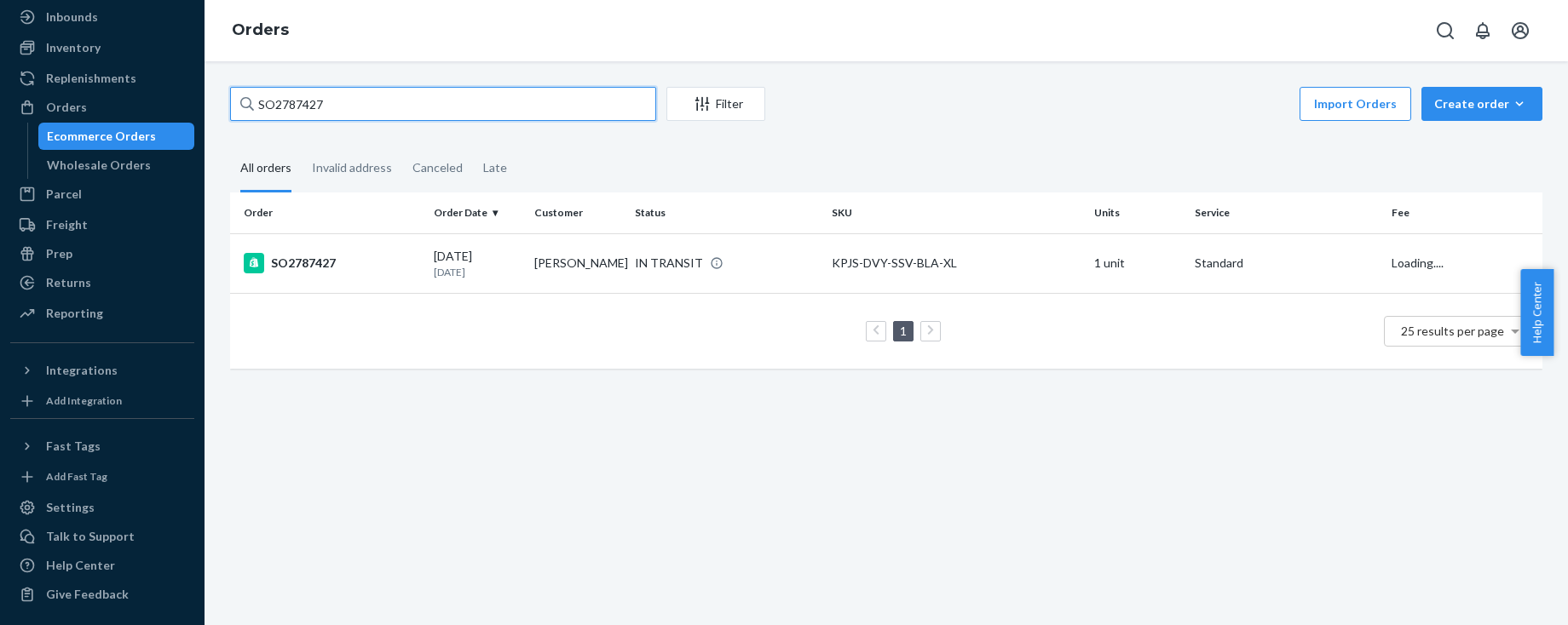
click at [327, 105] on input "SO2787427" at bounding box center [444, 104] width 426 height 34
paste input "4078"
type input "SO2784078"
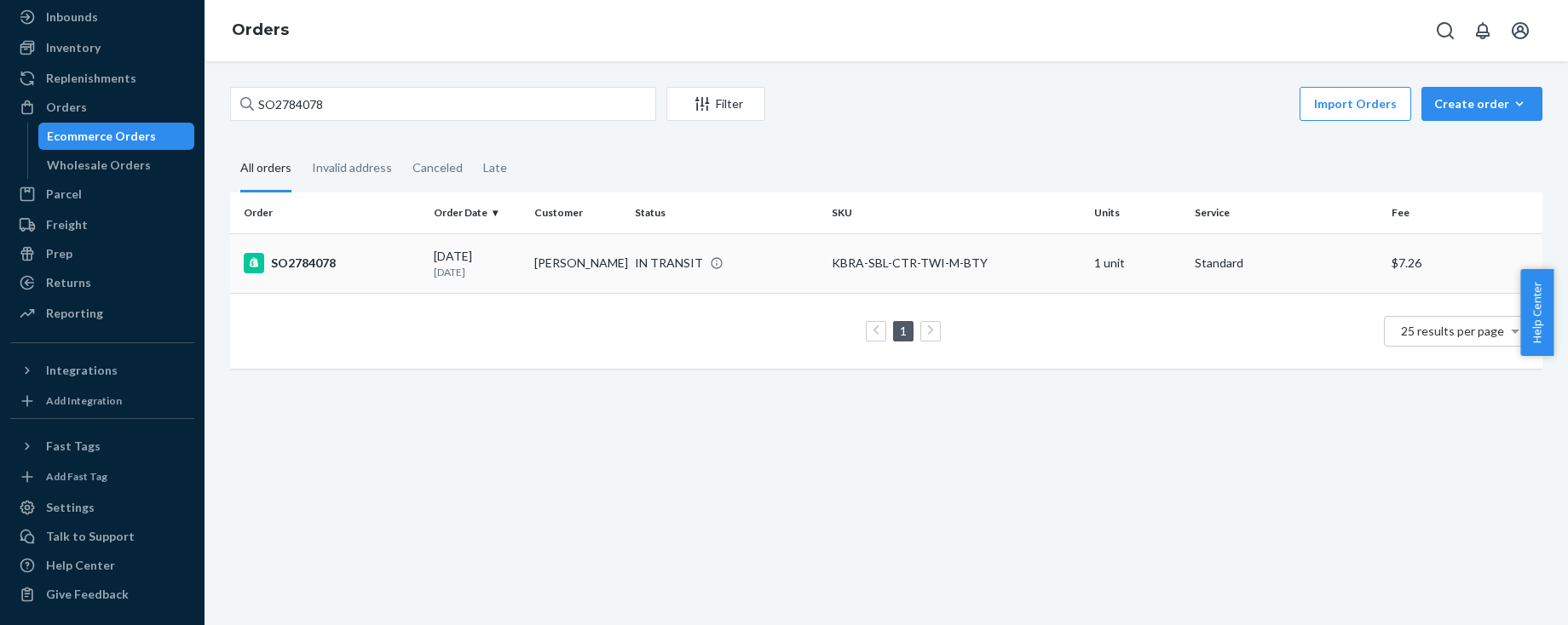
click at [377, 263] on div "SO2784078" at bounding box center [332, 263] width 176 height 21
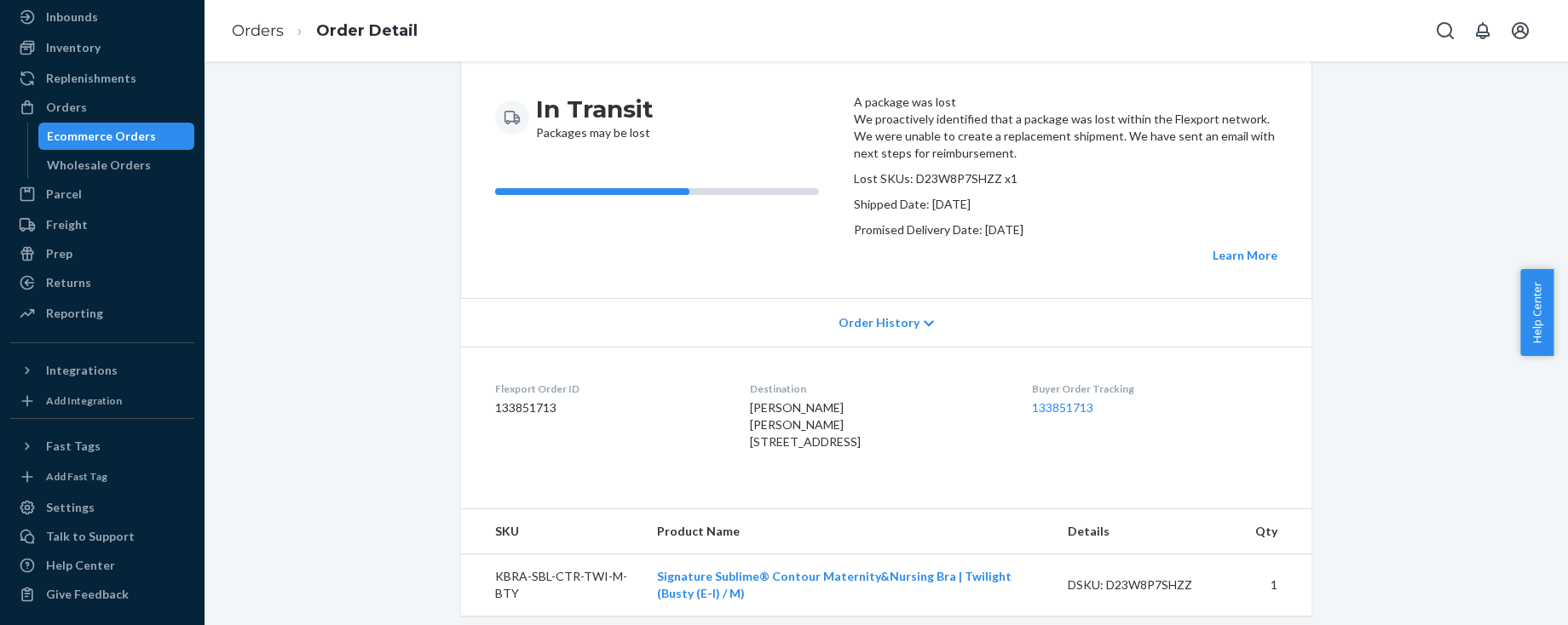
scroll to position [152, 0]
drag, startPoint x: 801, startPoint y: 460, endPoint x: 750, endPoint y: 456, distance: 51.2
click at [727, 460] on dl "Flexport Order ID 133851713 Destination [PERSON_NAME] [PERSON_NAME] [STREET_ADD…" at bounding box center [885, 416] width 850 height 145
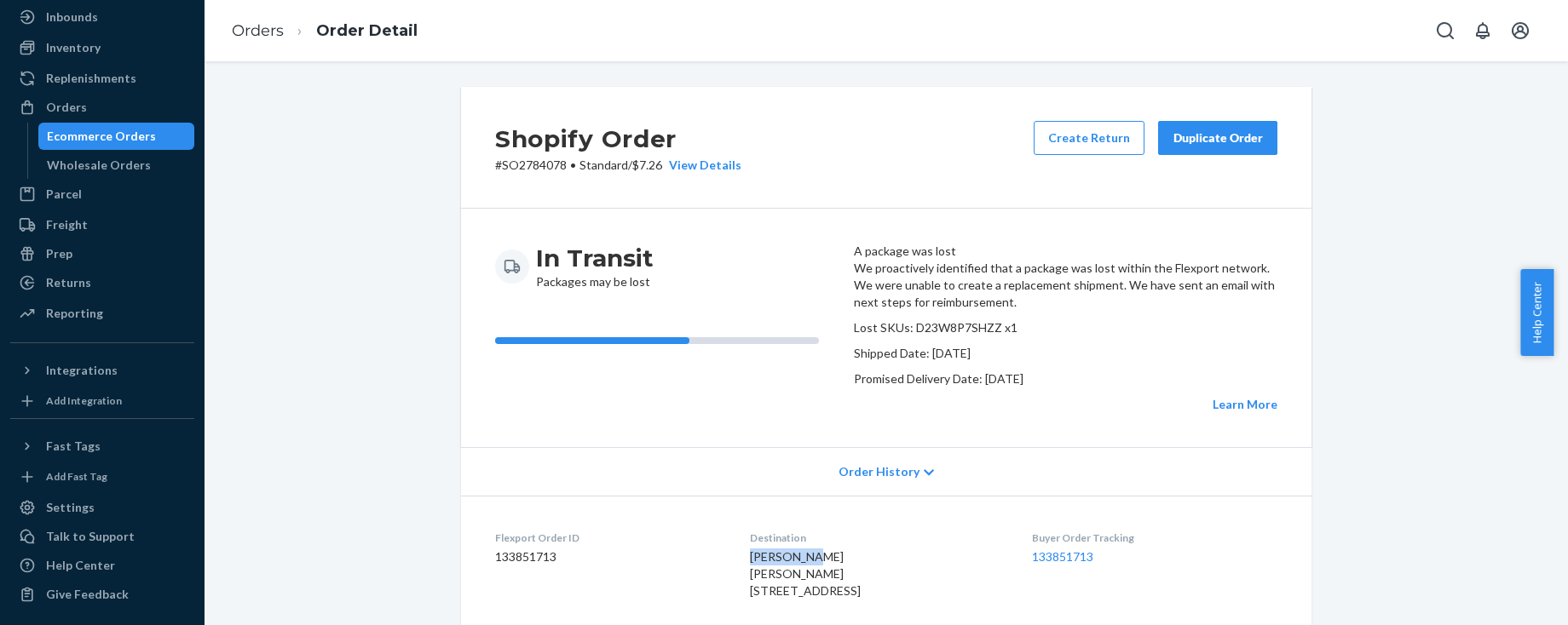
scroll to position [177, 0]
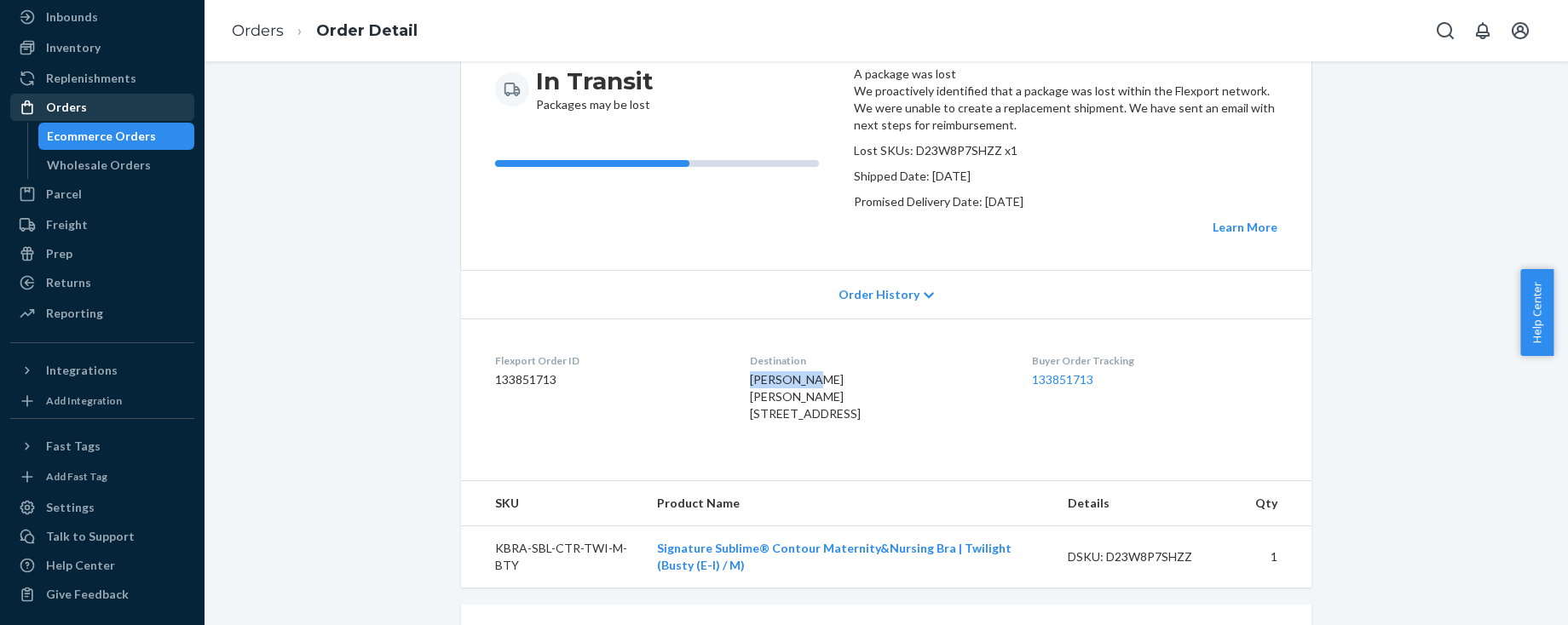
click at [61, 108] on div "Orders" at bounding box center [66, 107] width 40 height 17
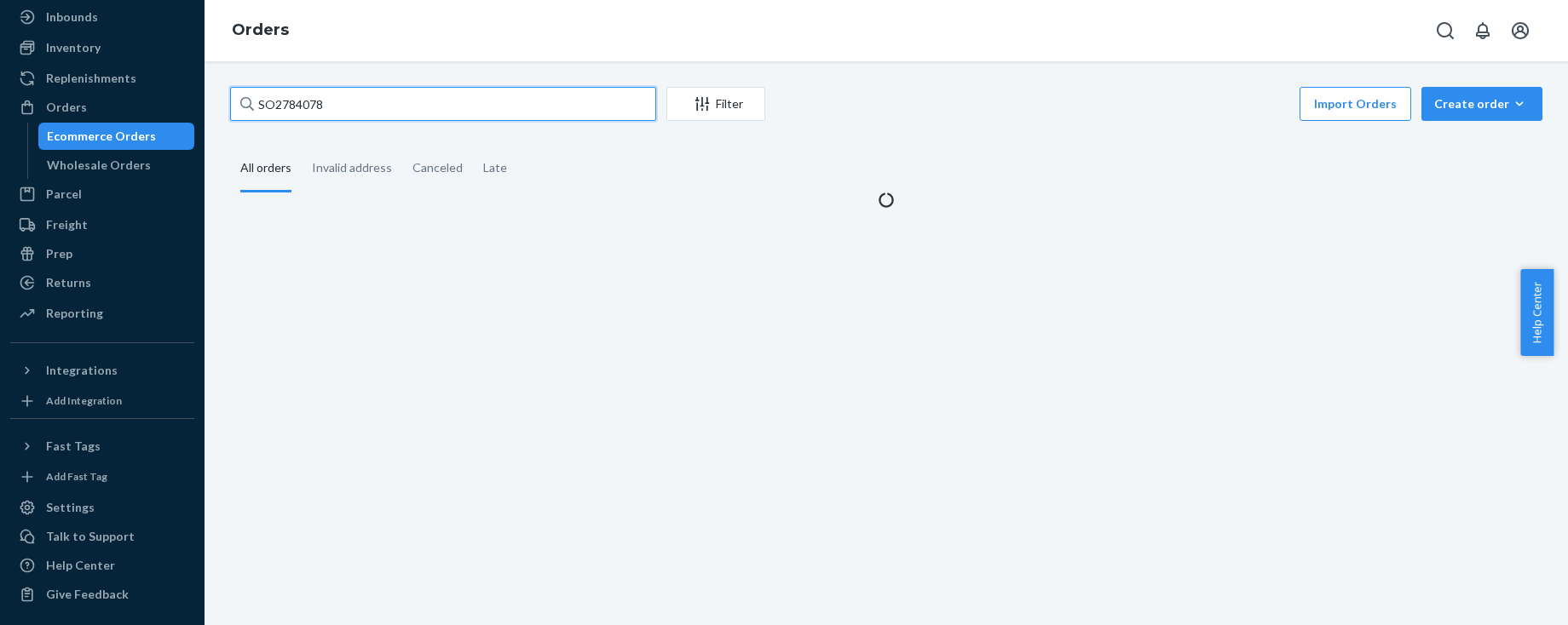
click at [286, 98] on input "SO2784078" at bounding box center [444, 104] width 426 height 34
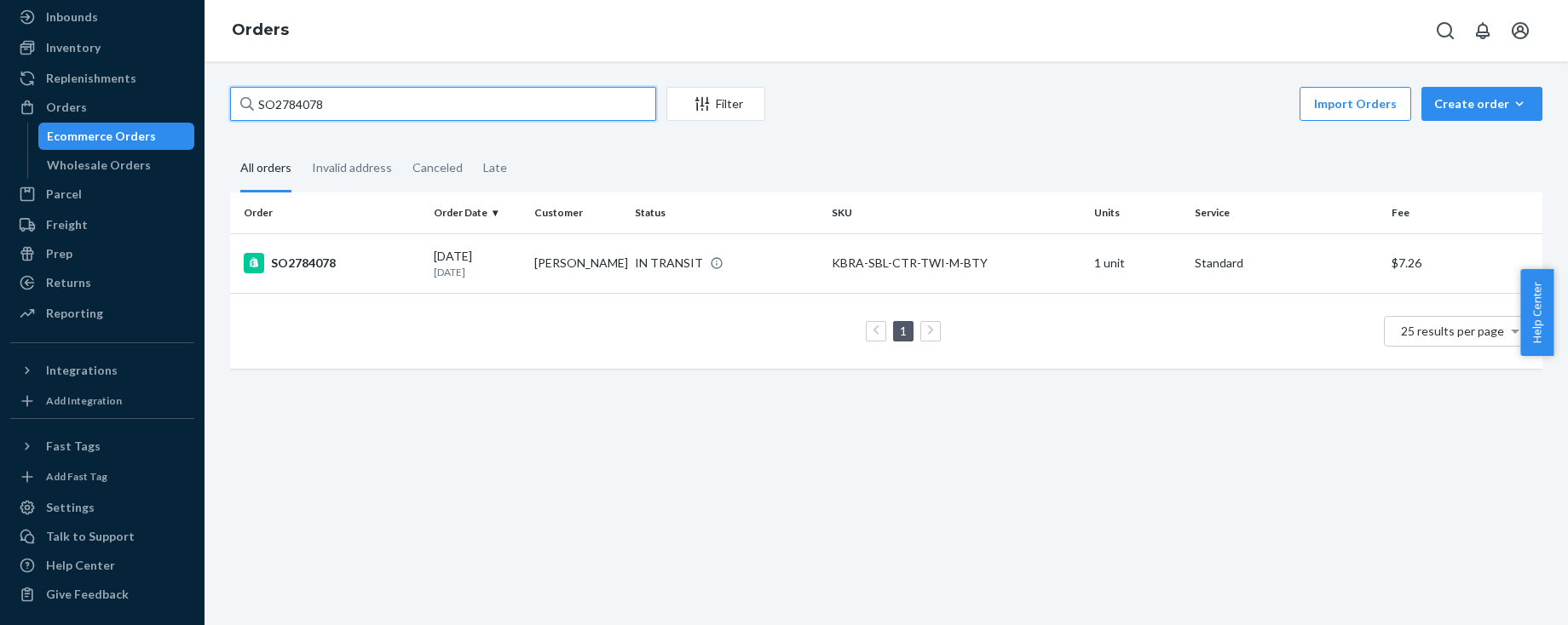
paste input "91875"
type input "SO2791875"
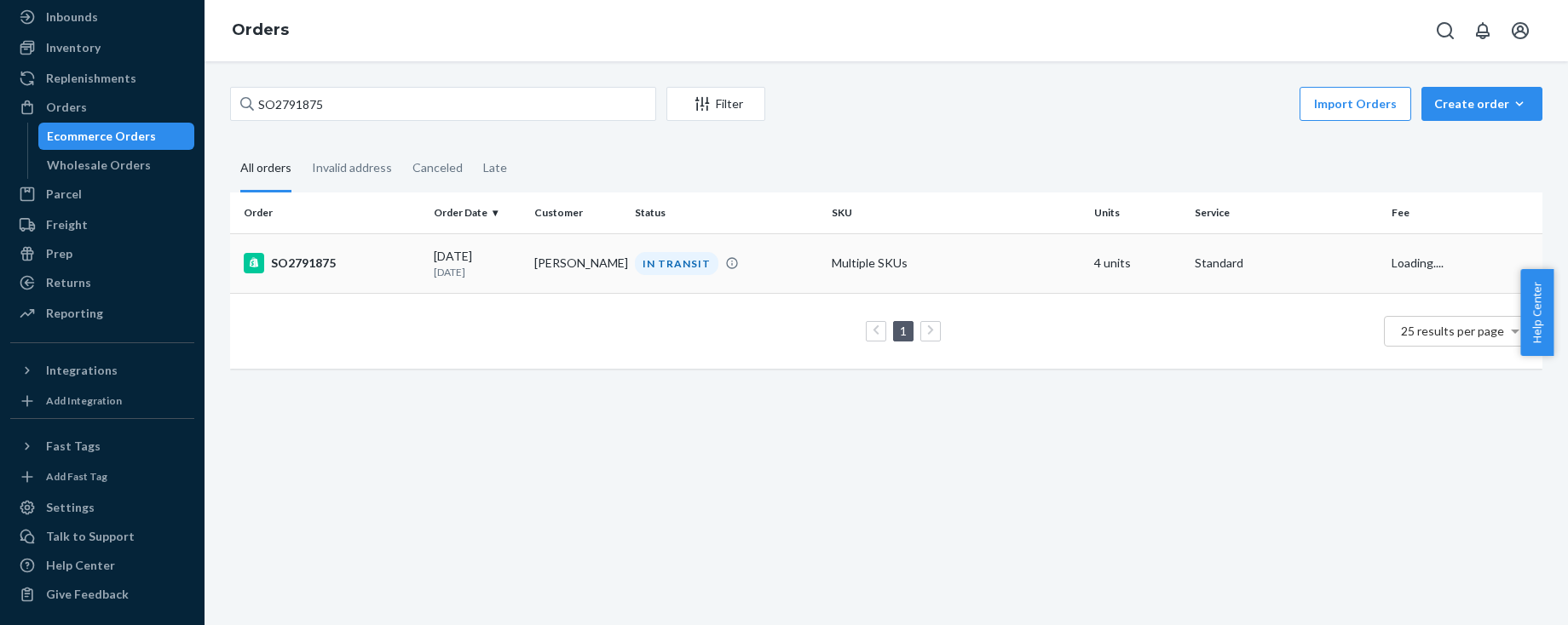
click at [389, 262] on div "SO2791875" at bounding box center [332, 263] width 176 height 21
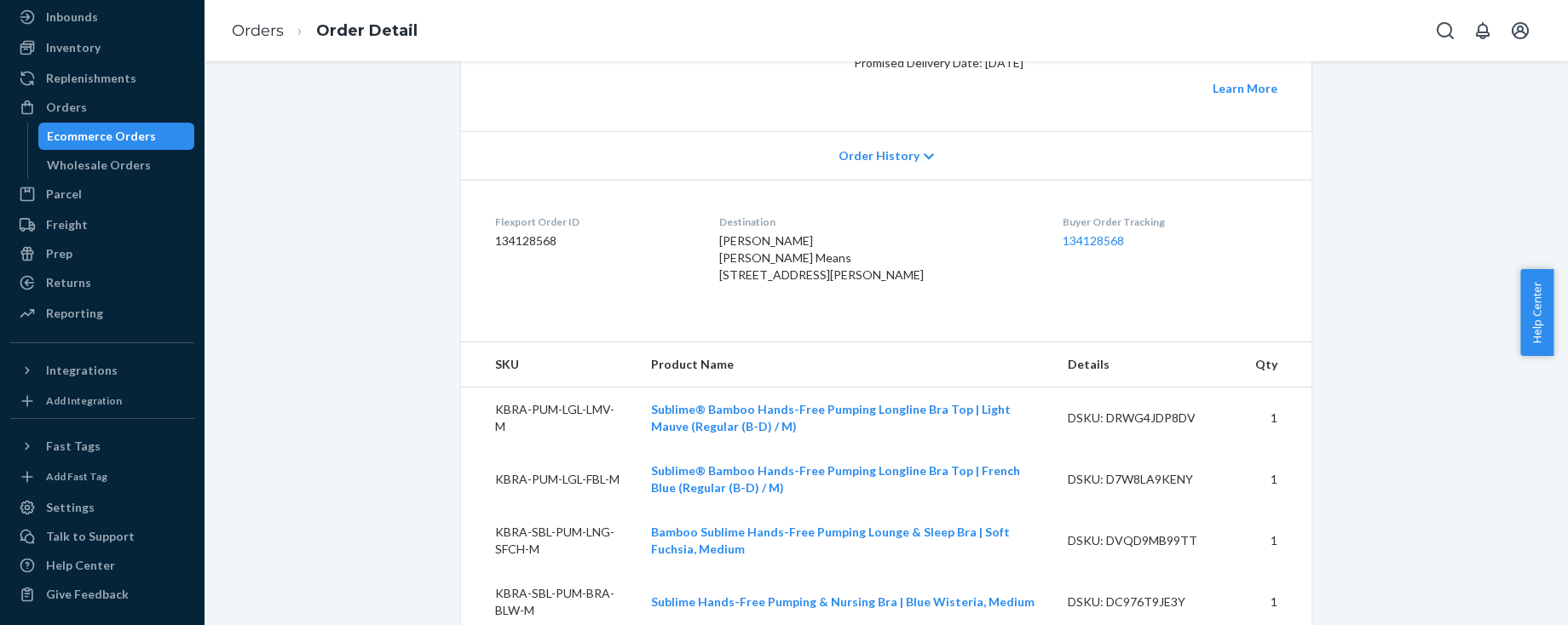
scroll to position [371, 0]
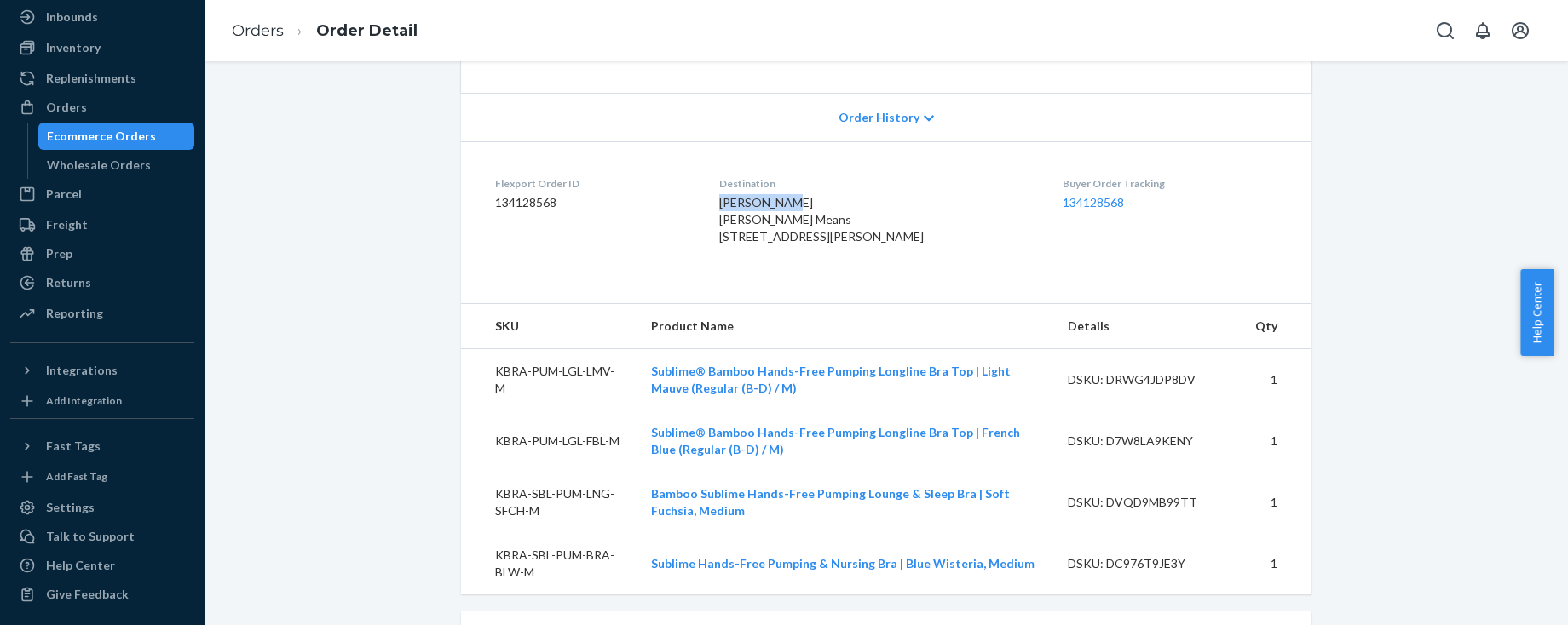
drag, startPoint x: 801, startPoint y: 257, endPoint x: 725, endPoint y: 259, distance: 76.0
click at [725, 259] on dl "Flexport Order ID 134128568 Destination [PERSON_NAME] [PERSON_NAME] Means [STRE…" at bounding box center [885, 213] width 850 height 145
click at [135, 105] on div "Orders" at bounding box center [102, 107] width 181 height 24
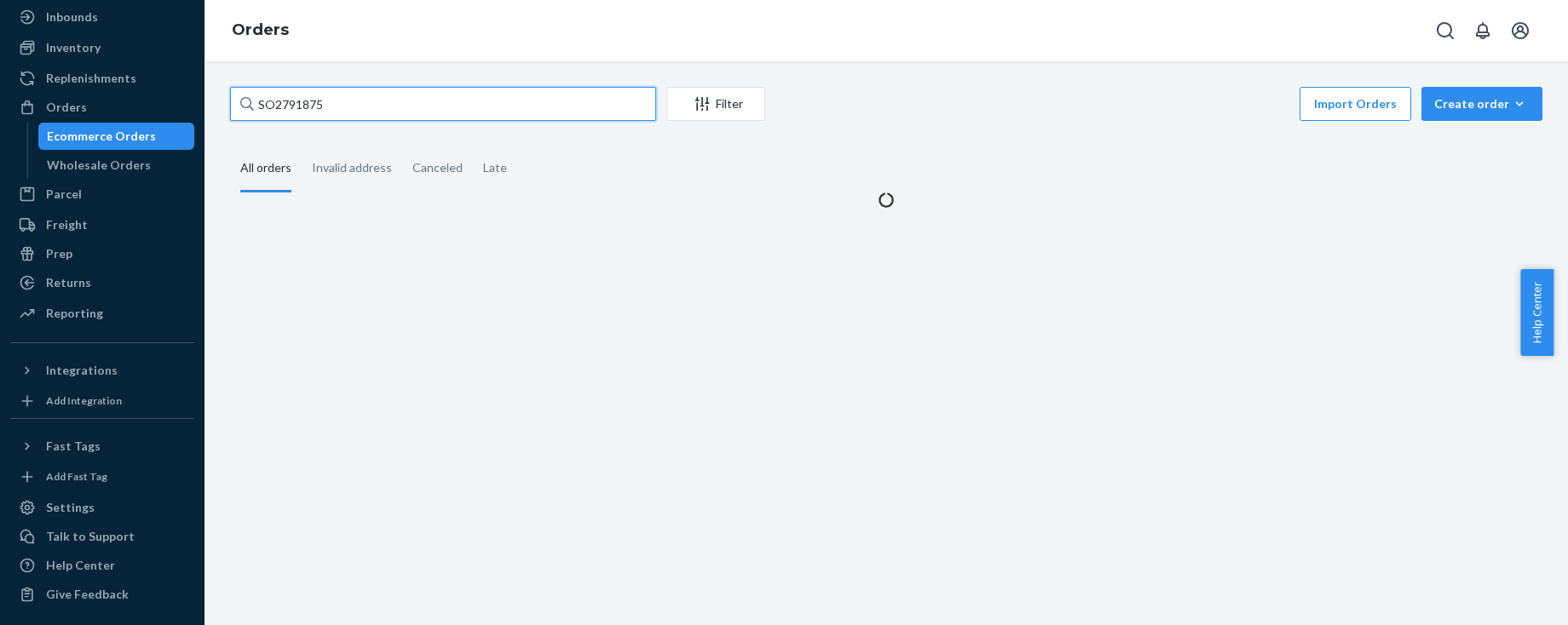
click at [346, 101] on input "SO2791875" at bounding box center [444, 104] width 426 height 34
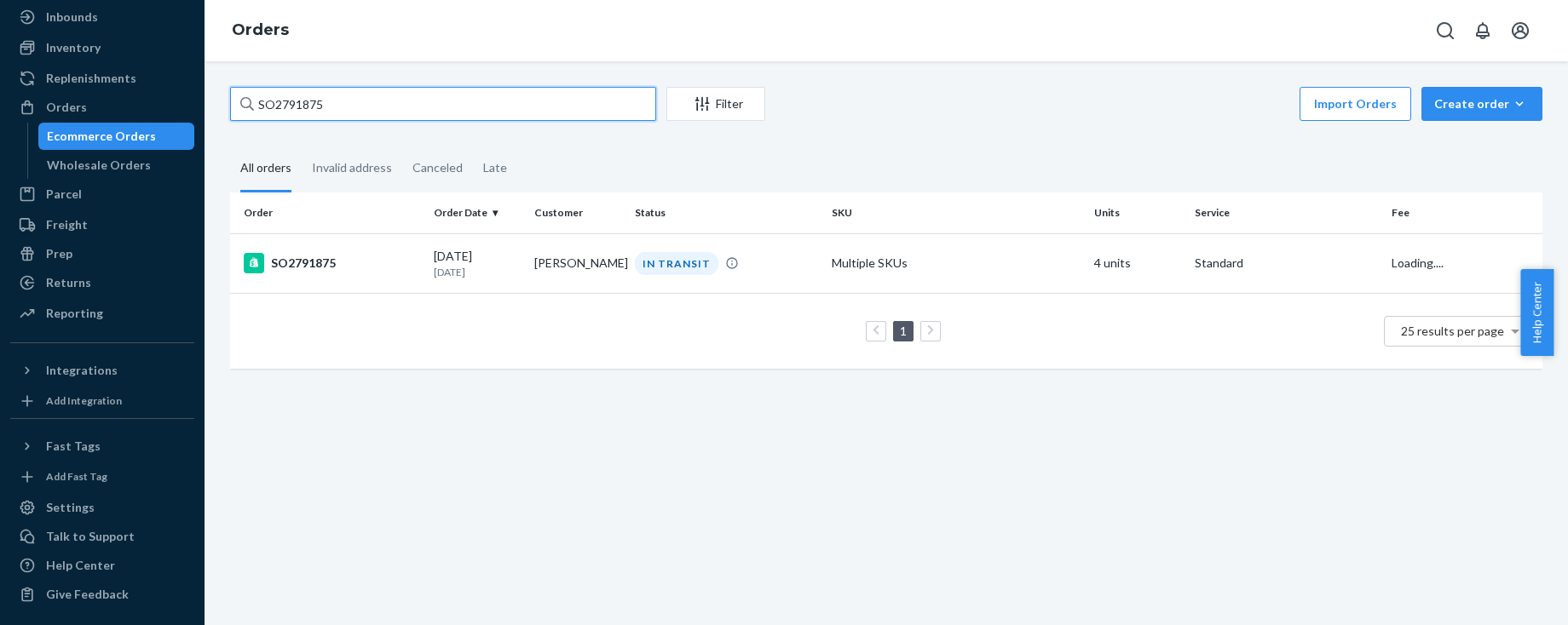
click at [346, 101] on input "SO2791875" at bounding box center [444, 104] width 426 height 34
paste input "7031"
type input "SO2797031"
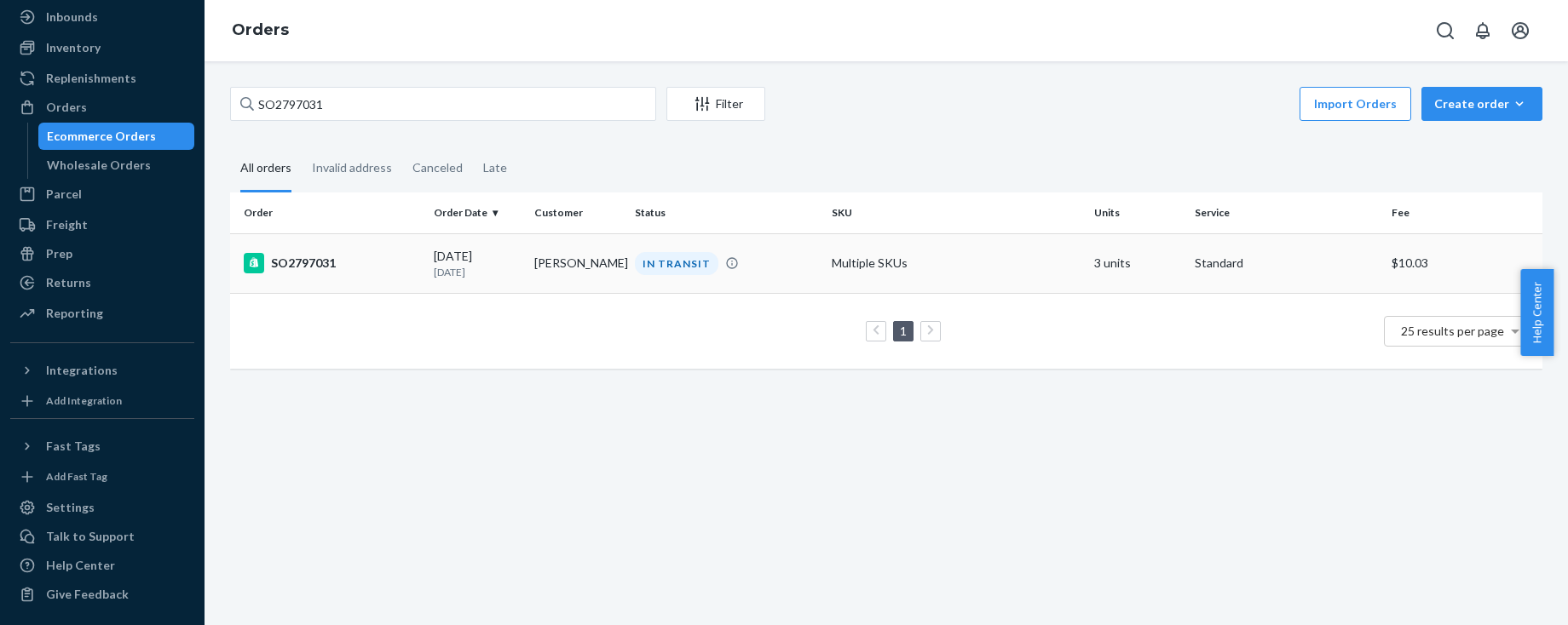
click at [434, 280] on p "[DATE]" at bounding box center [477, 272] width 87 height 14
